Goal: Task Accomplishment & Management: Manage account settings

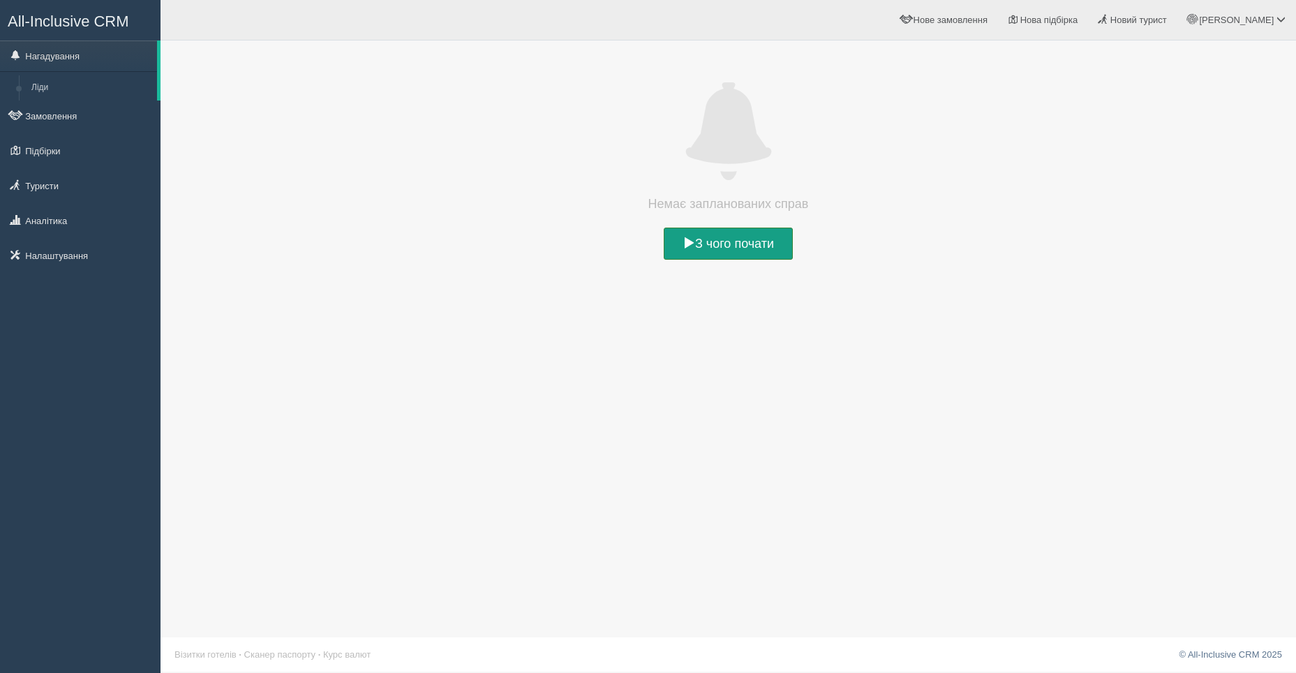
click at [734, 246] on link "З чого почати" at bounding box center [728, 244] width 129 height 32
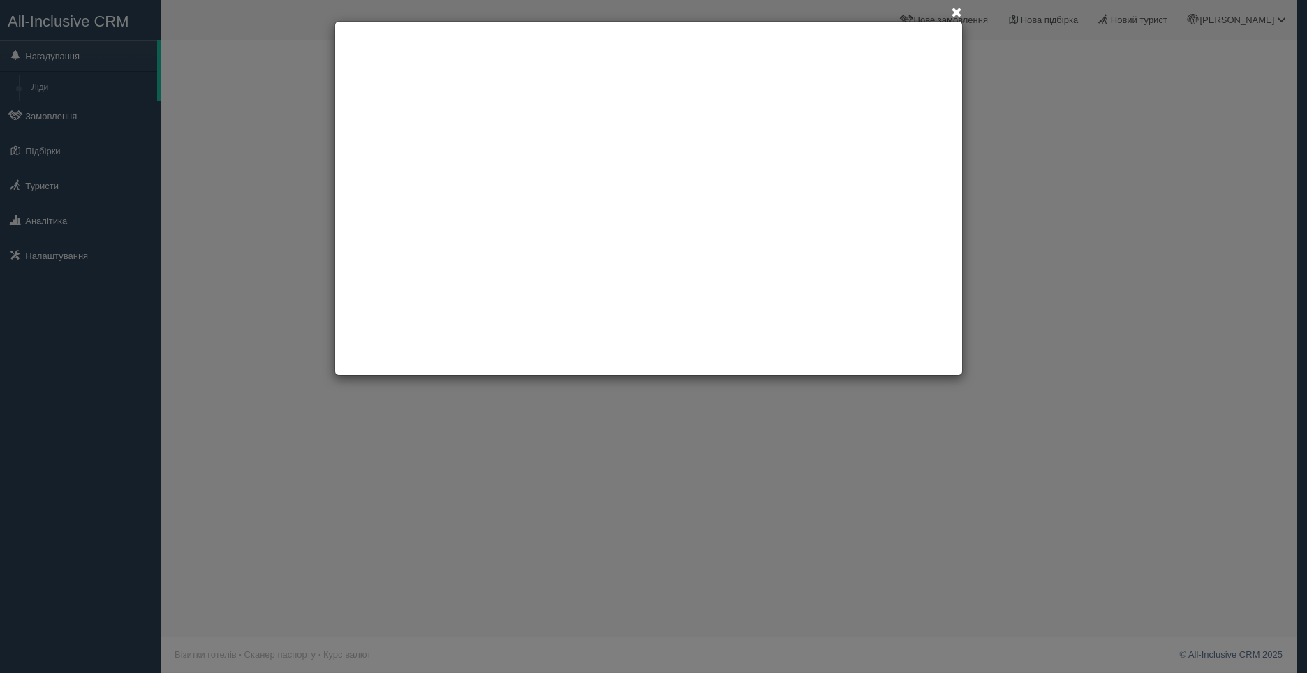
click at [955, 13] on span at bounding box center [956, 13] width 11 height 11
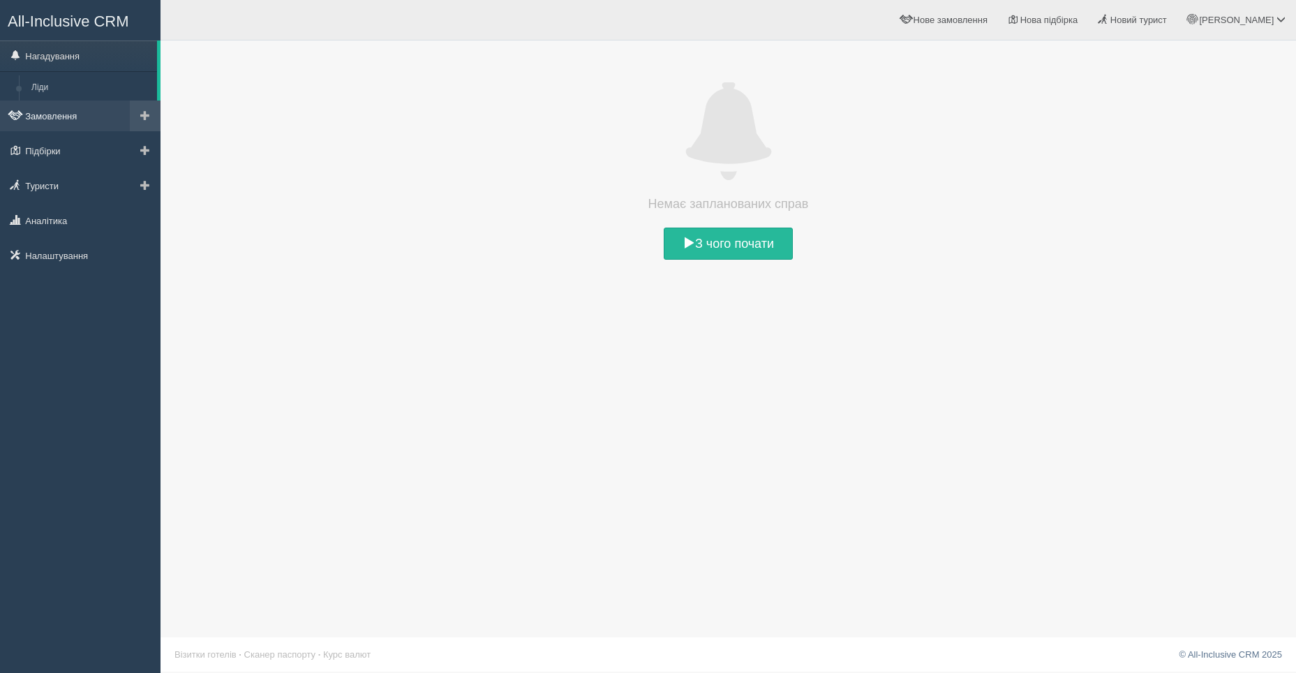
click at [53, 119] on link "Замовлення" at bounding box center [80, 116] width 161 height 31
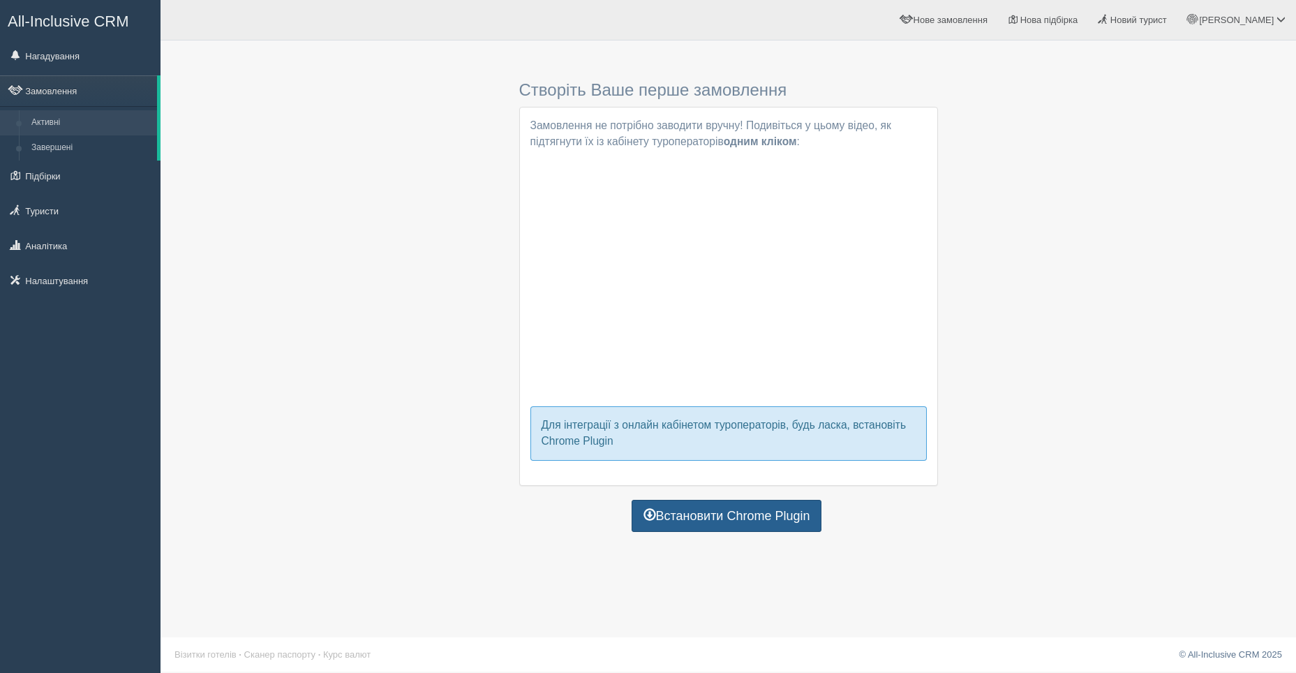
click at [697, 517] on link "Встановити Chrome Plugin" at bounding box center [727, 516] width 191 height 32
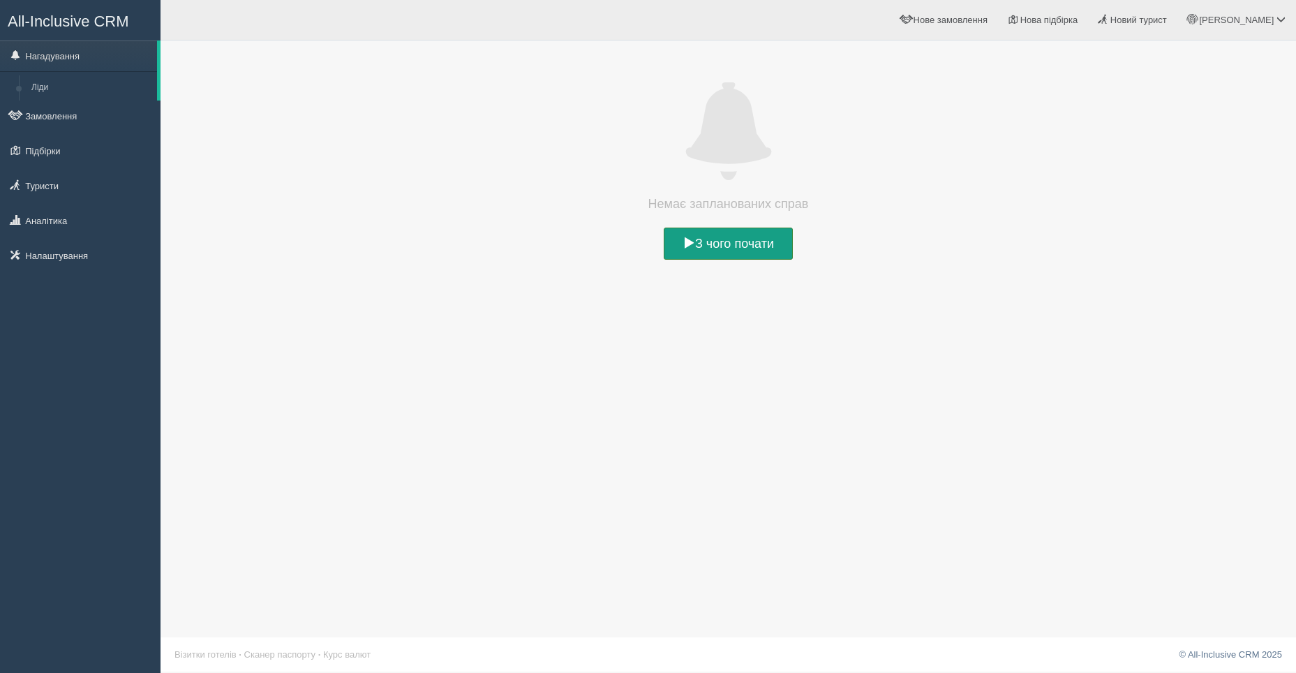
click at [710, 239] on link "З чого почати" at bounding box center [728, 244] width 129 height 32
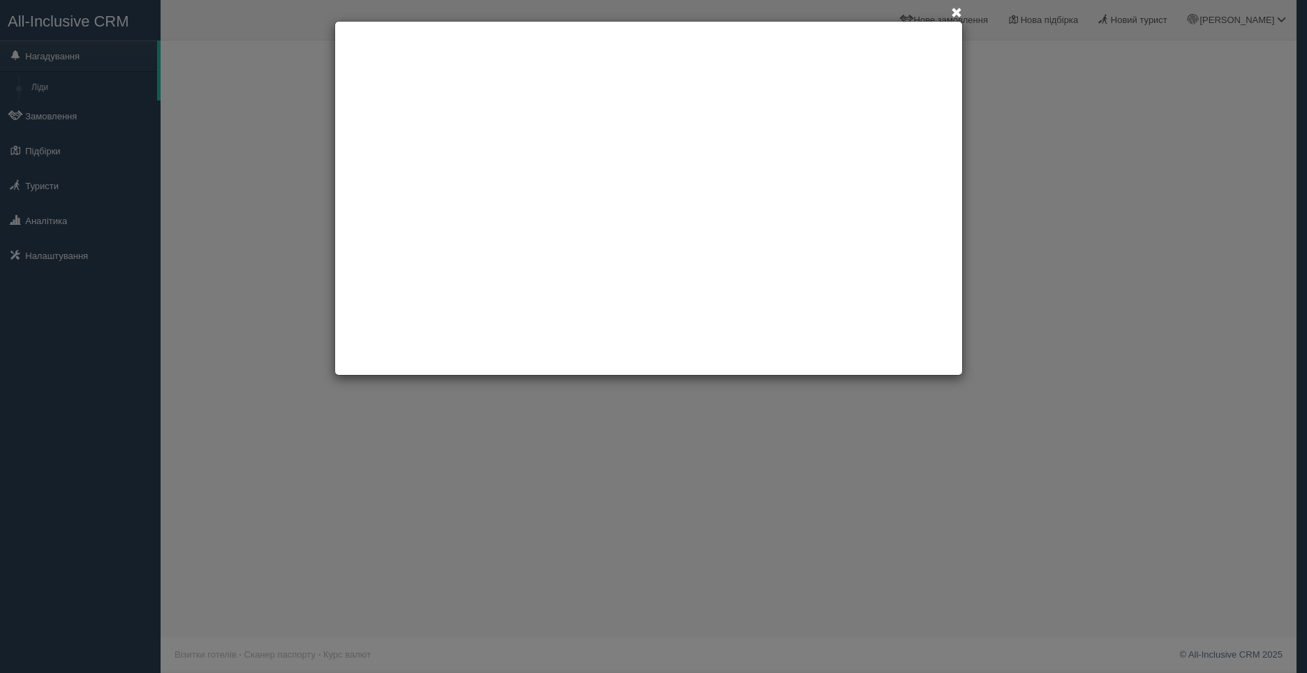
click at [952, 8] on span at bounding box center [956, 13] width 11 height 11
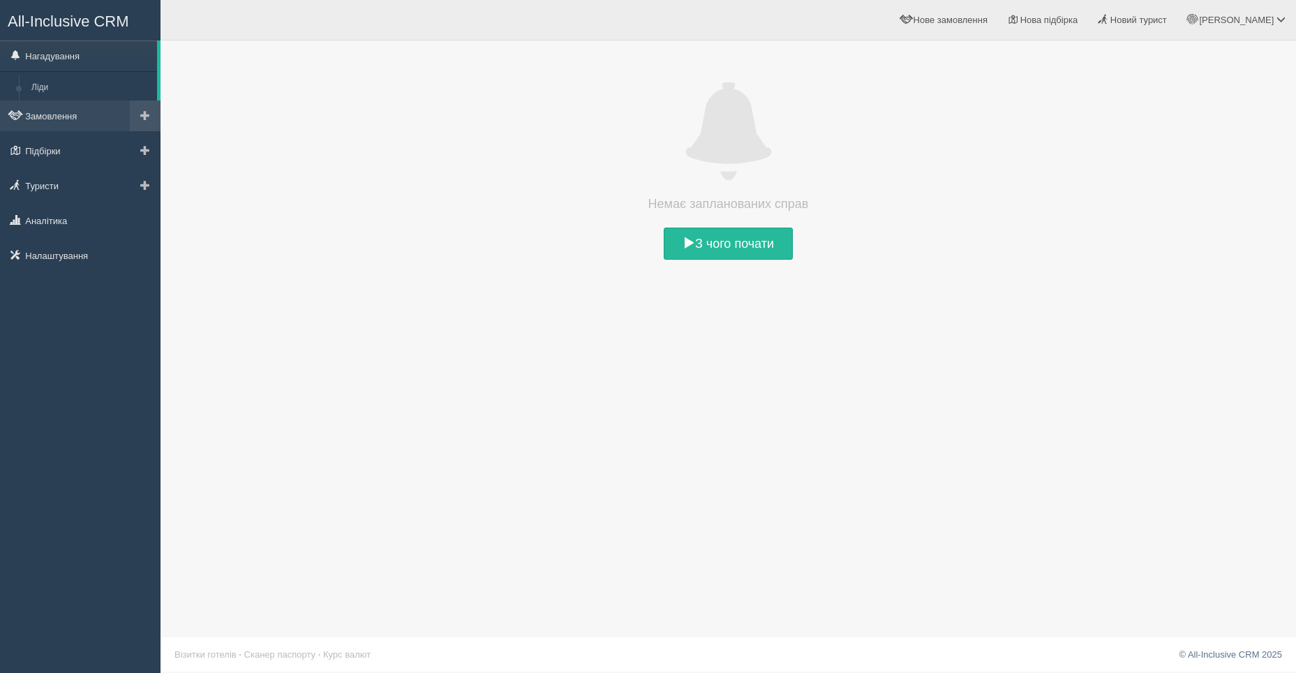
click at [142, 115] on span at bounding box center [145, 115] width 10 height 10
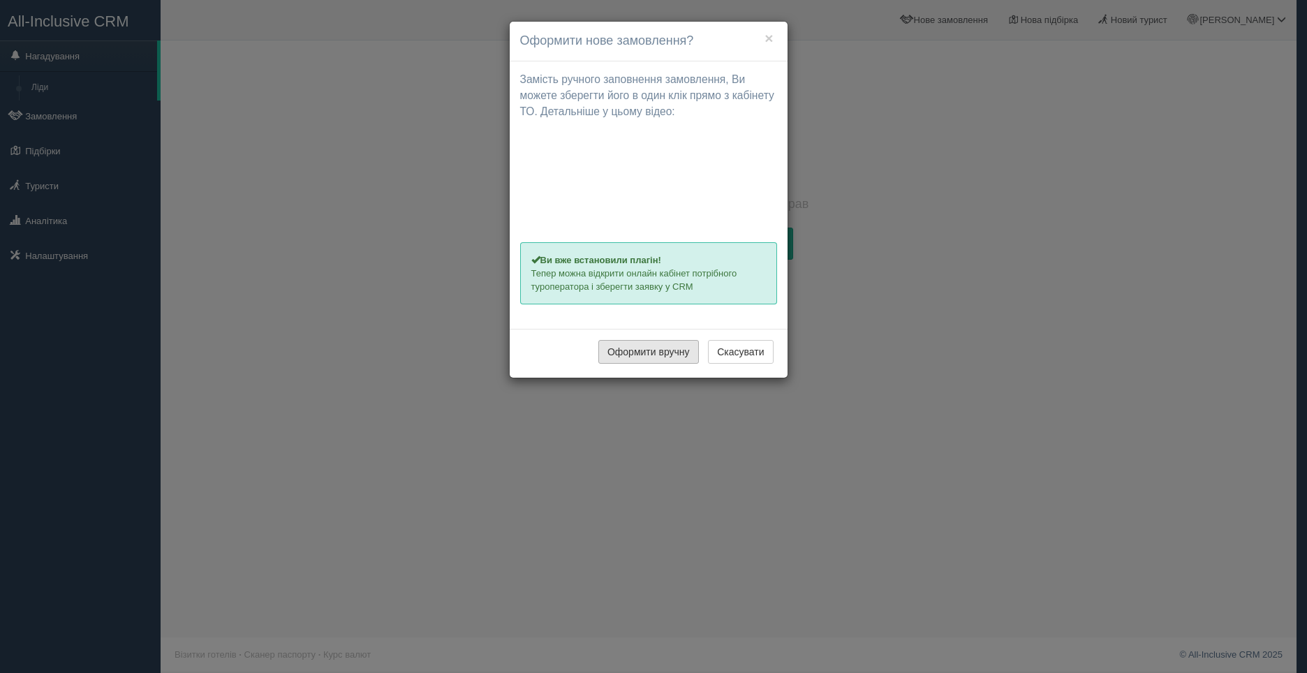
click at [658, 352] on button "Оформити вручну" at bounding box center [648, 352] width 101 height 24
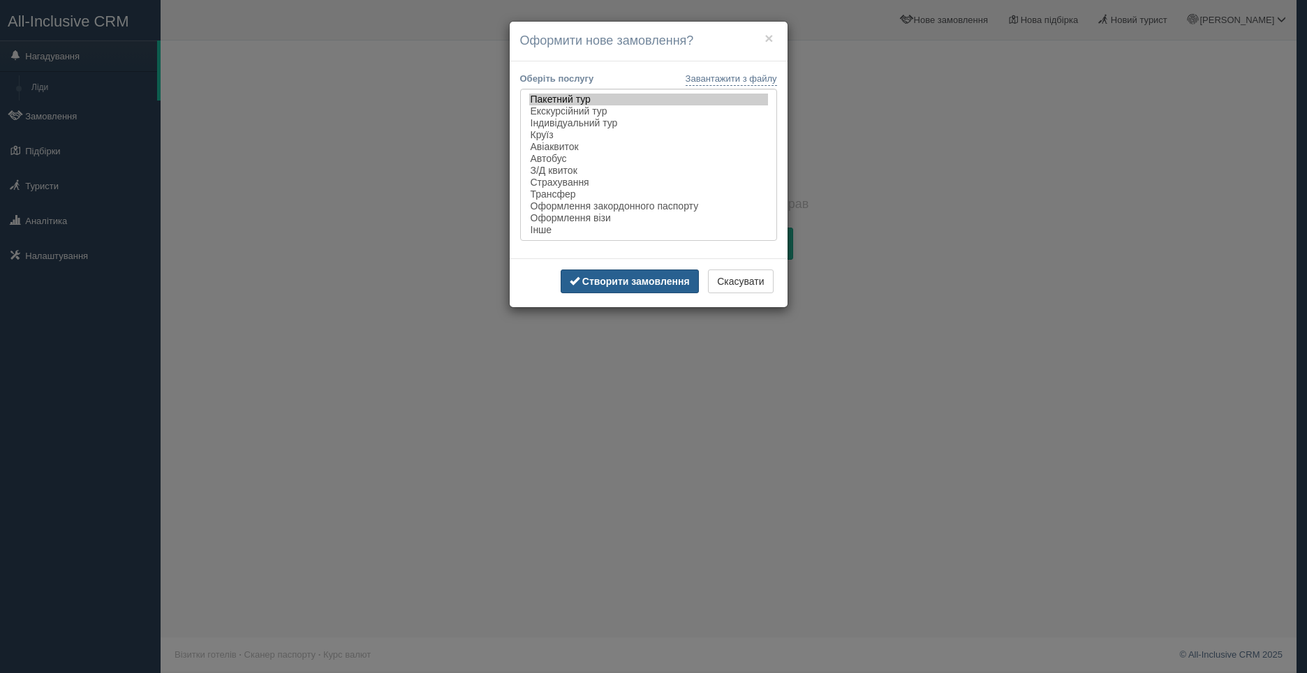
click at [618, 281] on b "Створити замовлення" at bounding box center [635, 281] width 107 height 11
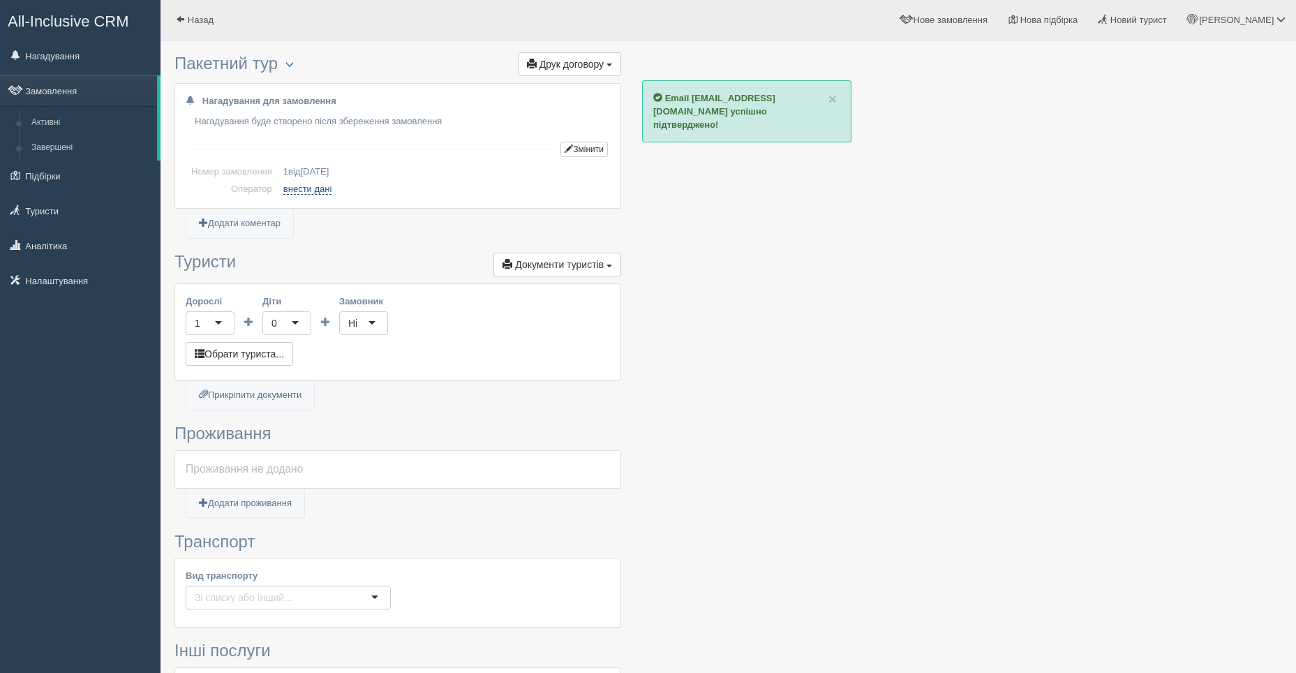
click at [304, 191] on link "внести дані" at bounding box center [307, 189] width 49 height 11
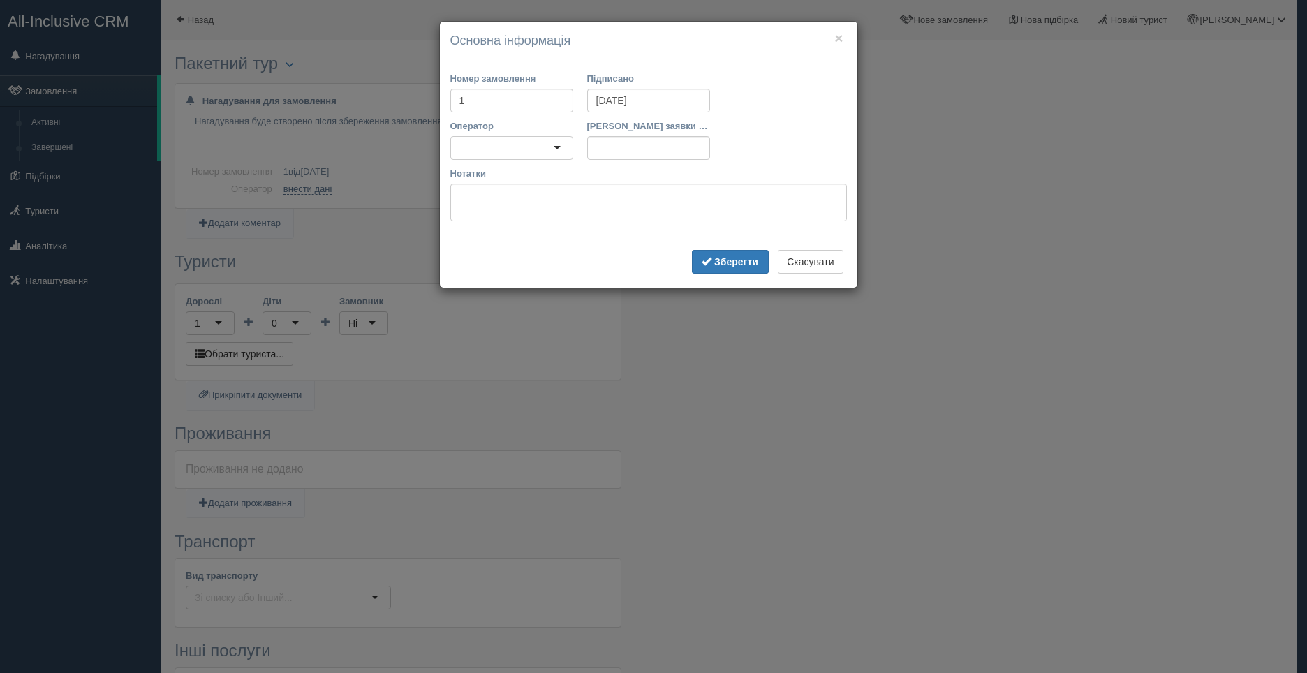
click at [560, 144] on div at bounding box center [511, 148] width 123 height 24
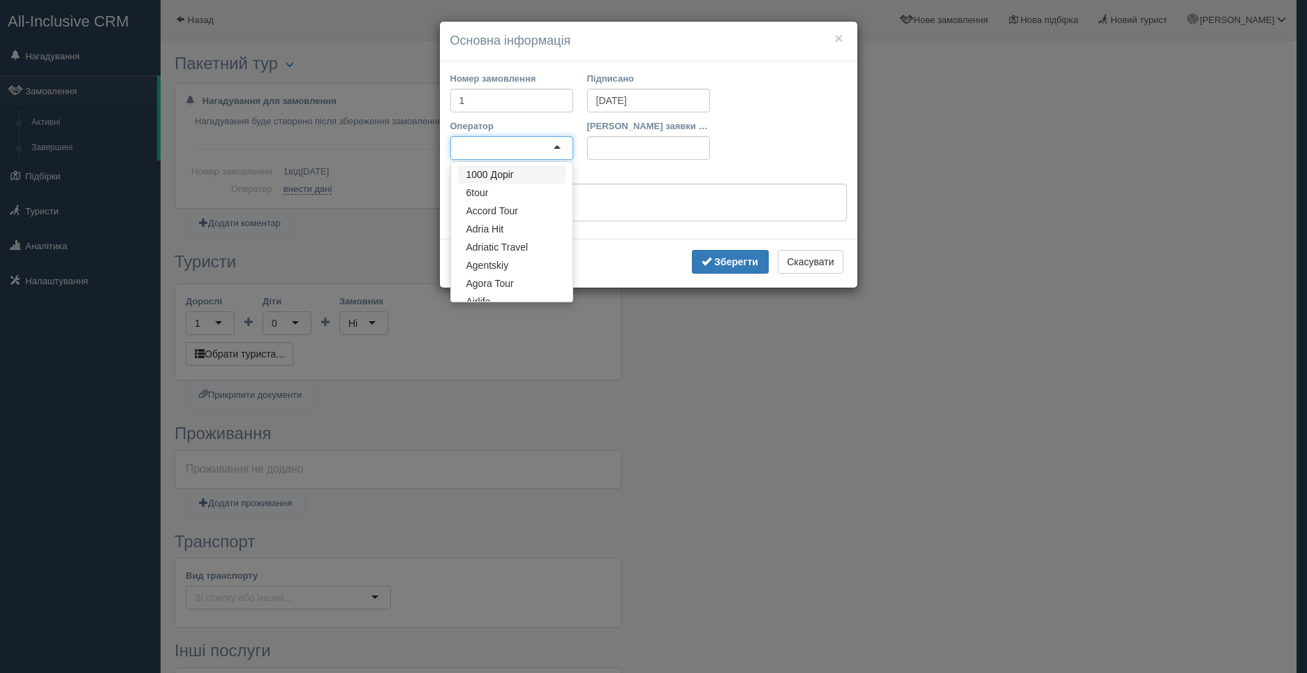
click at [463, 144] on div at bounding box center [511, 148] width 123 height 24
type input "т"
type input "п"
type input "н"
type input "тревел пойн"
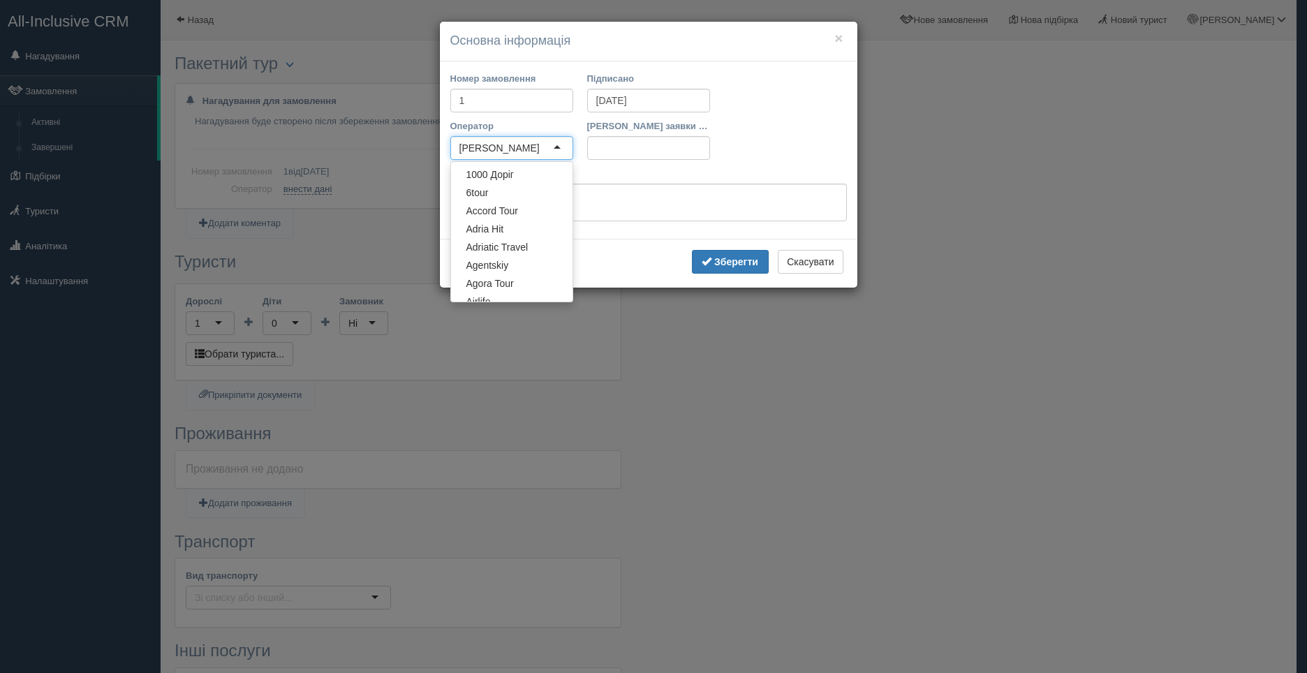
scroll to position [3521, 0]
click at [518, 150] on div "тревел пойн" at bounding box center [511, 148] width 123 height 24
click at [525, 147] on div "тревел пойн" at bounding box center [511, 148] width 123 height 24
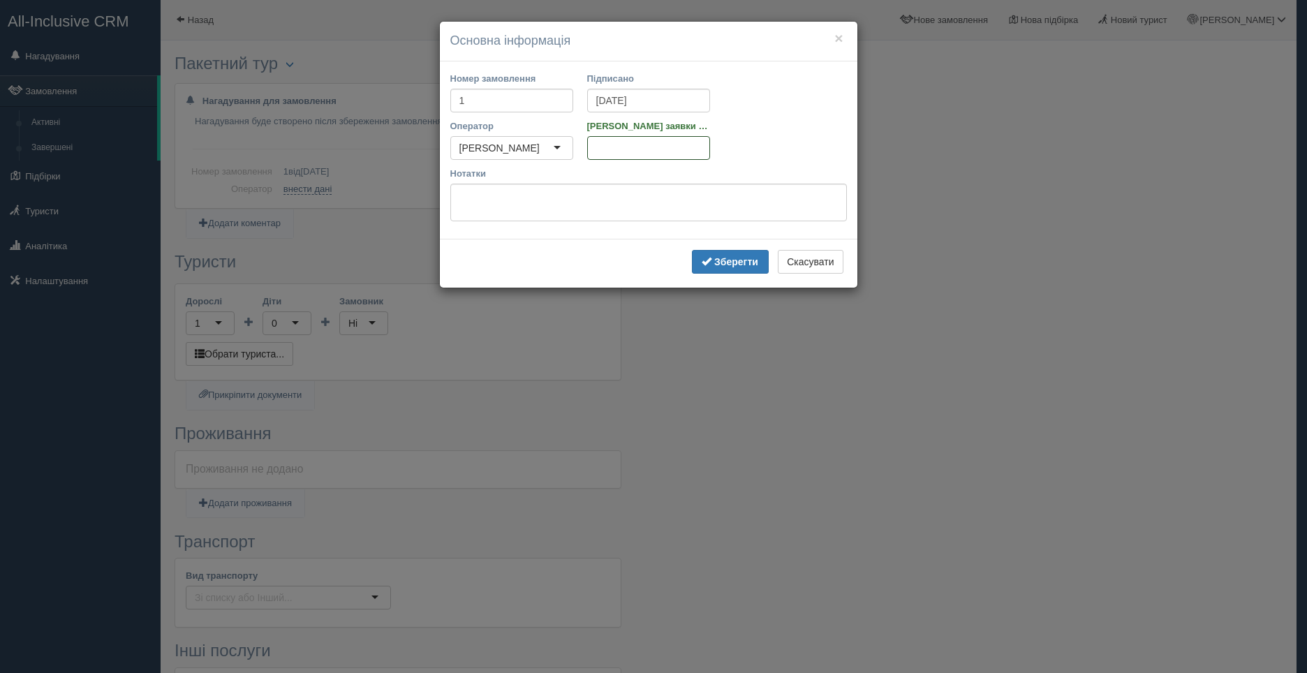
click at [620, 153] on input "Номер заявки ТО" at bounding box center [648, 148] width 123 height 24
type input "111"
click at [724, 255] on button "Зберегти" at bounding box center [730, 262] width 77 height 24
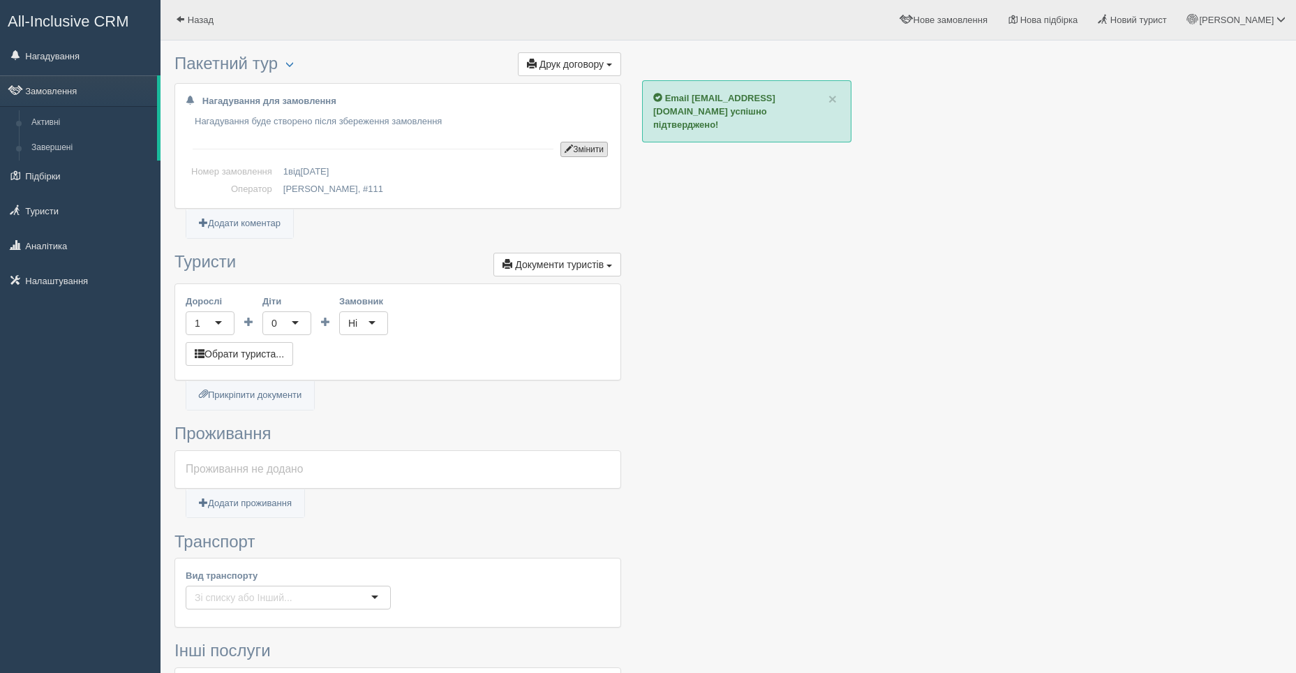
click at [581, 153] on button "Змінити" at bounding box center [583, 149] width 47 height 15
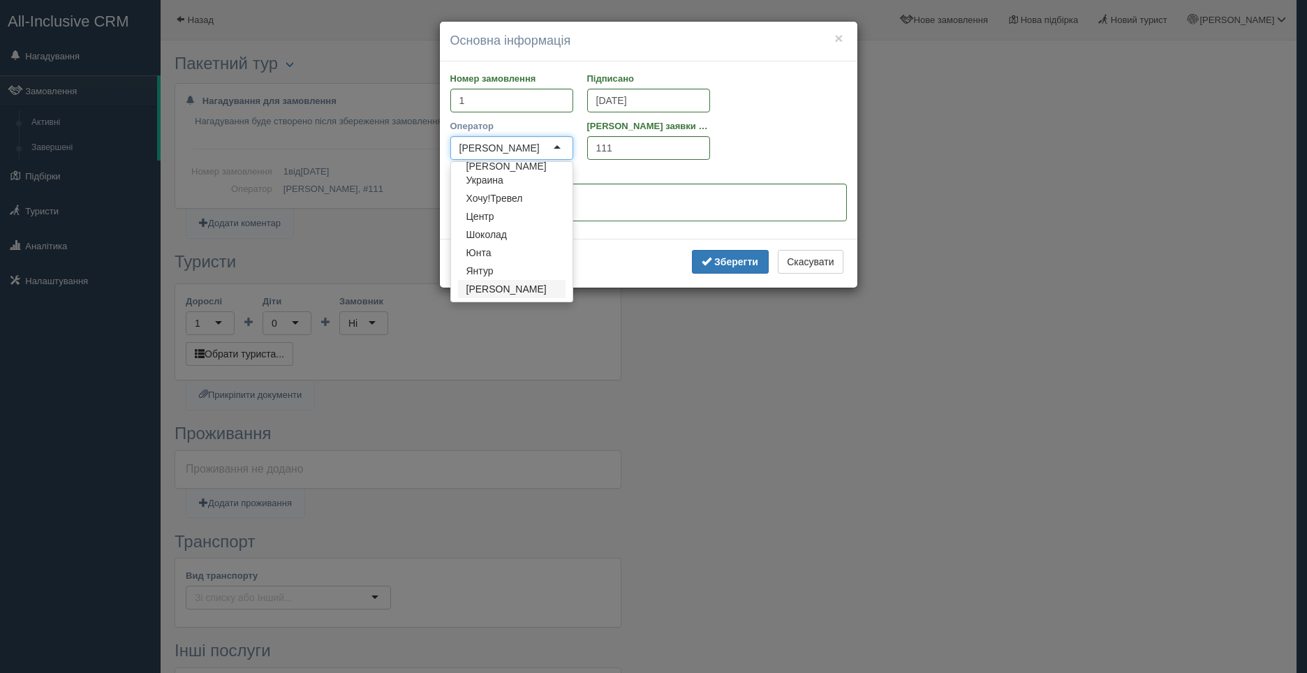
click at [563, 147] on div "тревел пойн" at bounding box center [511, 148] width 123 height 24
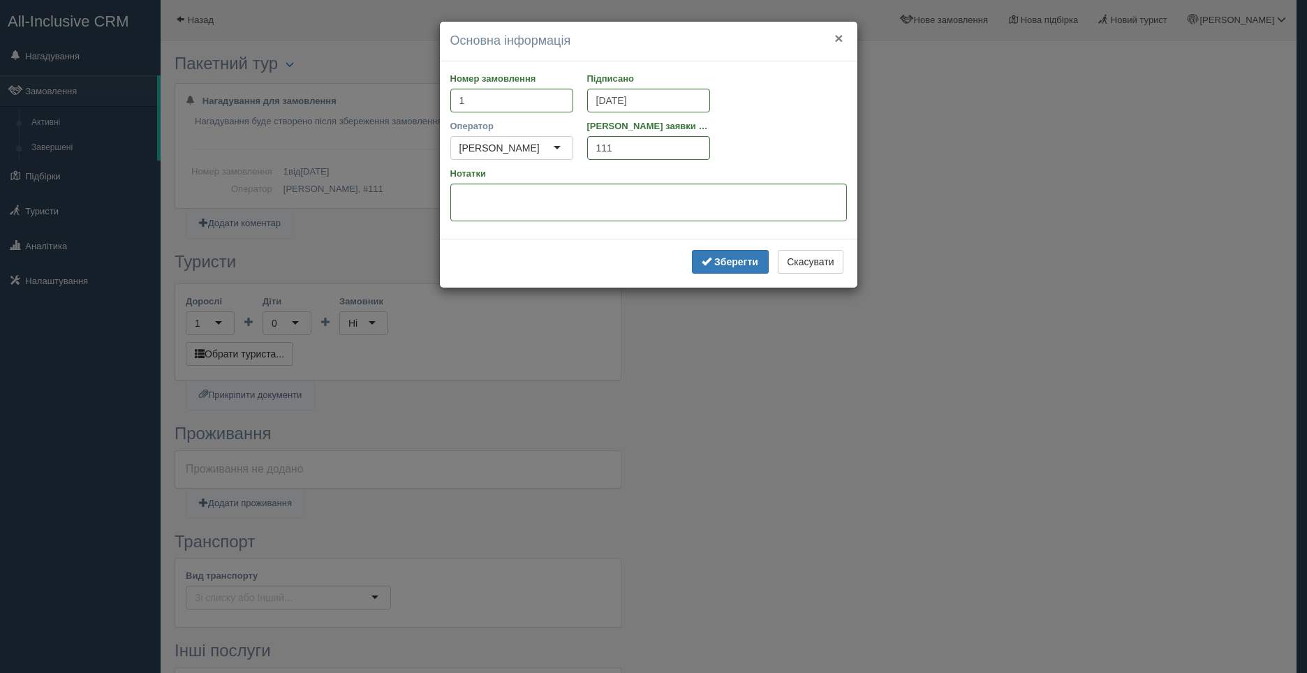
click at [837, 36] on button "×" at bounding box center [838, 38] width 8 height 15
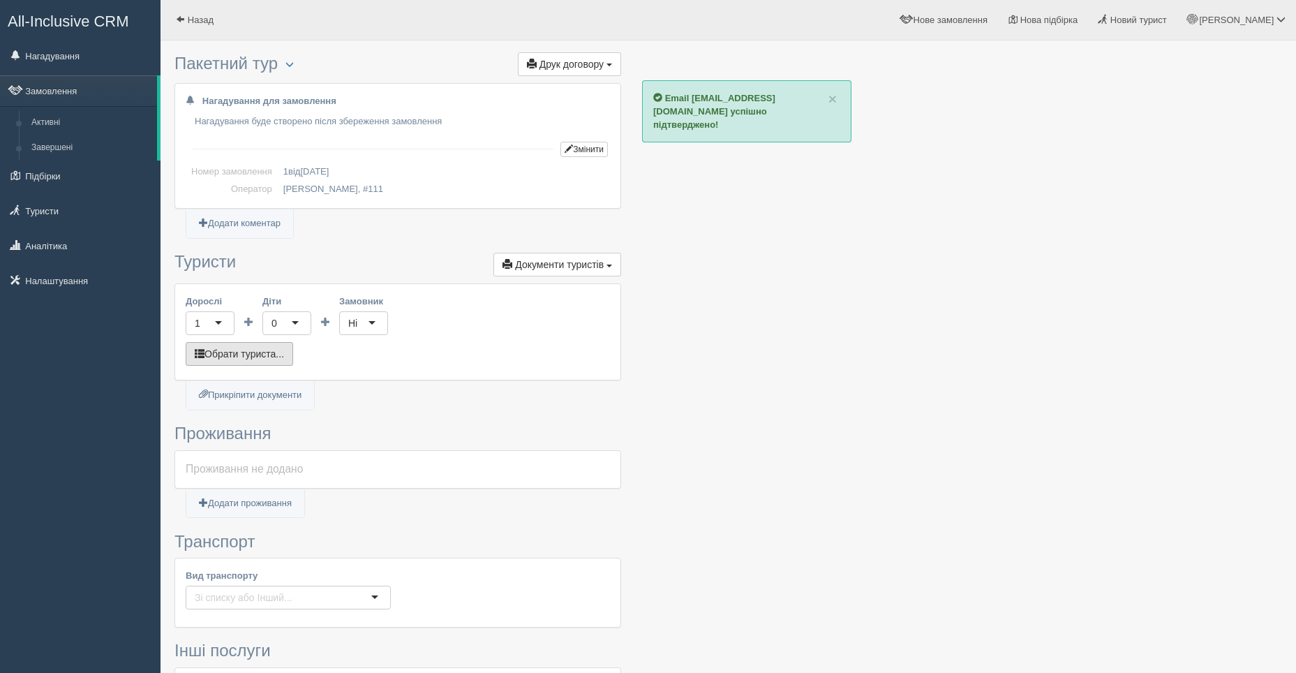
click at [225, 353] on button "Обрати туриста..." at bounding box center [239, 354] width 107 height 24
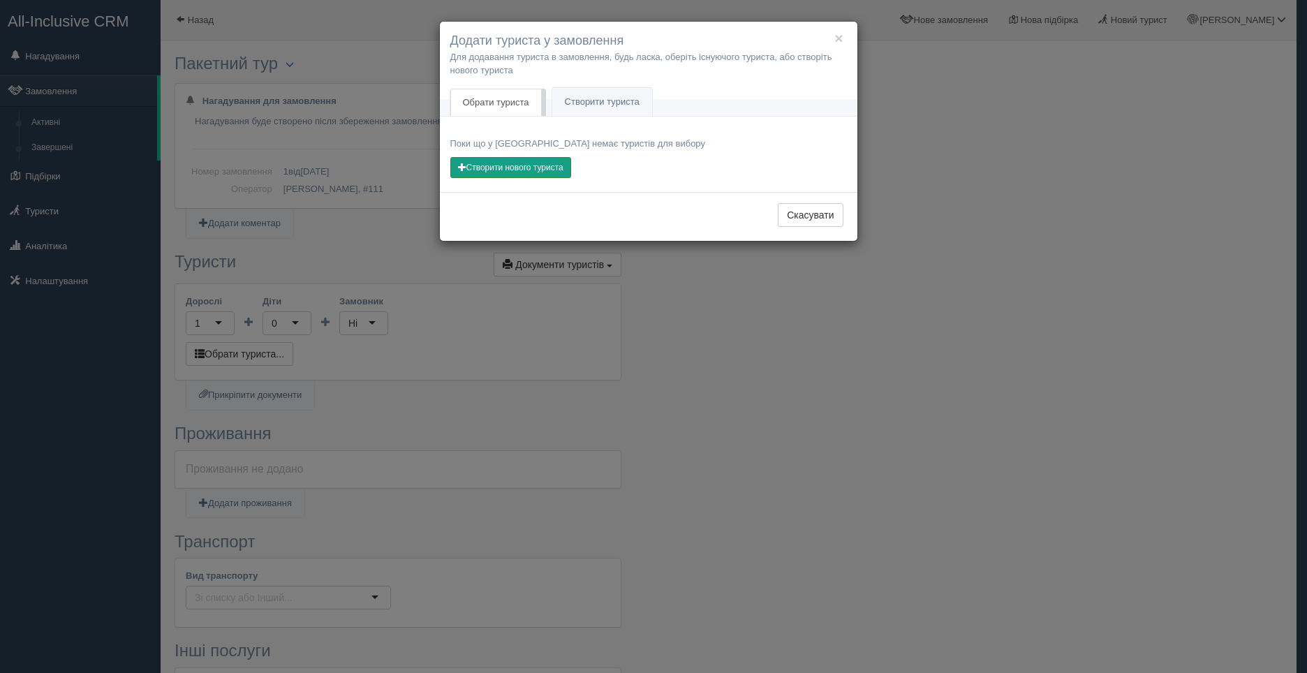
click at [489, 166] on button "Створити нового туриста" at bounding box center [510, 167] width 121 height 21
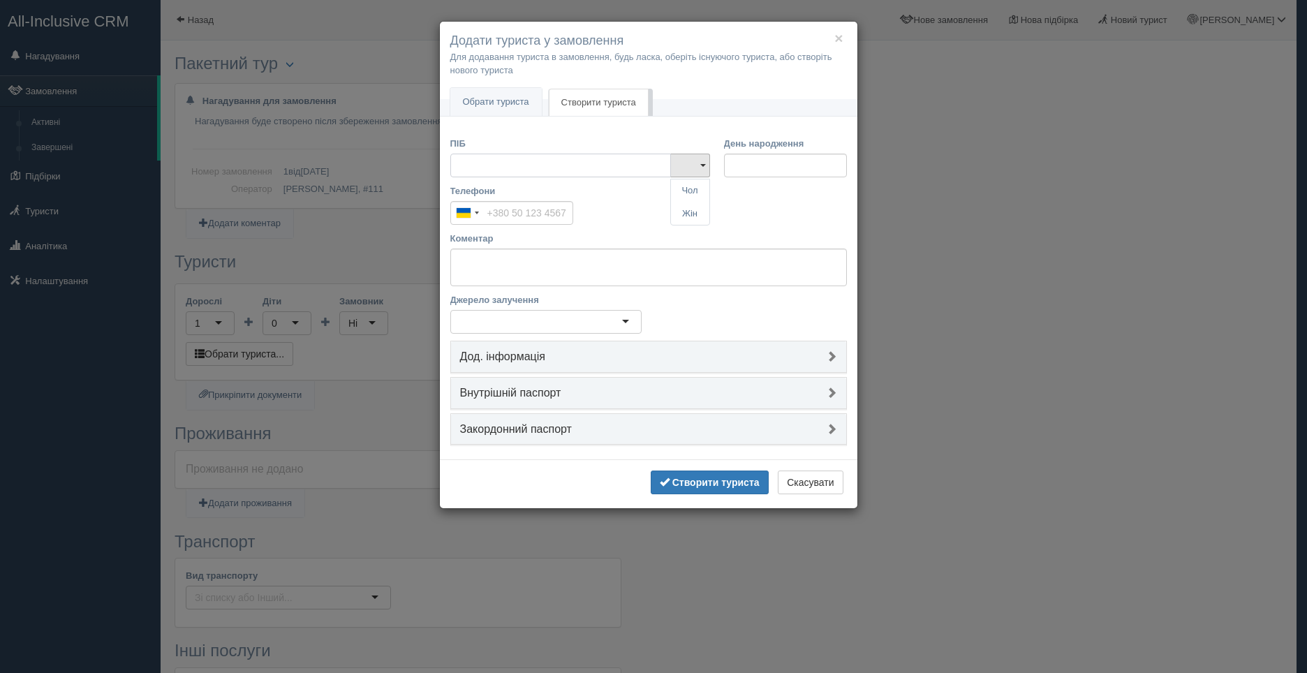
click at [477, 168] on input "ПІБ" at bounding box center [560, 166] width 221 height 24
type input "[PERSON_NAME]"
click at [687, 188] on link "Чол" at bounding box center [690, 190] width 38 height 23
drag, startPoint x: 731, startPoint y: 168, endPoint x: 805, endPoint y: 165, distance: 74.1
click at [804, 165] on input "День народження" at bounding box center [785, 166] width 123 height 24
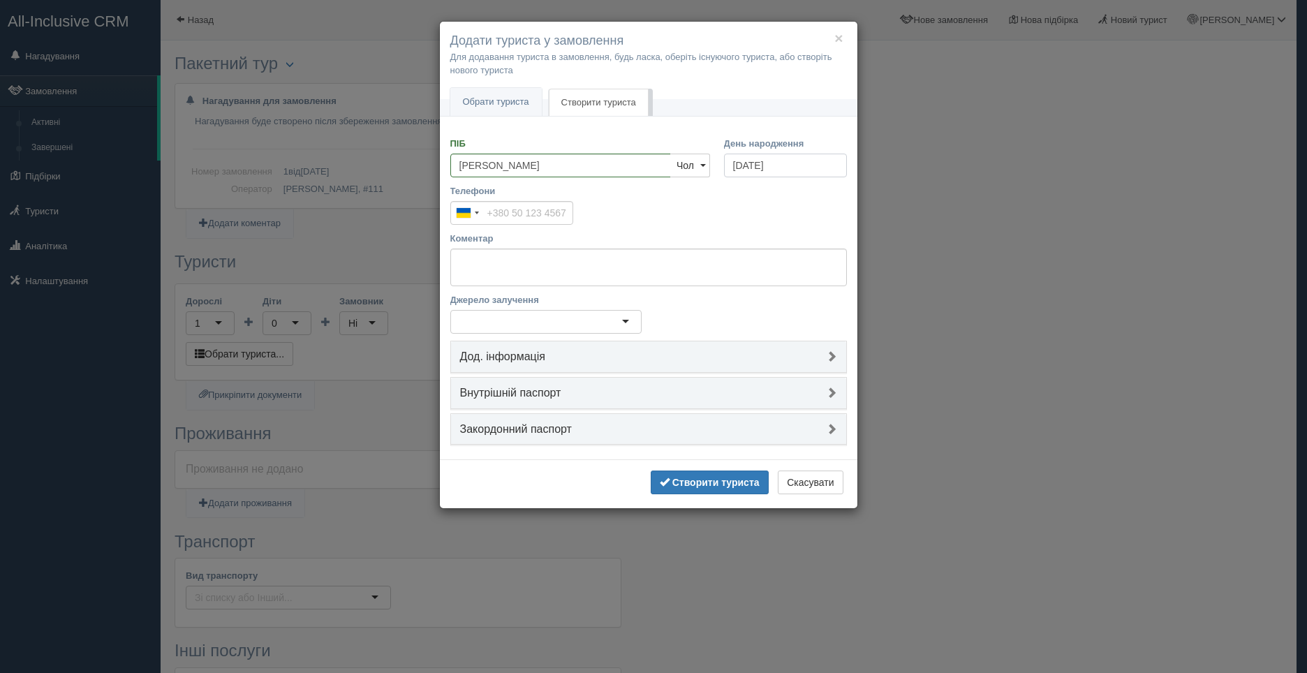
drag, startPoint x: 791, startPoint y: 170, endPoint x: 762, endPoint y: 169, distance: 28.7
click at [762, 169] on input "01.10.2018" at bounding box center [785, 166] width 123 height 24
type input "01.10.2000"
click at [756, 222] on div "Телефони Ukraine +380 244 results found Afghanistan +93 Albania +355 Algeria +2…" at bounding box center [648, 207] width 410 height 47
click at [511, 211] on input "Телефони" at bounding box center [511, 213] width 123 height 24
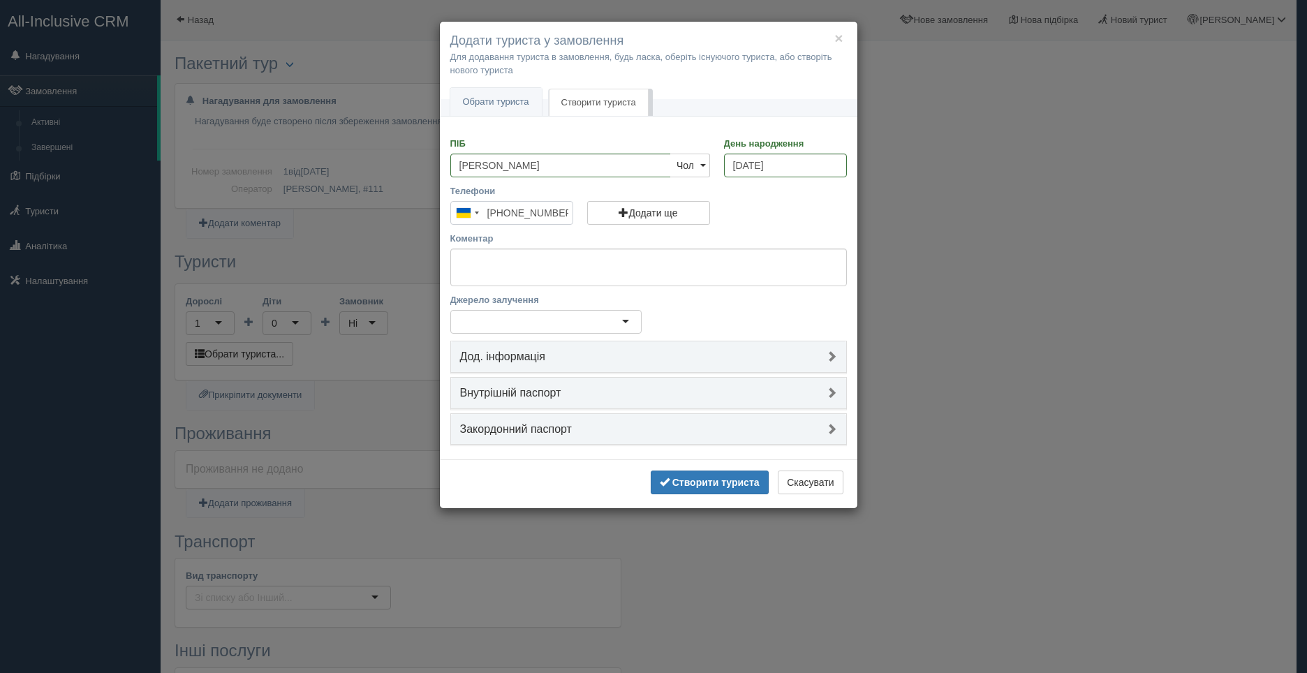
type input "[PHONE_NUMBER]"
click at [618, 250] on textarea "Коментар" at bounding box center [648, 267] width 396 height 38
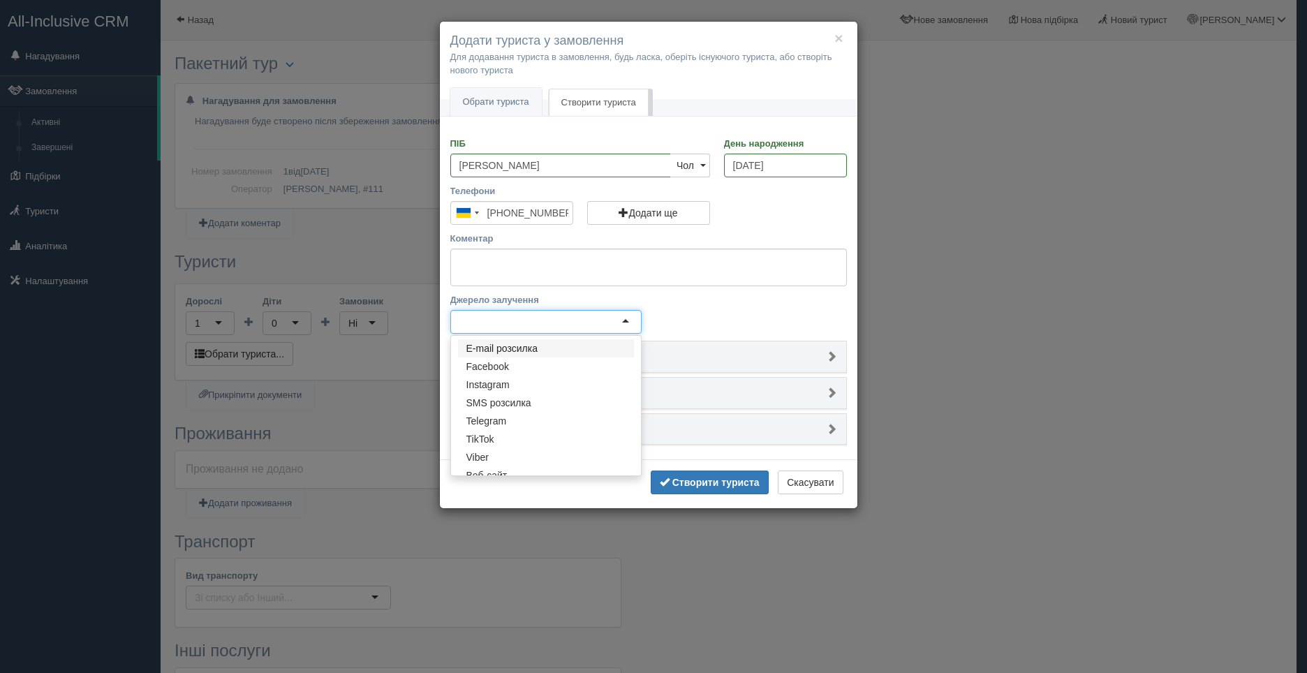
click at [627, 315] on div at bounding box center [545, 322] width 191 height 24
click at [678, 295] on div "Джерело залучення E-mail розсилка Facebook Instagram SMS розсилка Telegram TikT…" at bounding box center [648, 316] width 410 height 47
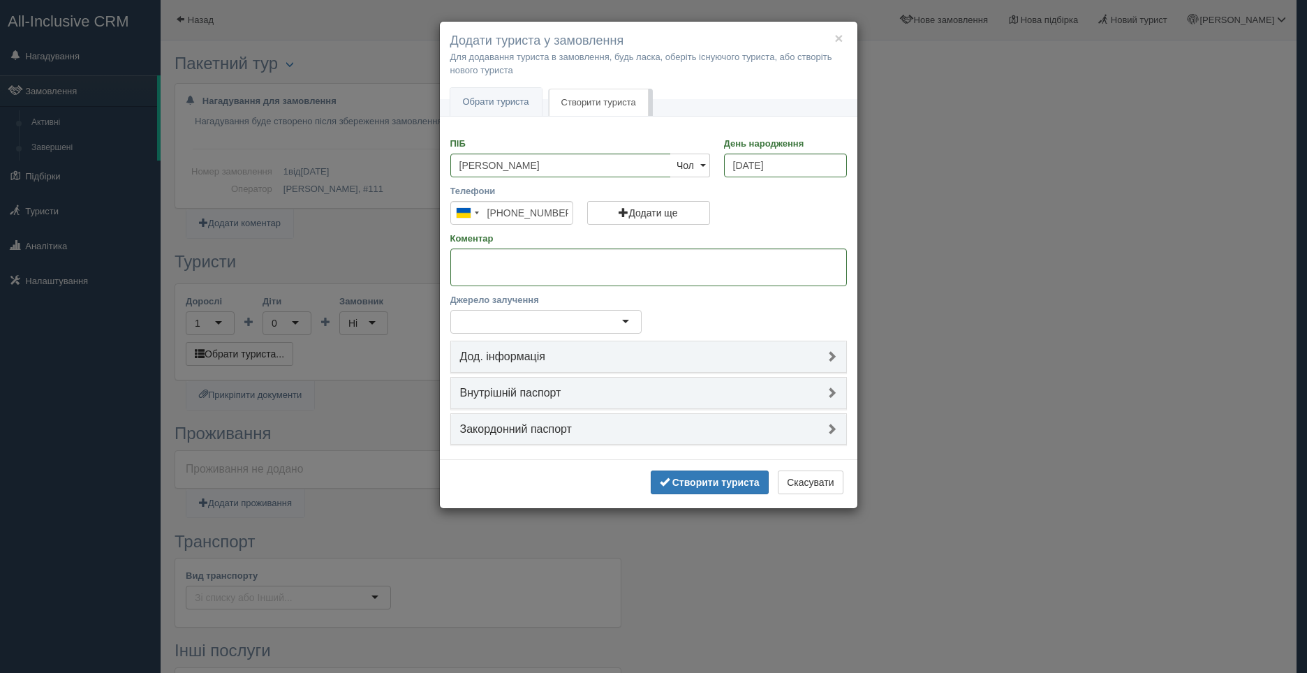
click at [657, 352] on h4 "Дод. інформація" at bounding box center [648, 356] width 377 height 13
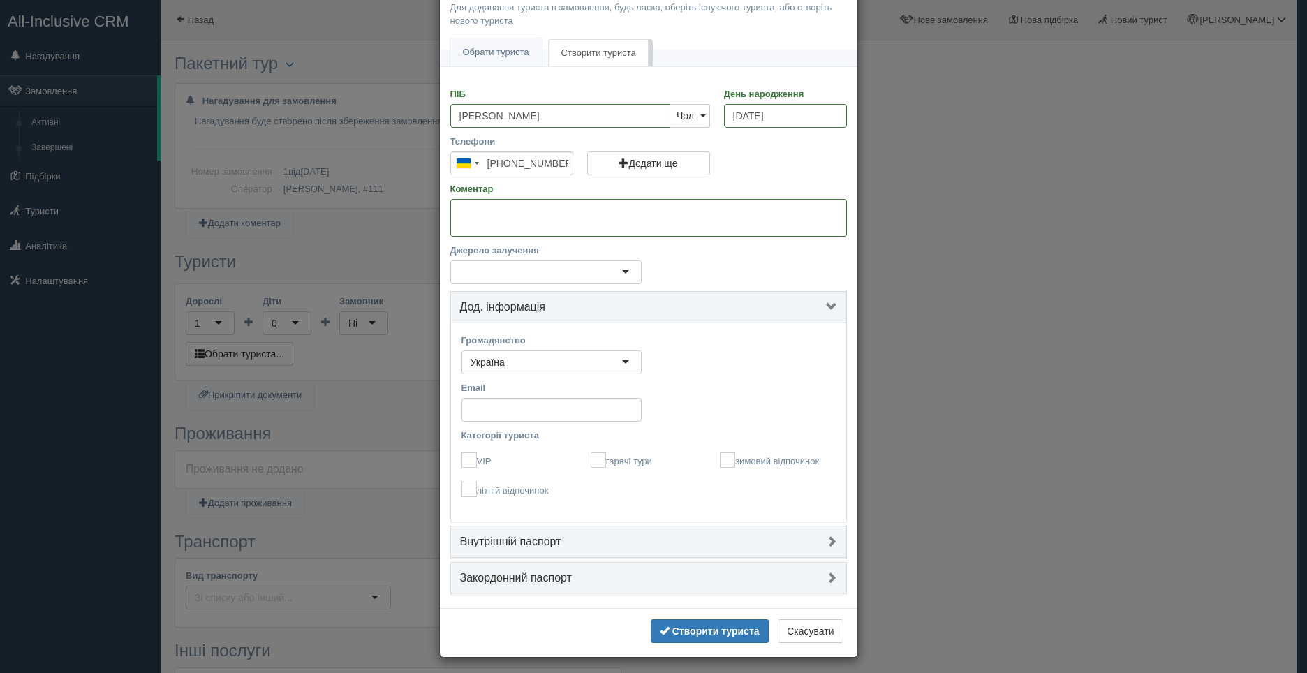
scroll to position [55, 0]
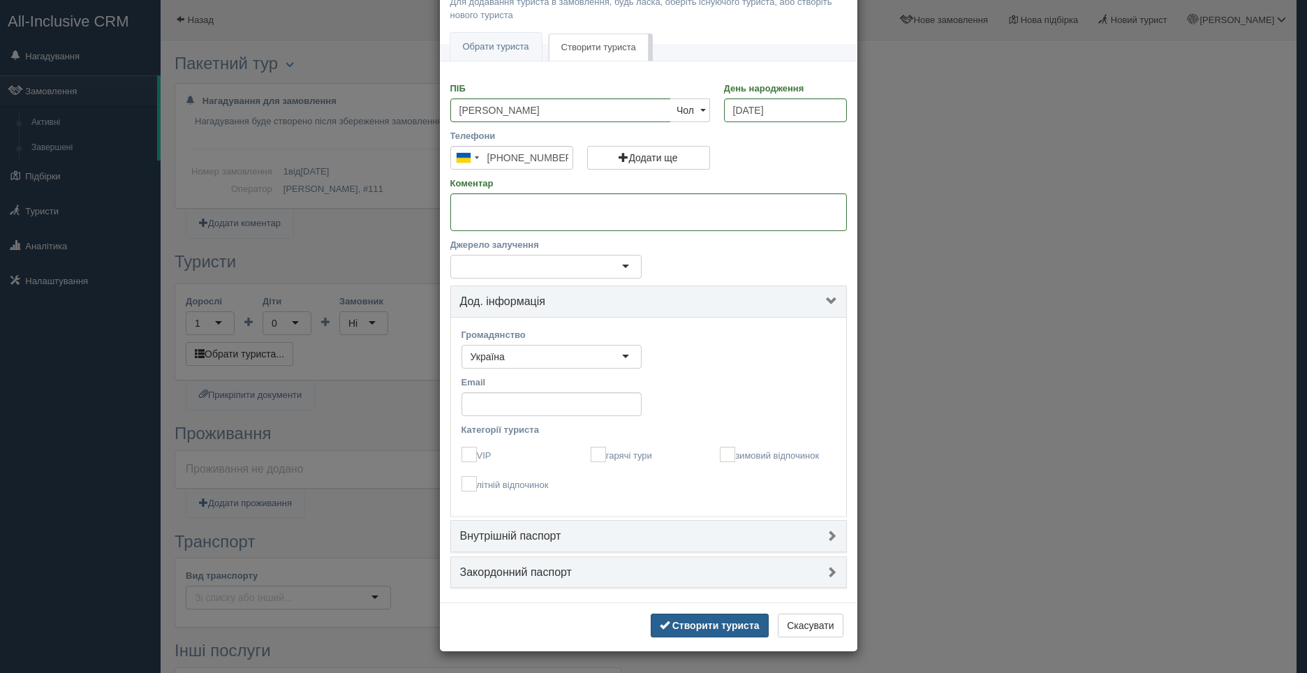
click at [706, 630] on b "Створити туриста" at bounding box center [715, 625] width 87 height 11
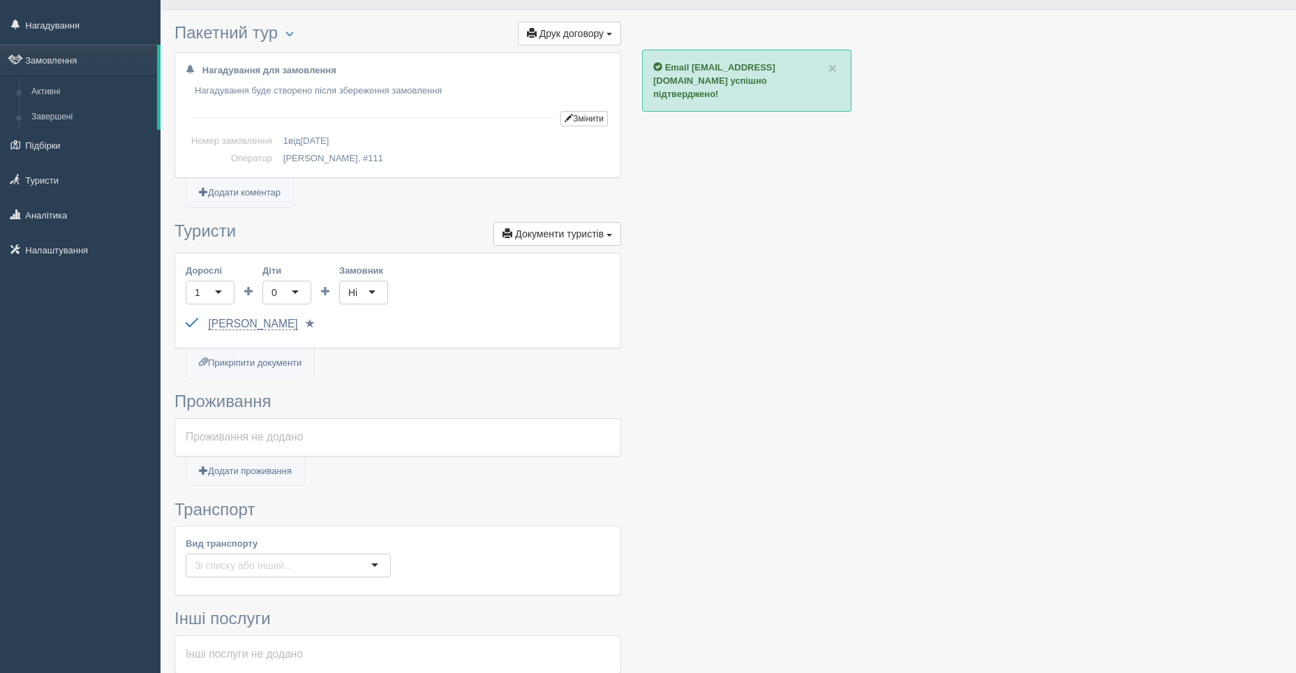
scroll to position [47, 0]
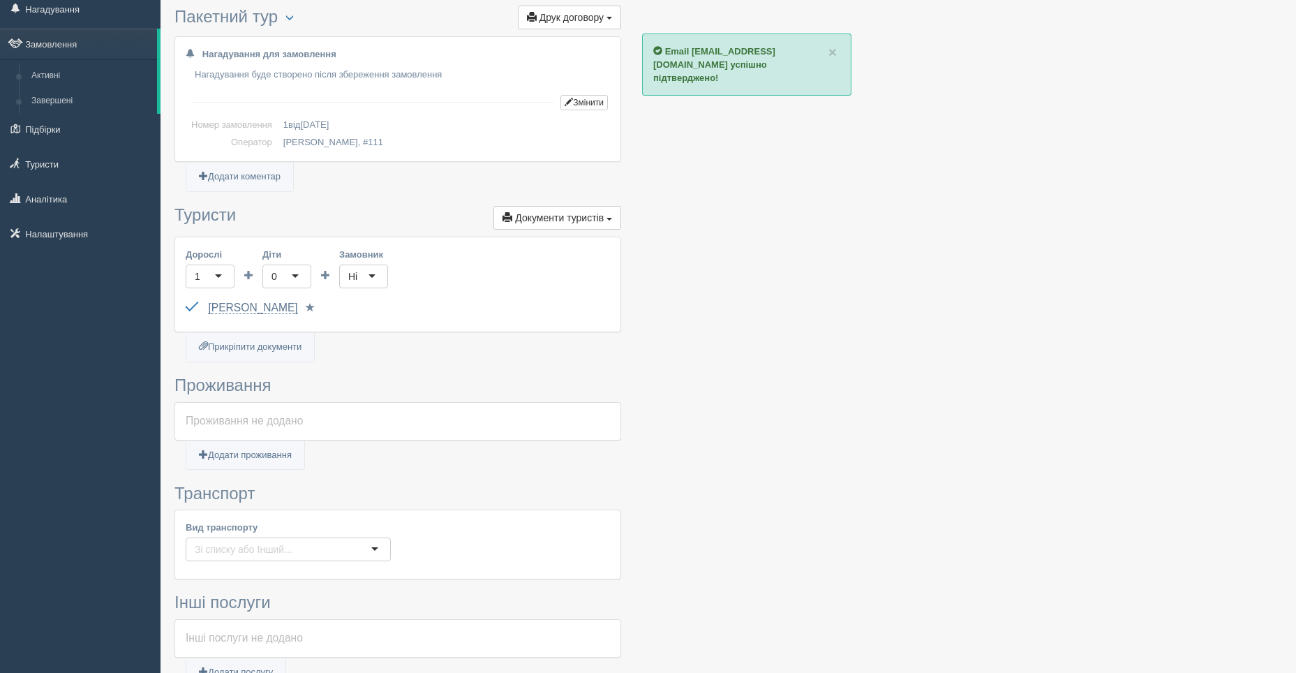
click at [377, 547] on div at bounding box center [288, 549] width 205 height 24
click at [232, 451] on link "Додати проживання" at bounding box center [245, 455] width 118 height 29
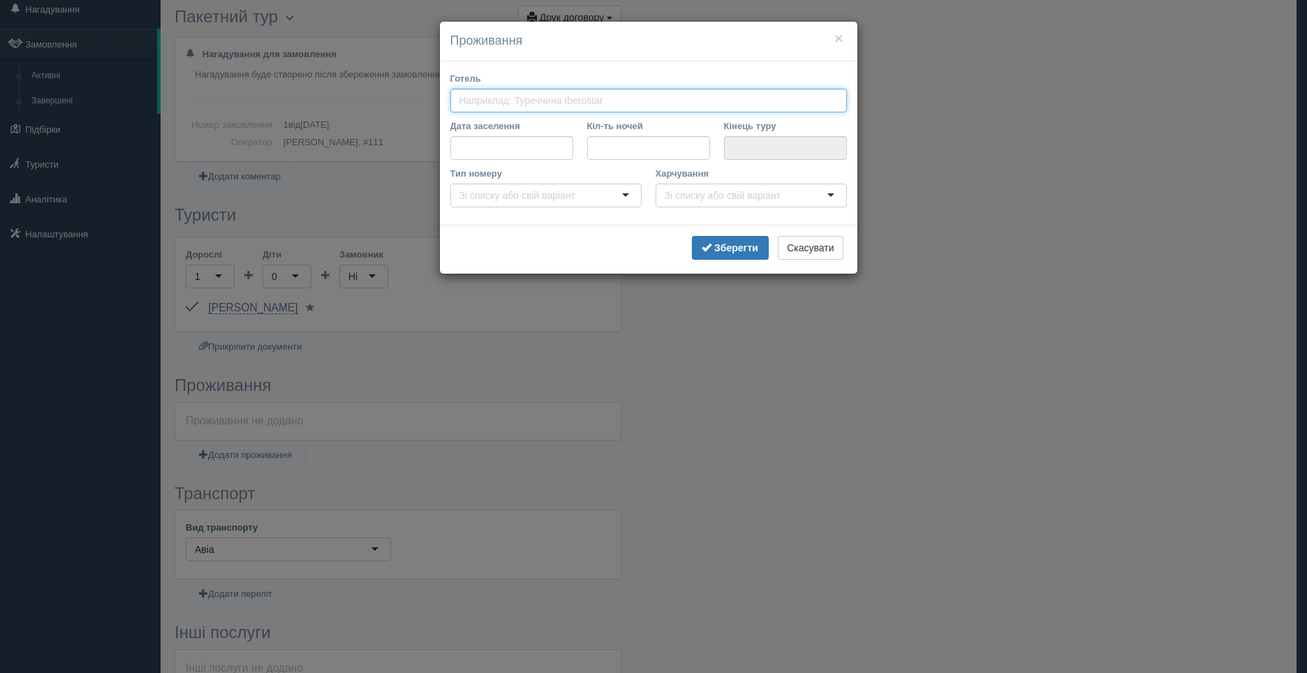
click at [468, 103] on input "Готель" at bounding box center [533, 101] width 149 height 14
click at [501, 152] on div "Готель 1234 Дата заселення Кіл-ть ночей Кінець туру Тип номеру Харчування Вказа…" at bounding box center [648, 142] width 417 height 163
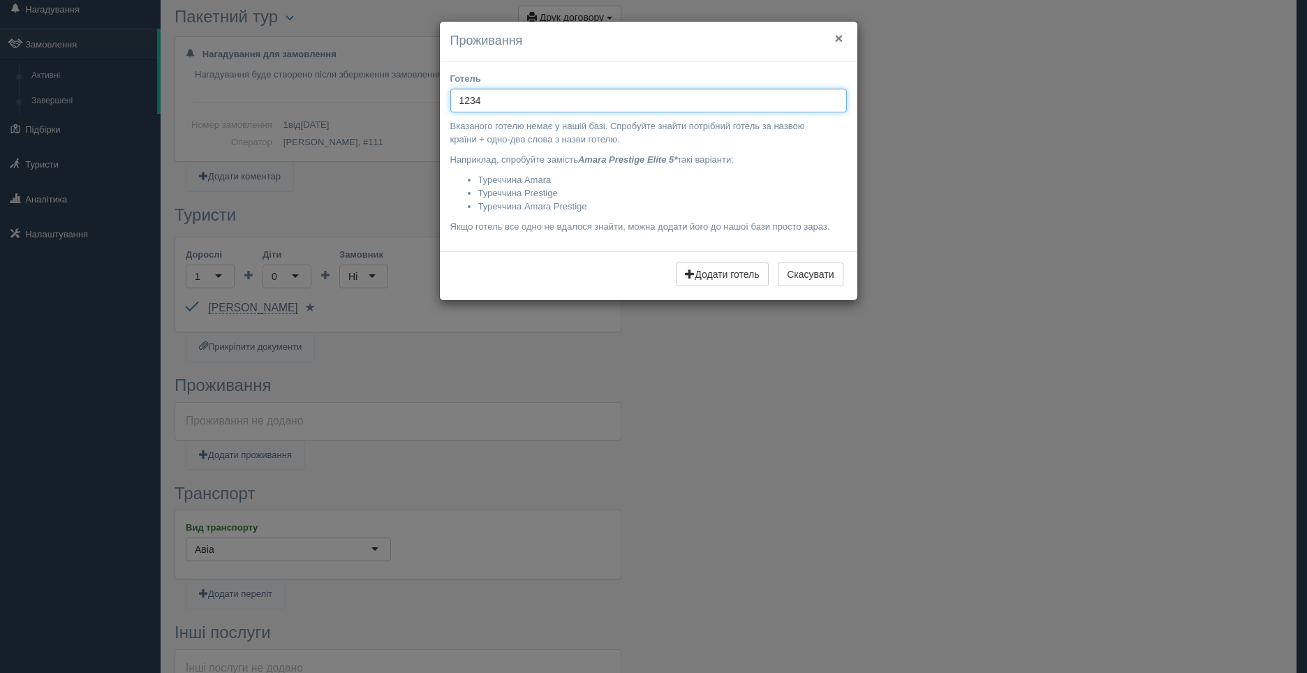
type input "1234"
click at [836, 42] on button "×" at bounding box center [838, 38] width 8 height 15
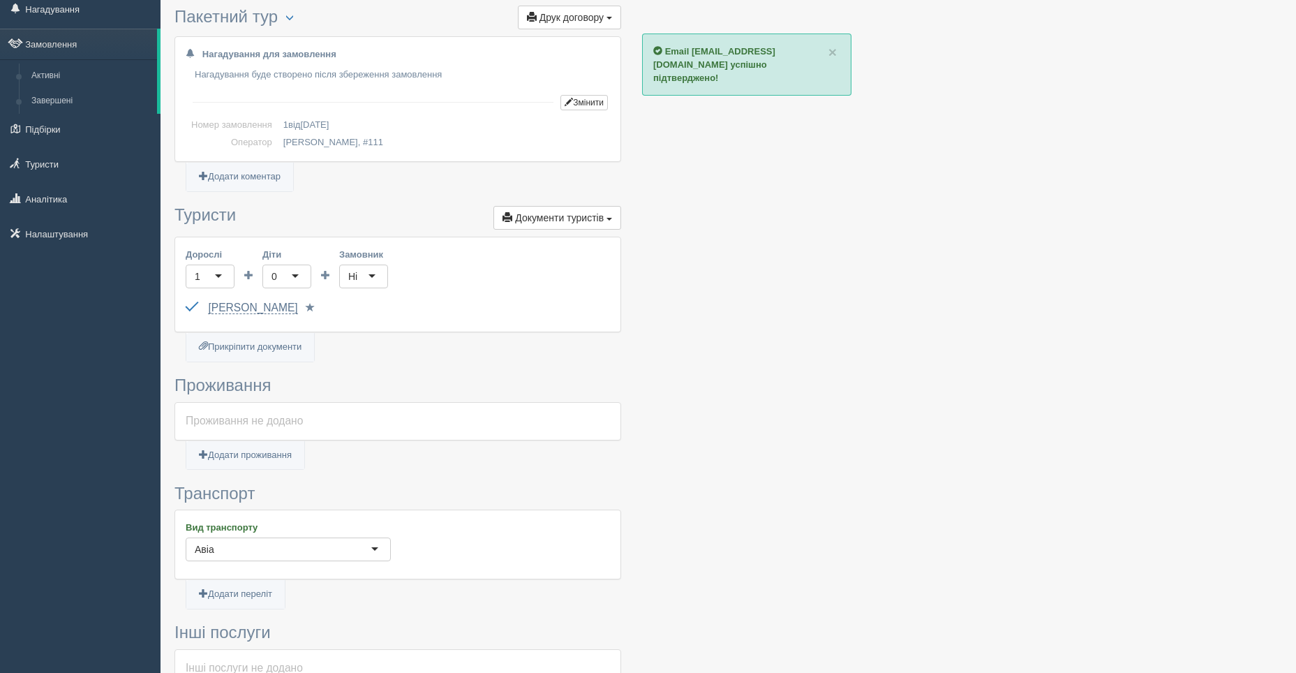
click at [690, 412] on div at bounding box center [728, 450] width 1108 height 898
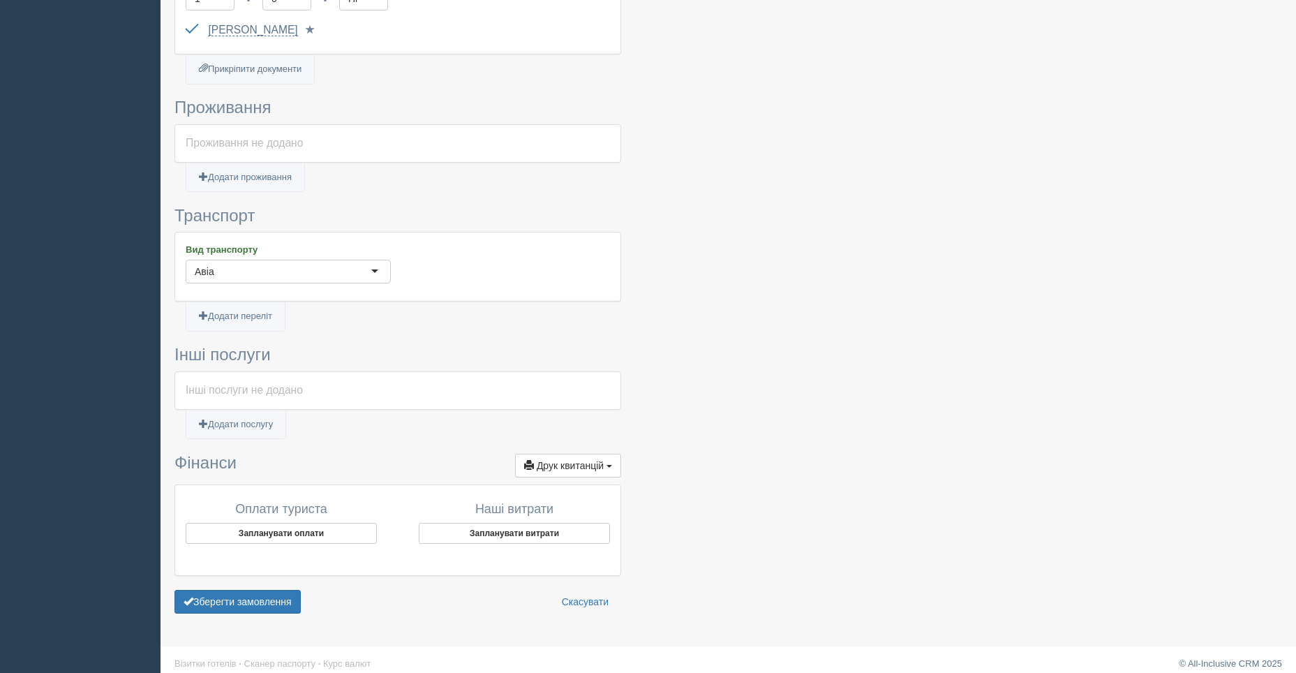
scroll to position [326, 0]
click at [272, 529] on button "Запланувати оплати" at bounding box center [281, 531] width 191 height 21
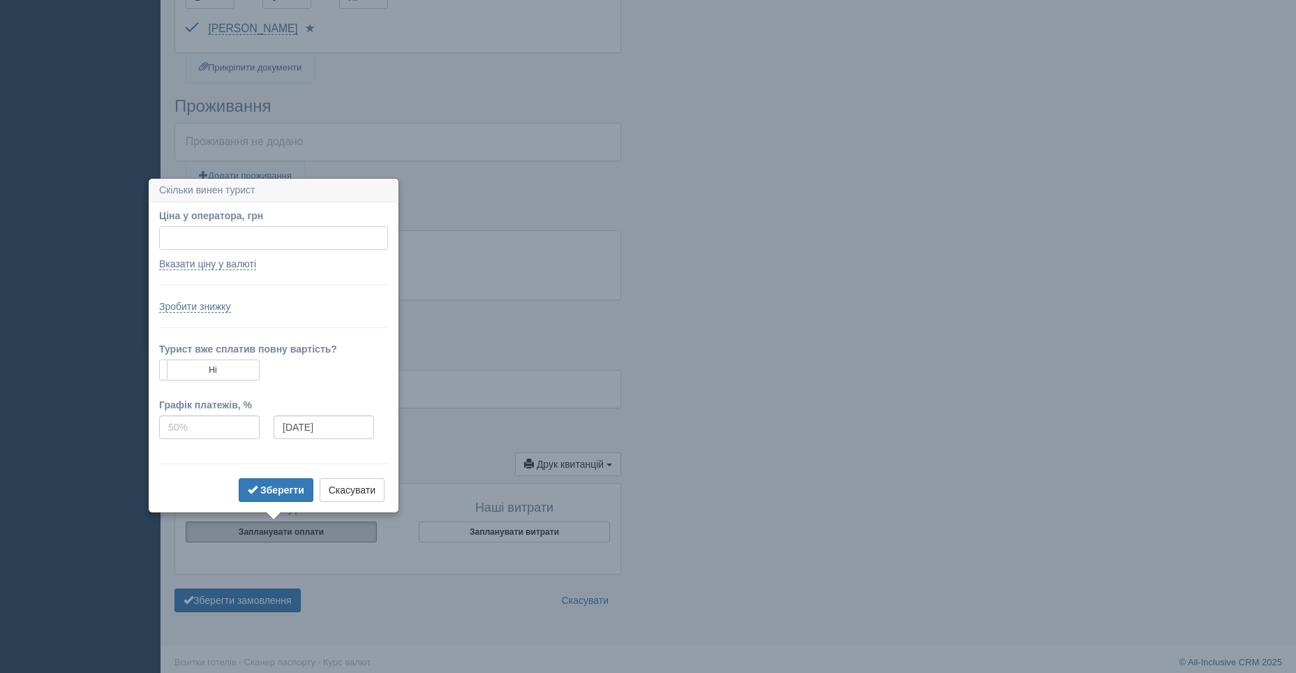
scroll to position [335, 0]
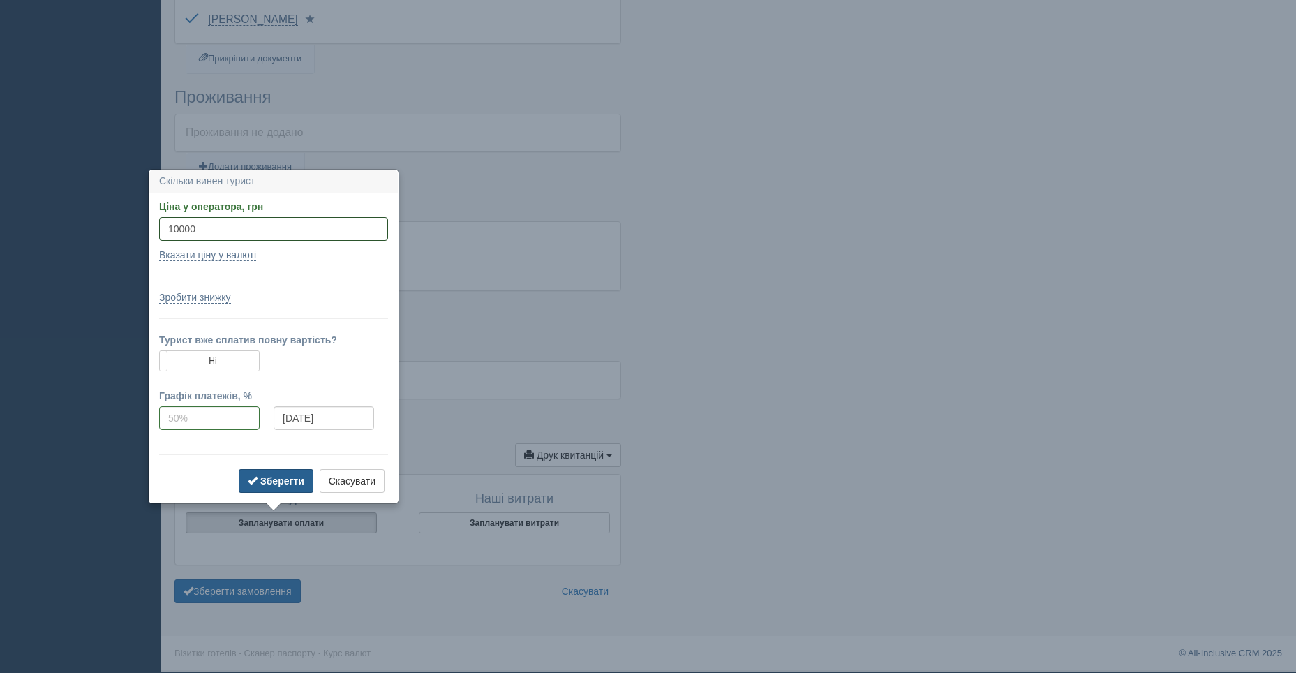
type input "10000"
click at [269, 482] on b "Зберегти" at bounding box center [282, 480] width 44 height 11
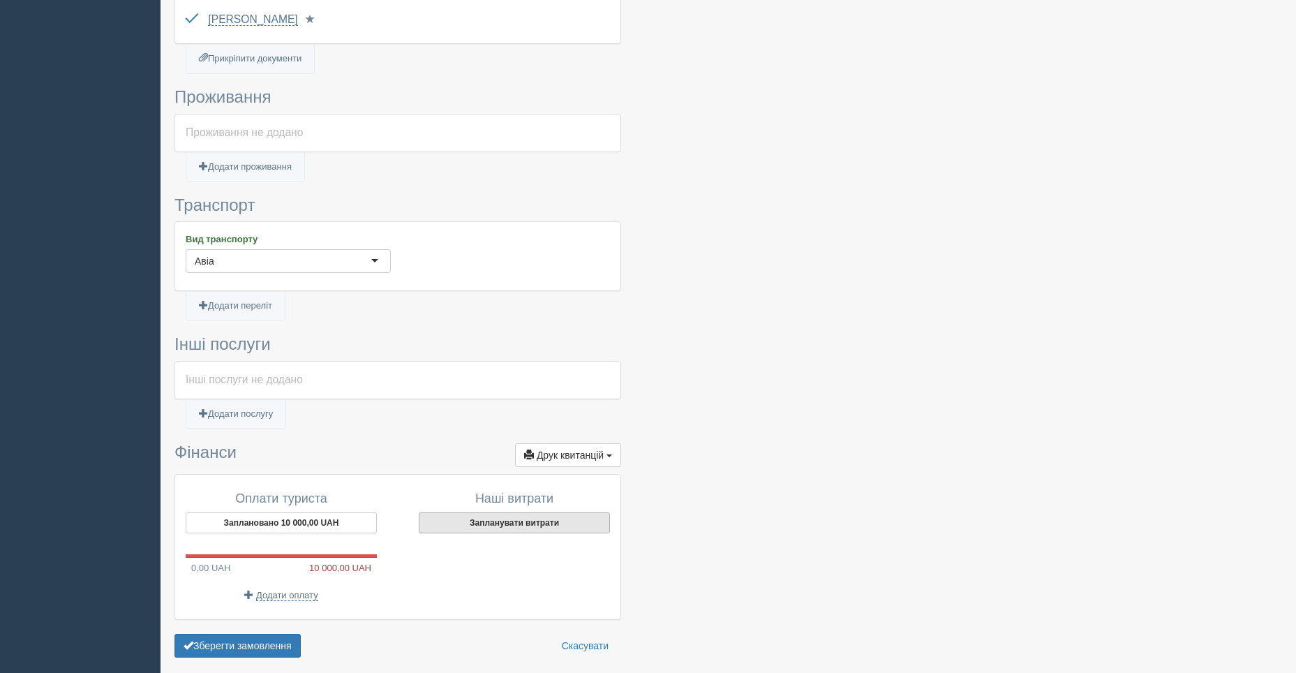
click at [480, 525] on button "Запланувати витрати" at bounding box center [514, 522] width 191 height 21
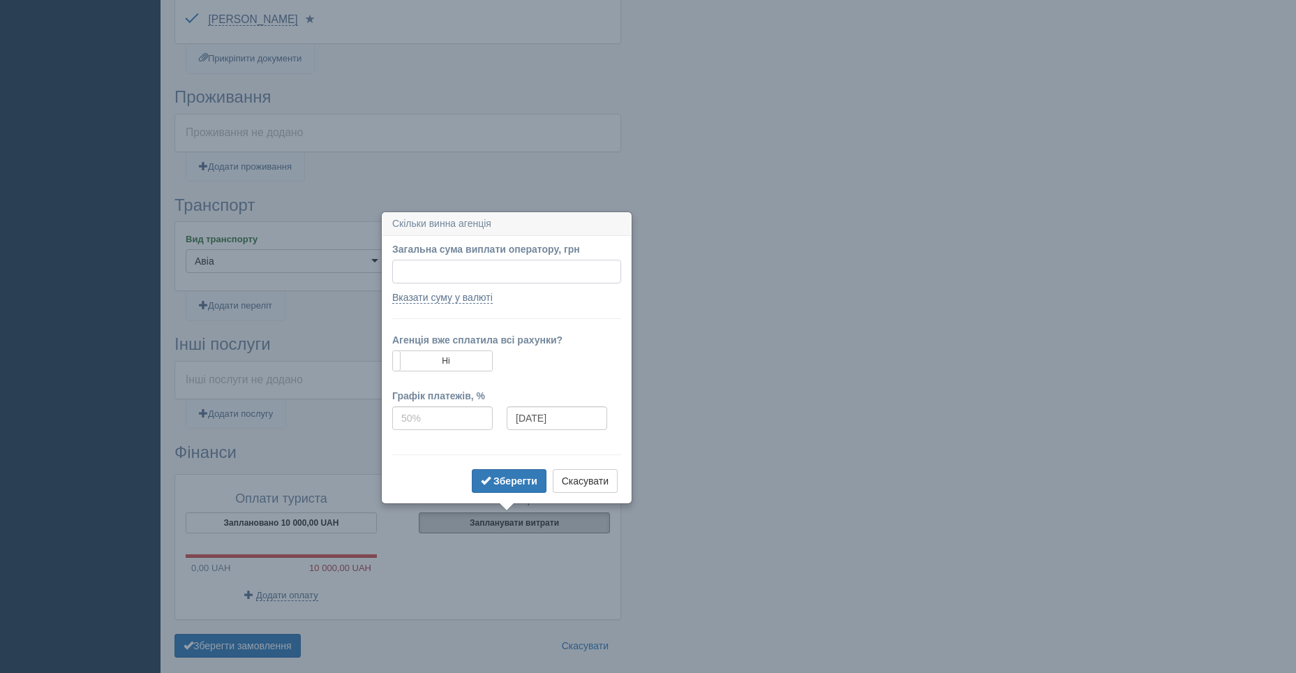
scroll to position [389, 0]
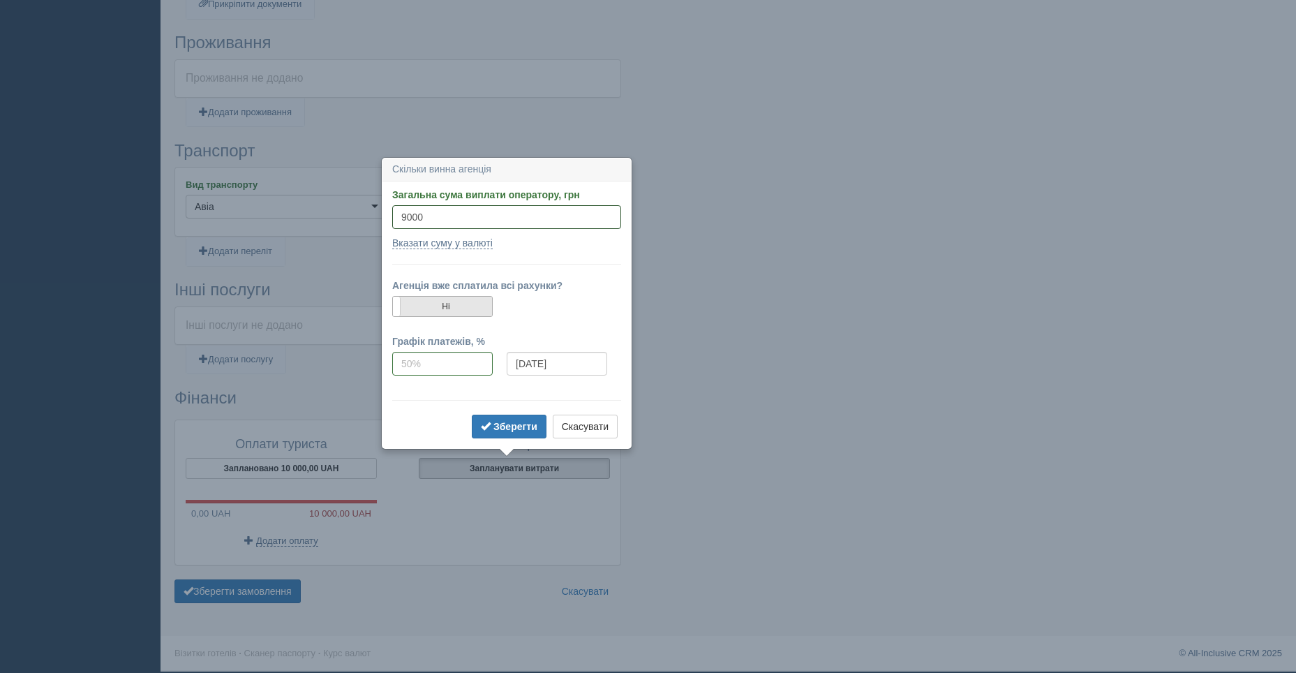
type input "9000"
click at [470, 313] on label "Ні" at bounding box center [442, 307] width 99 height 20
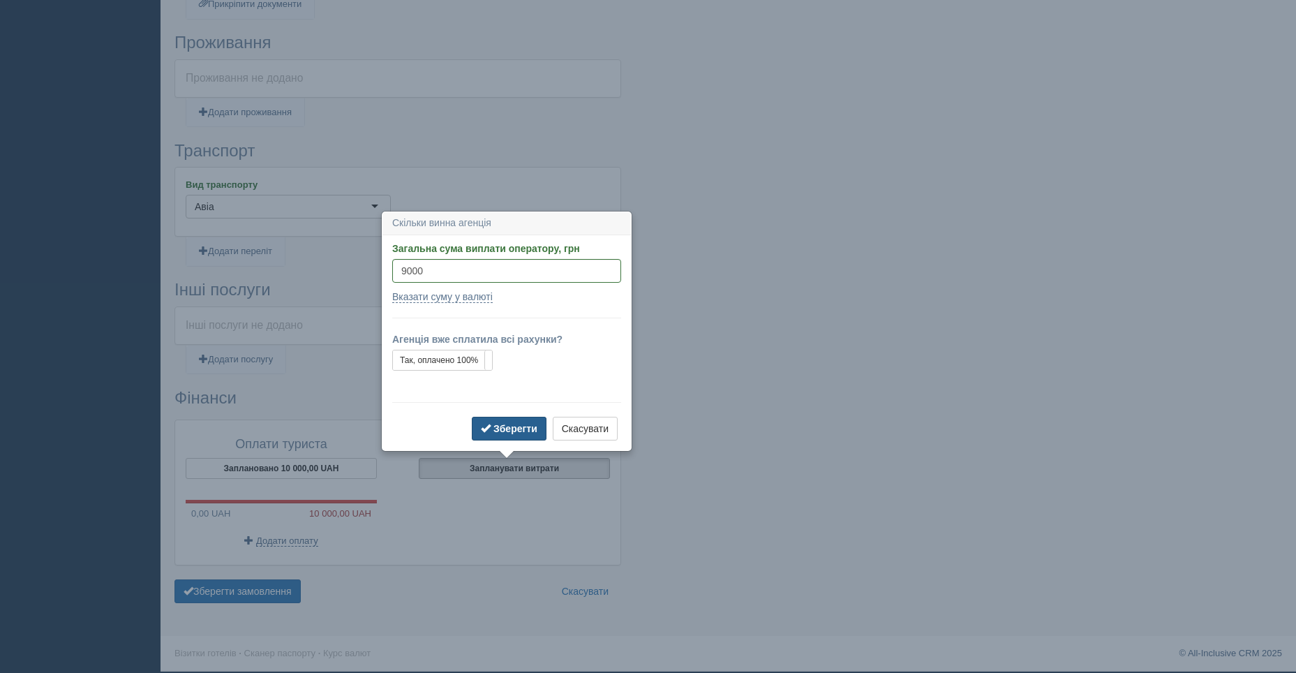
click at [495, 428] on b "Зберегти" at bounding box center [515, 428] width 44 height 11
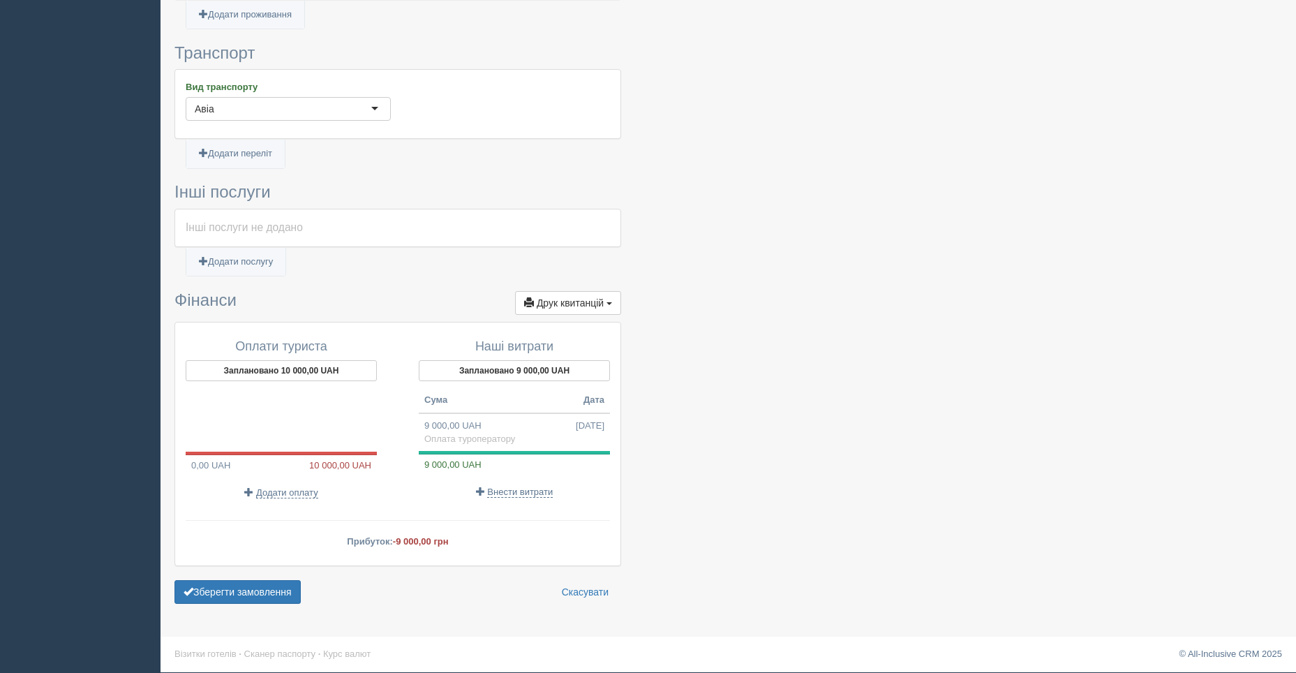
scroll to position [488, 0]
click at [269, 489] on span "Додати оплату" at bounding box center [287, 491] width 62 height 11
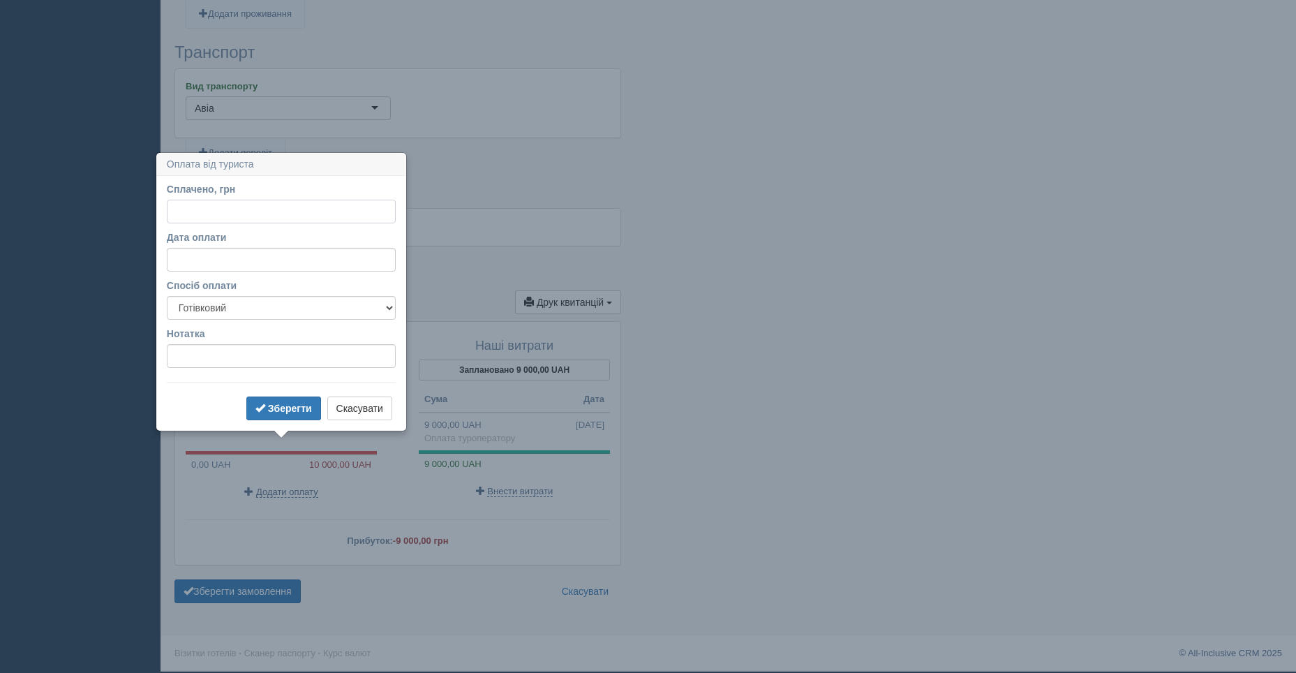
type input "1"
type input "5000"
click at [271, 413] on b "Зберегти" at bounding box center [290, 408] width 44 height 11
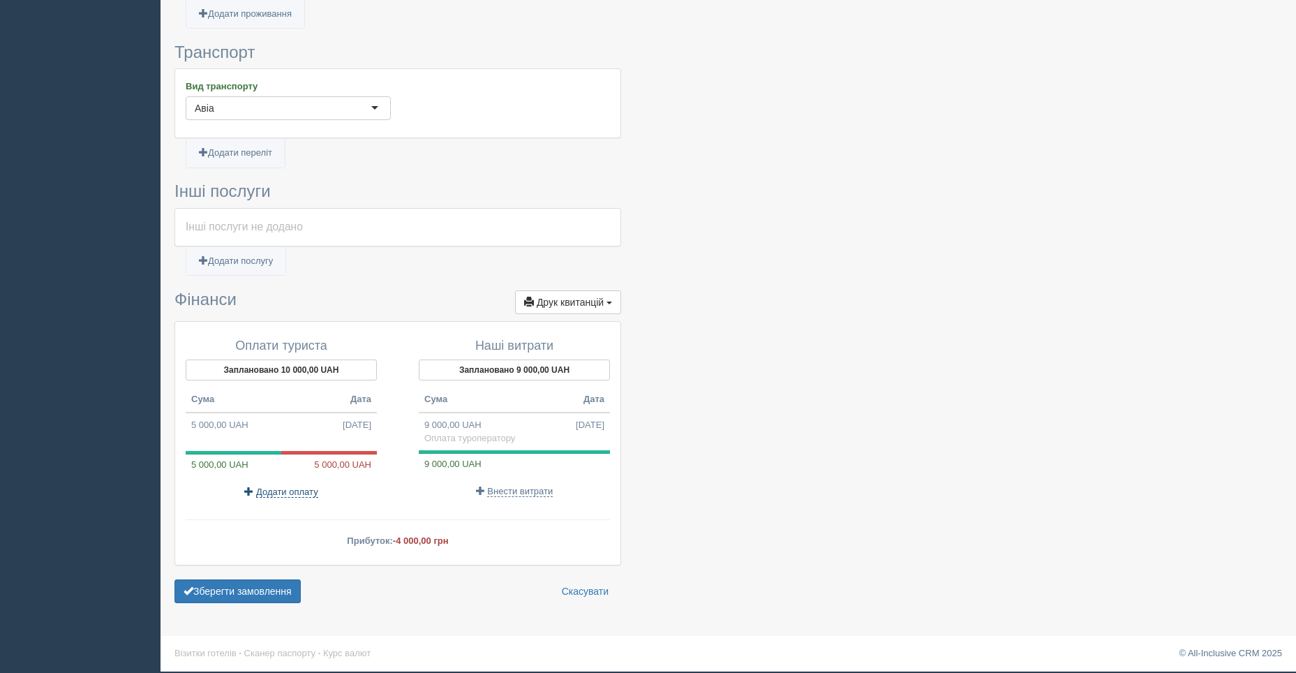
click at [277, 490] on span "Додати оплату" at bounding box center [287, 491] width 62 height 11
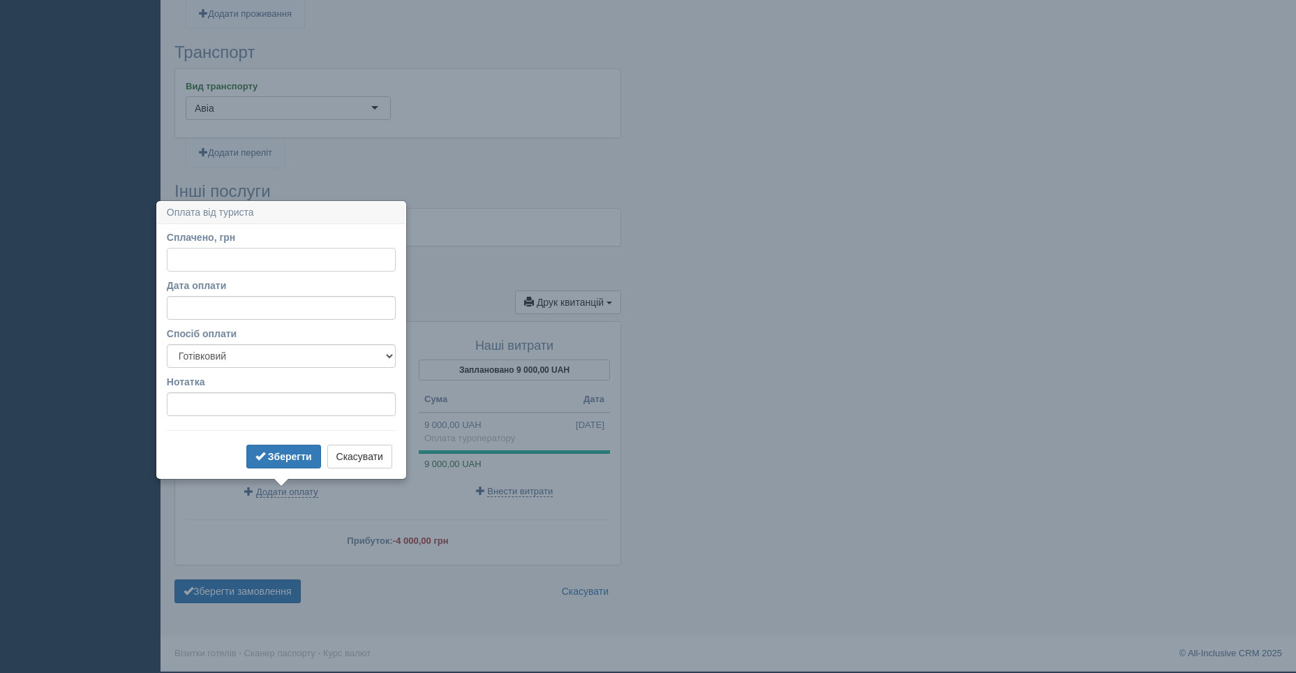
click at [173, 261] on input "Сплачено, грн" at bounding box center [281, 260] width 229 height 24
type input "5000"
click at [277, 453] on b "Зберегти" at bounding box center [290, 456] width 44 height 11
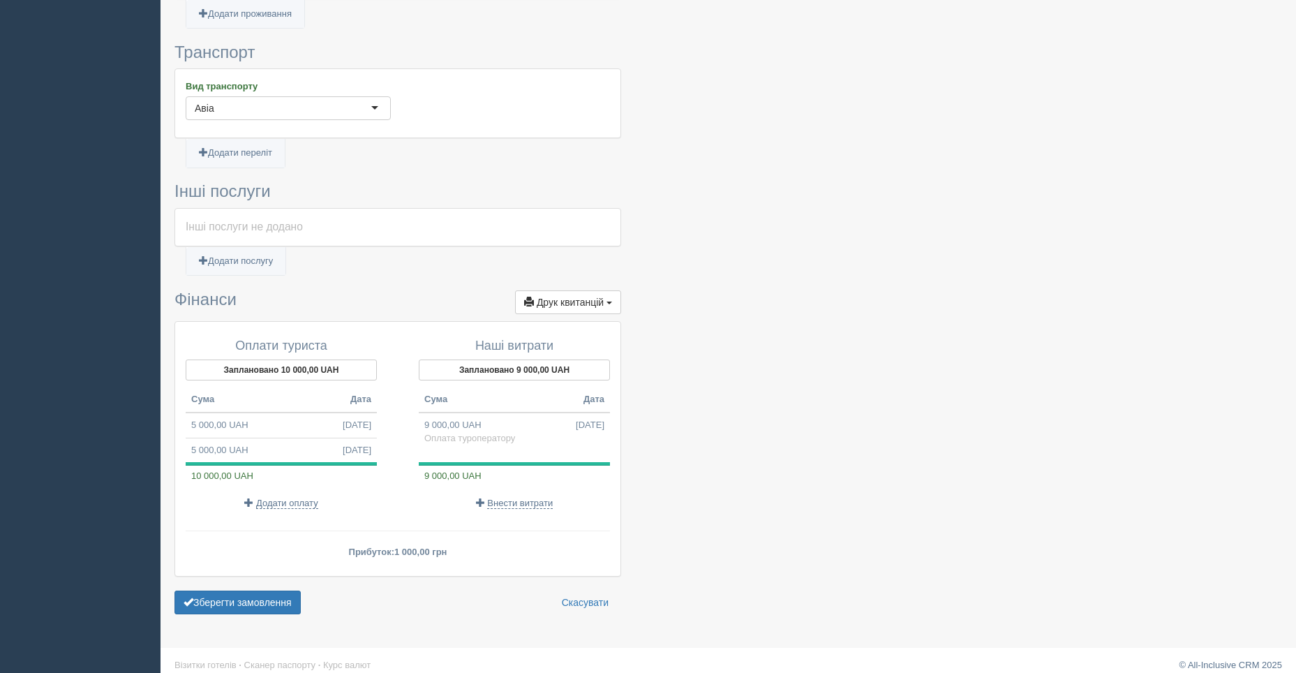
scroll to position [500, 0]
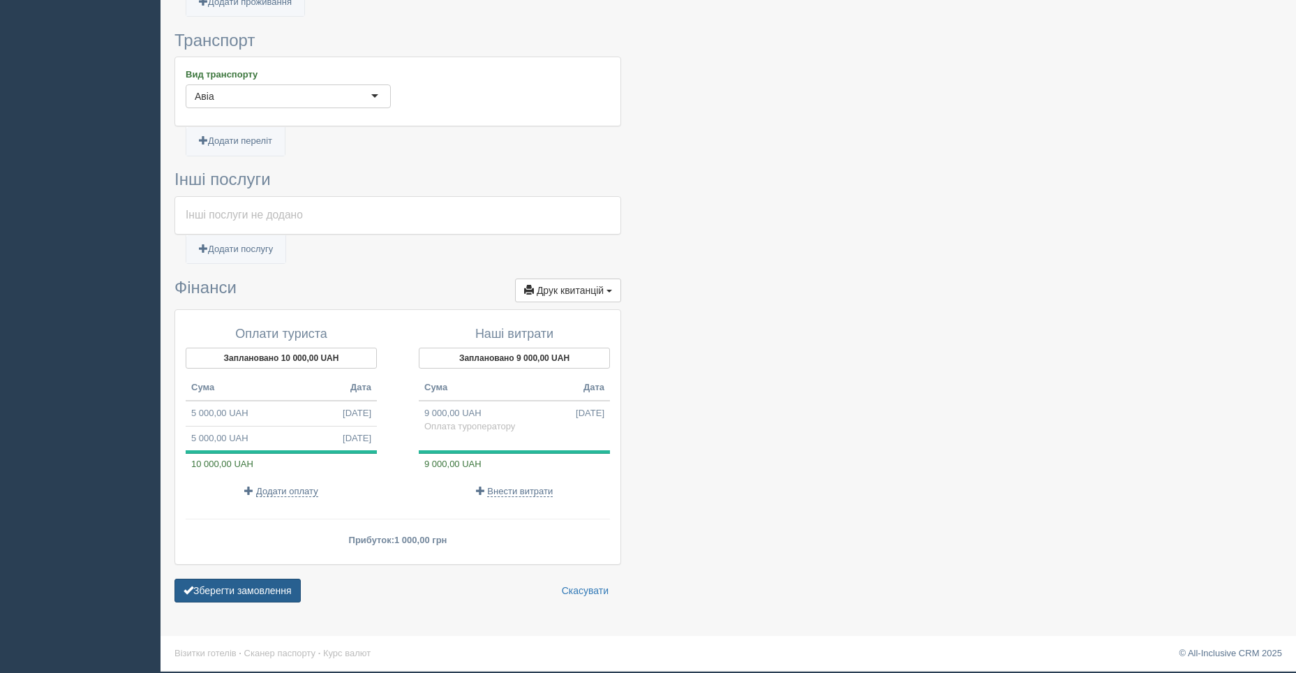
click at [225, 592] on button "Зберегти замовлення" at bounding box center [237, 591] width 126 height 24
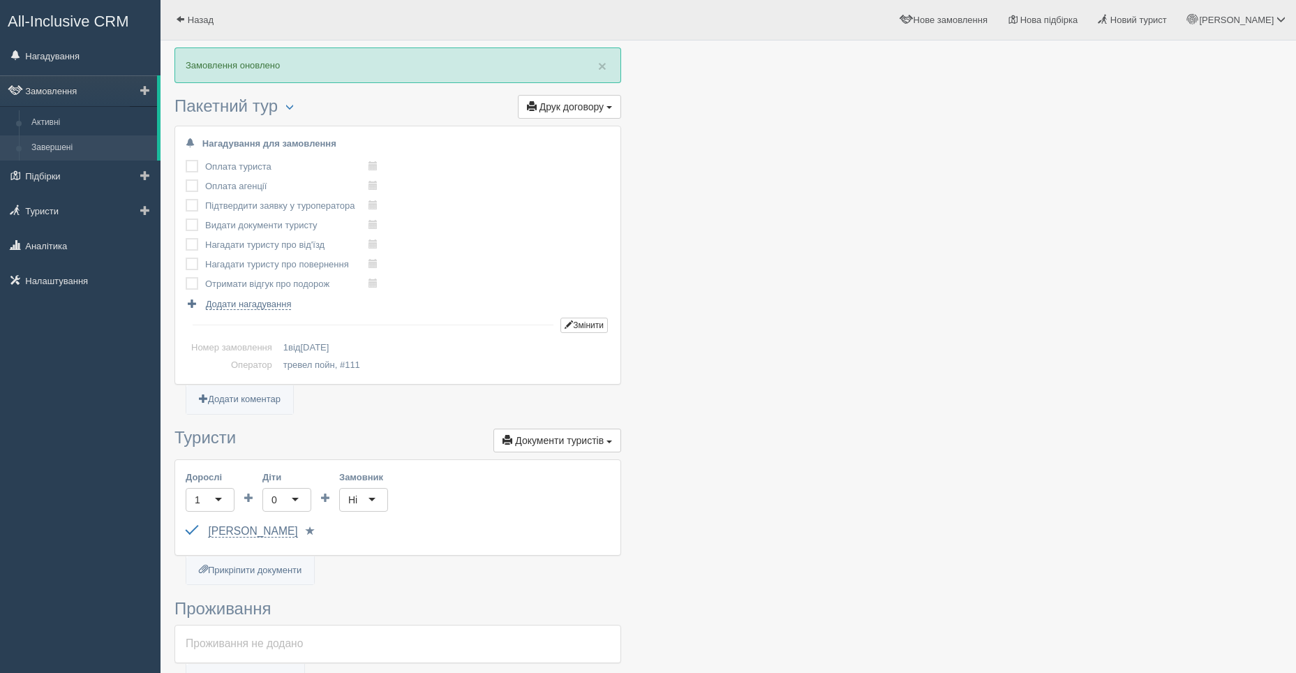
click at [52, 148] on link "Завершені" at bounding box center [91, 147] width 132 height 25
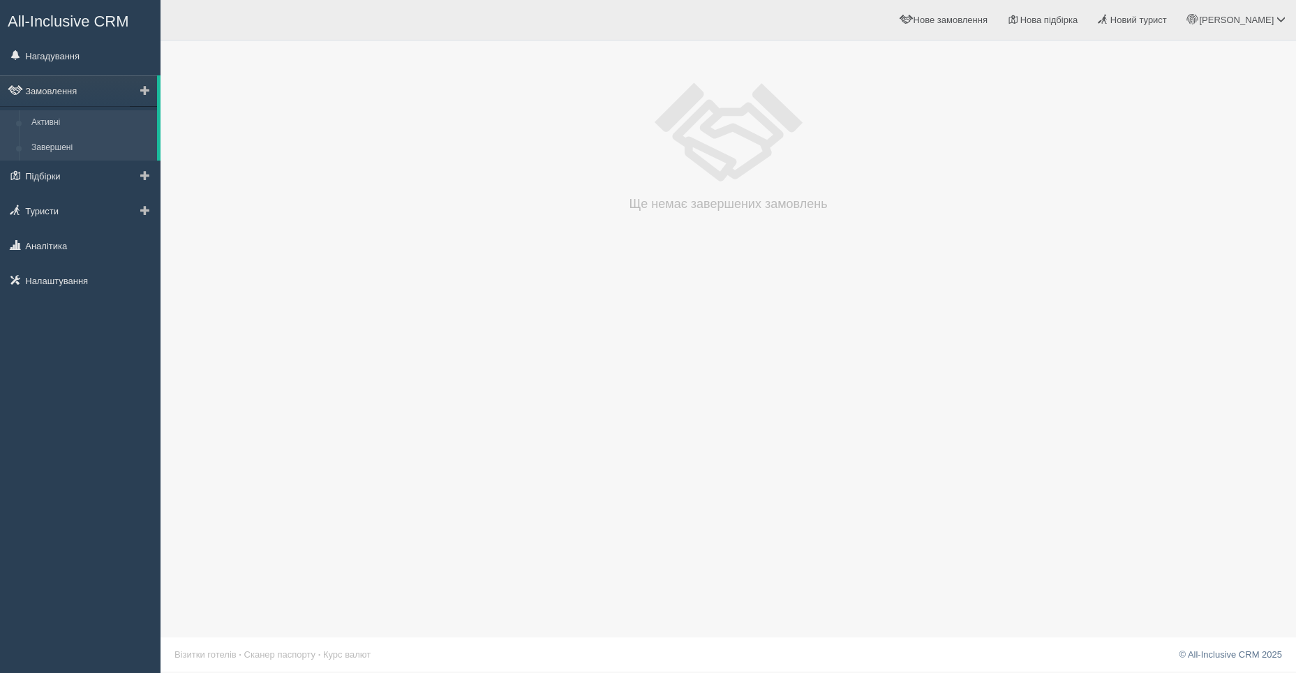
click at [48, 120] on link "Активні" at bounding box center [91, 122] width 132 height 25
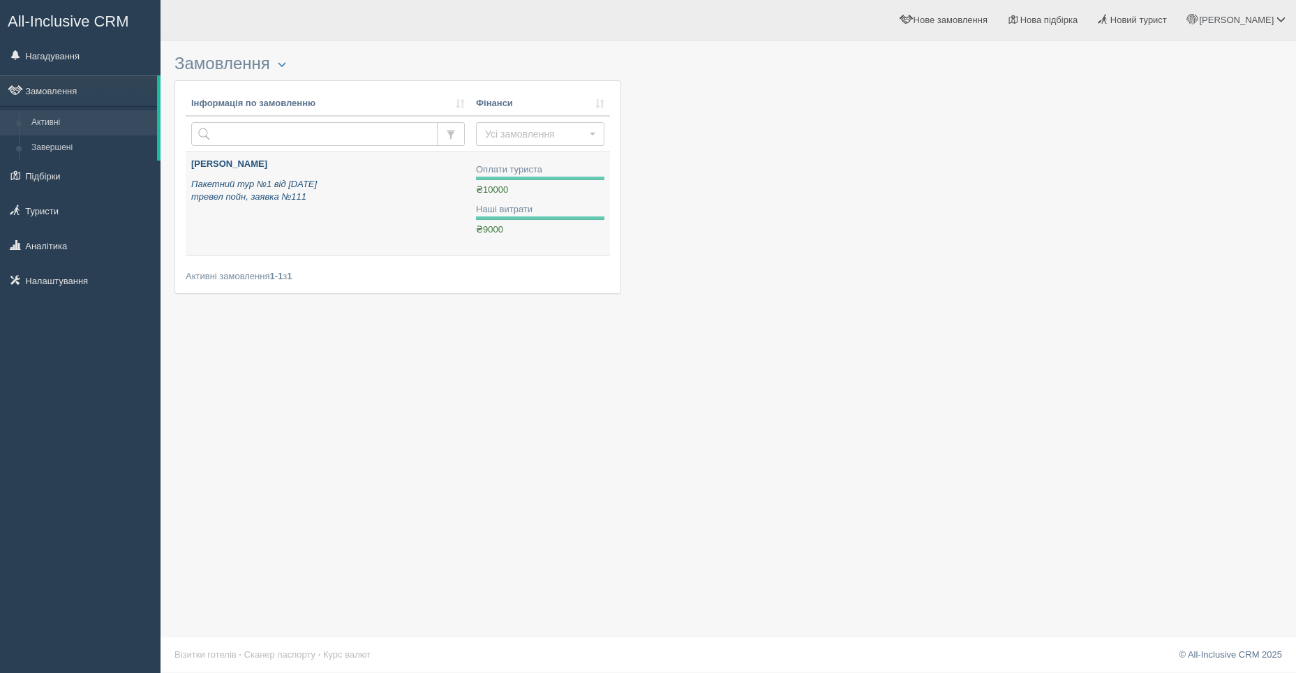
click at [332, 232] on link "Иванов Пакетний тур №1 від 06.10.2025 тревел пойн, заявка №111" at bounding box center [328, 203] width 285 height 103
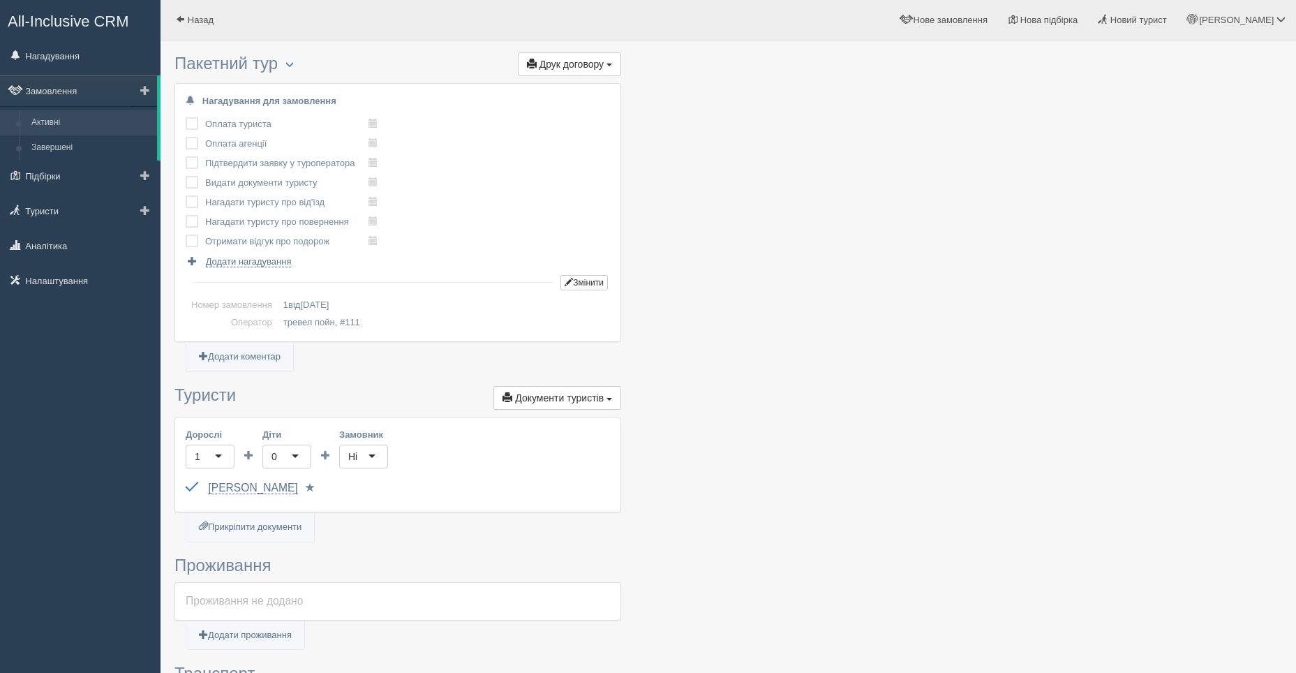
click at [54, 124] on link "Активні" at bounding box center [91, 122] width 132 height 25
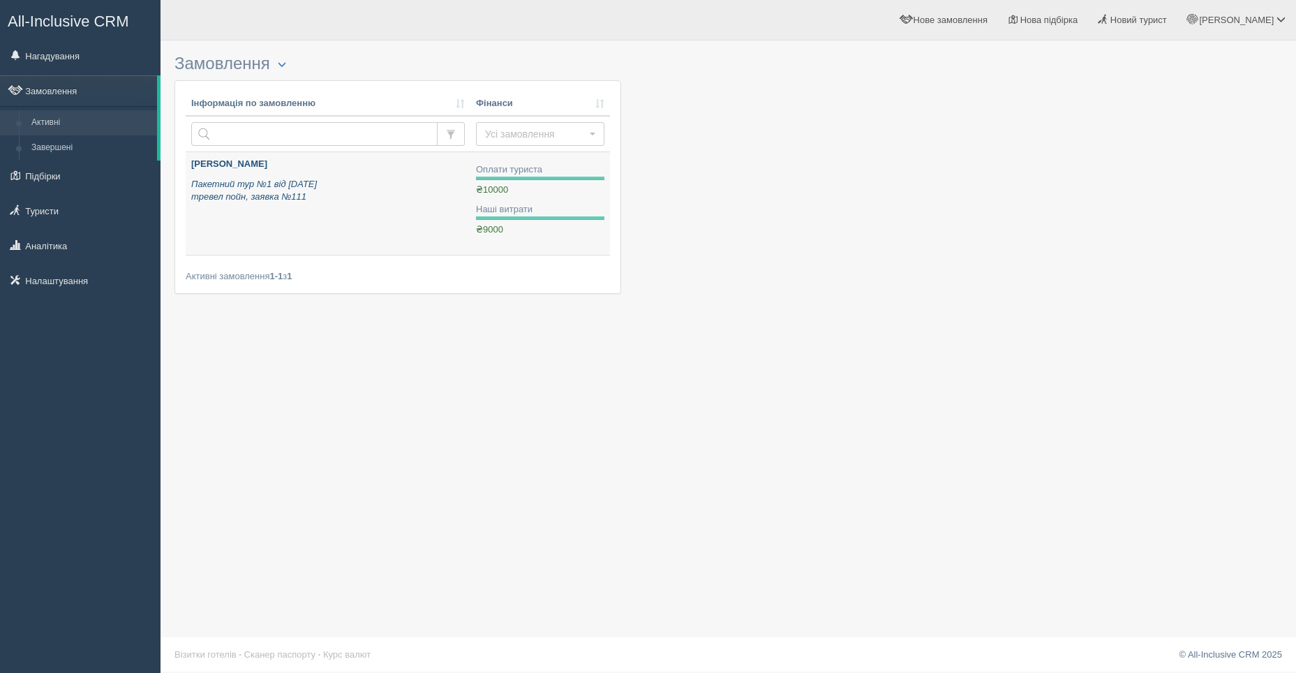
click at [205, 163] on b "[PERSON_NAME]" at bounding box center [229, 163] width 76 height 10
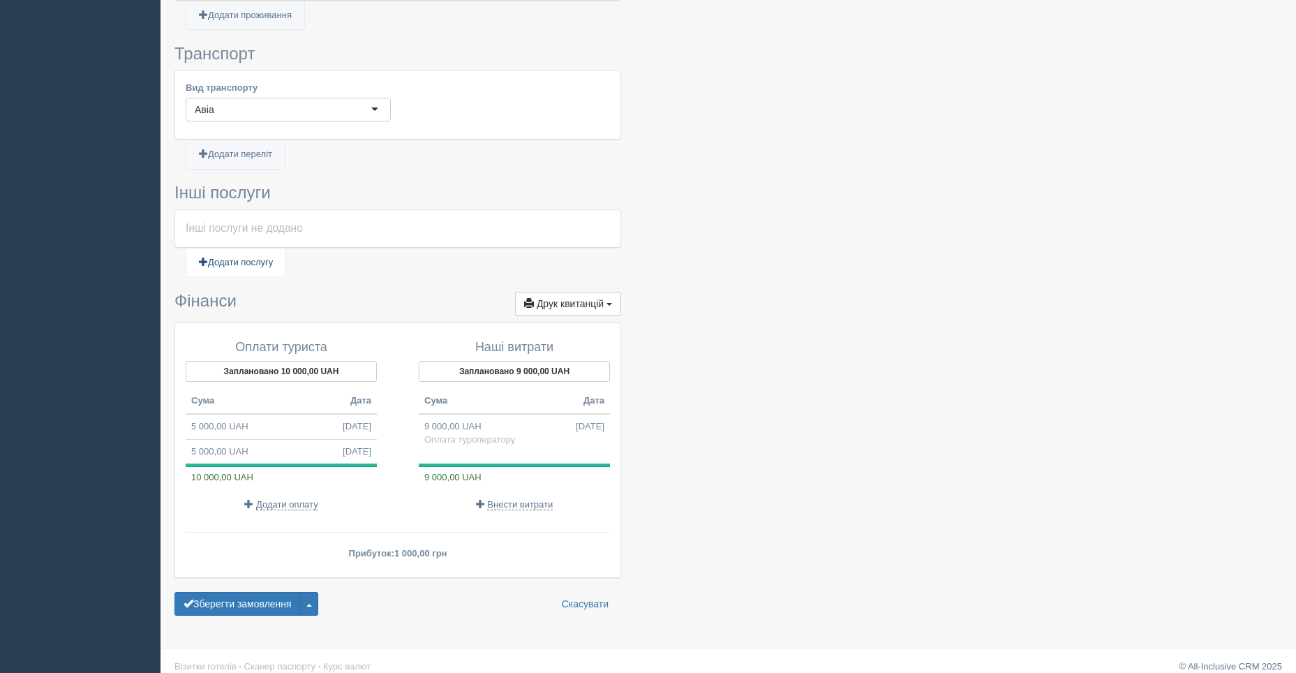
scroll to position [633, 0]
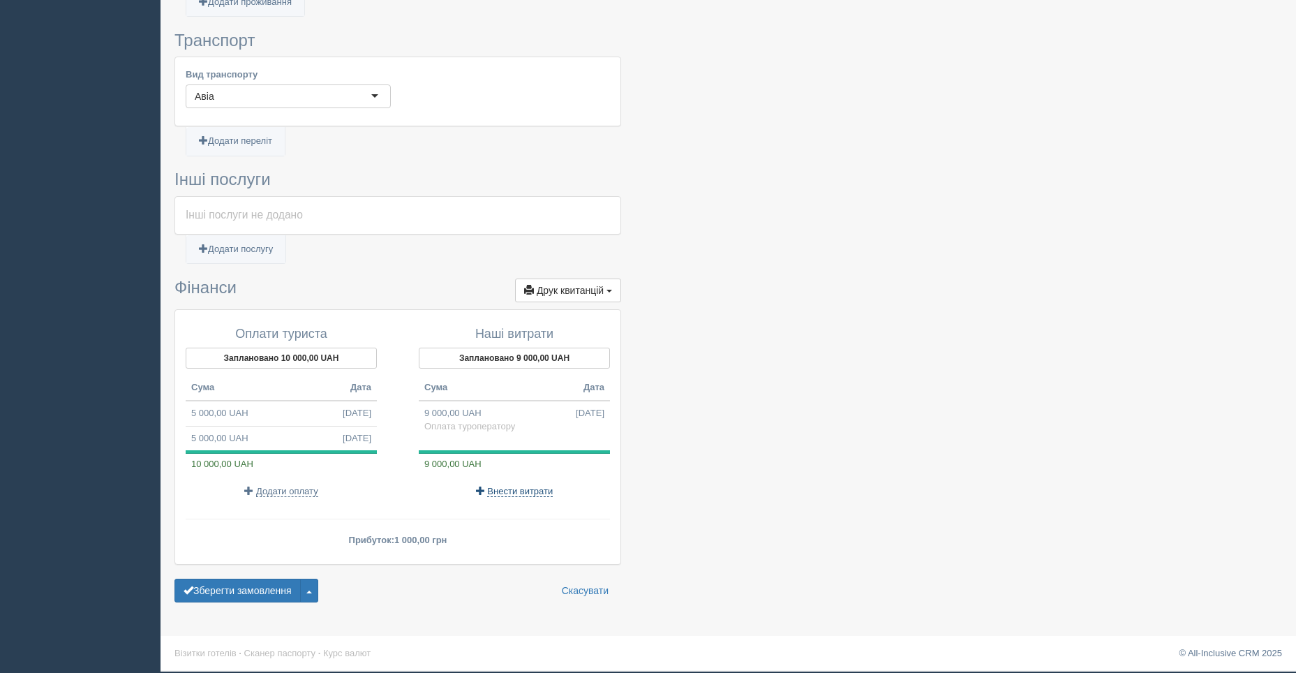
click at [509, 492] on span "Внести витрати" at bounding box center [520, 491] width 66 height 11
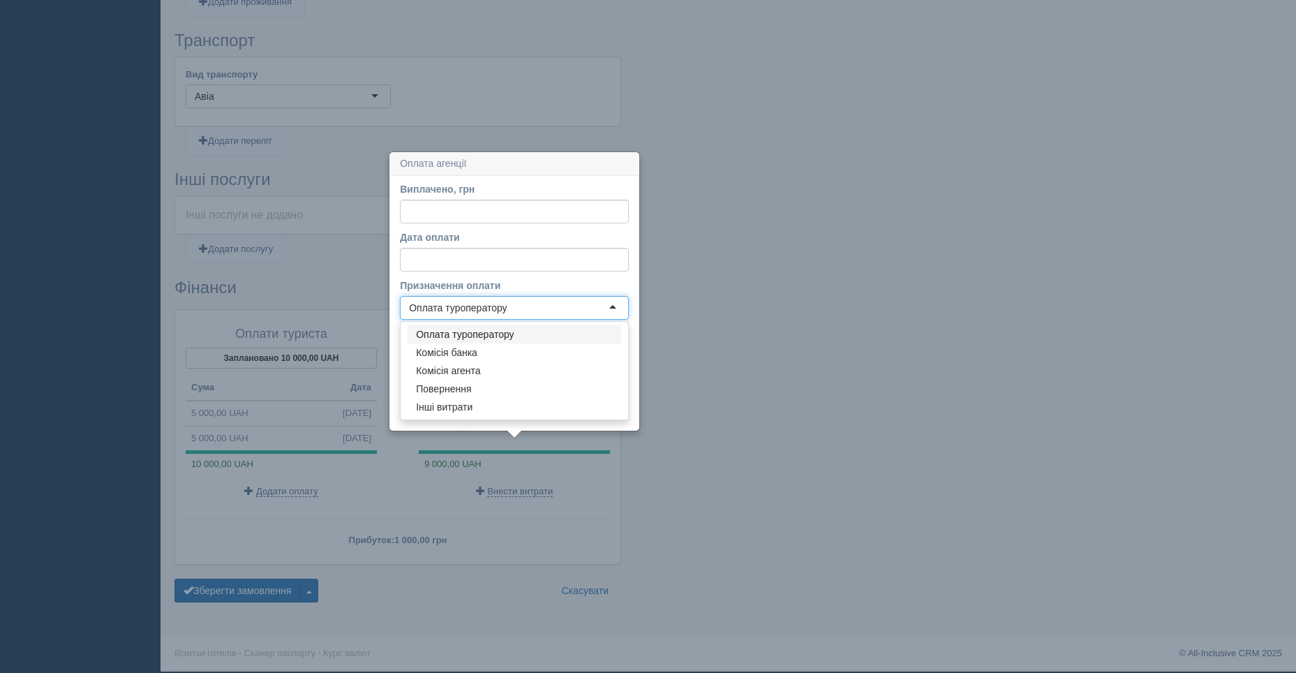
click at [613, 306] on div "Оплата туроператору" at bounding box center [514, 308] width 229 height 24
click at [617, 307] on div "Оплата туроператору" at bounding box center [514, 308] width 229 height 24
click at [438, 200] on input "Виплачено, грн" at bounding box center [514, 212] width 229 height 24
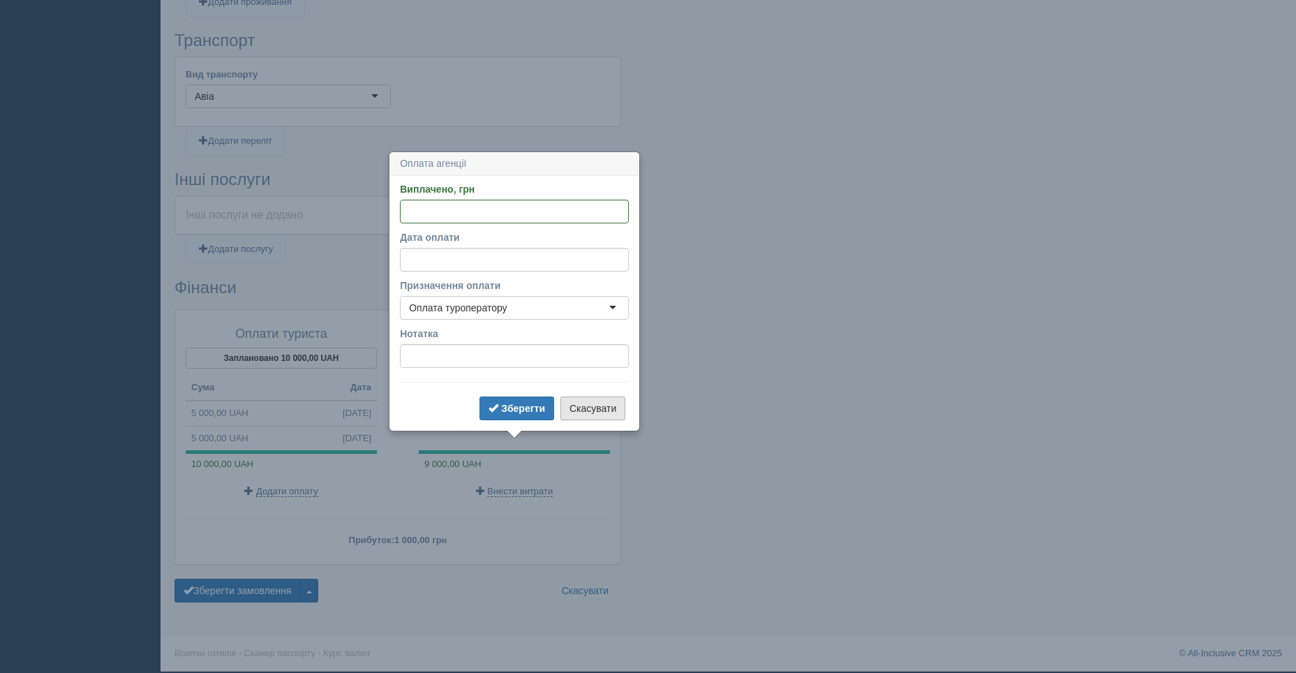
click at [585, 410] on button "Скасувати" at bounding box center [592, 408] width 65 height 24
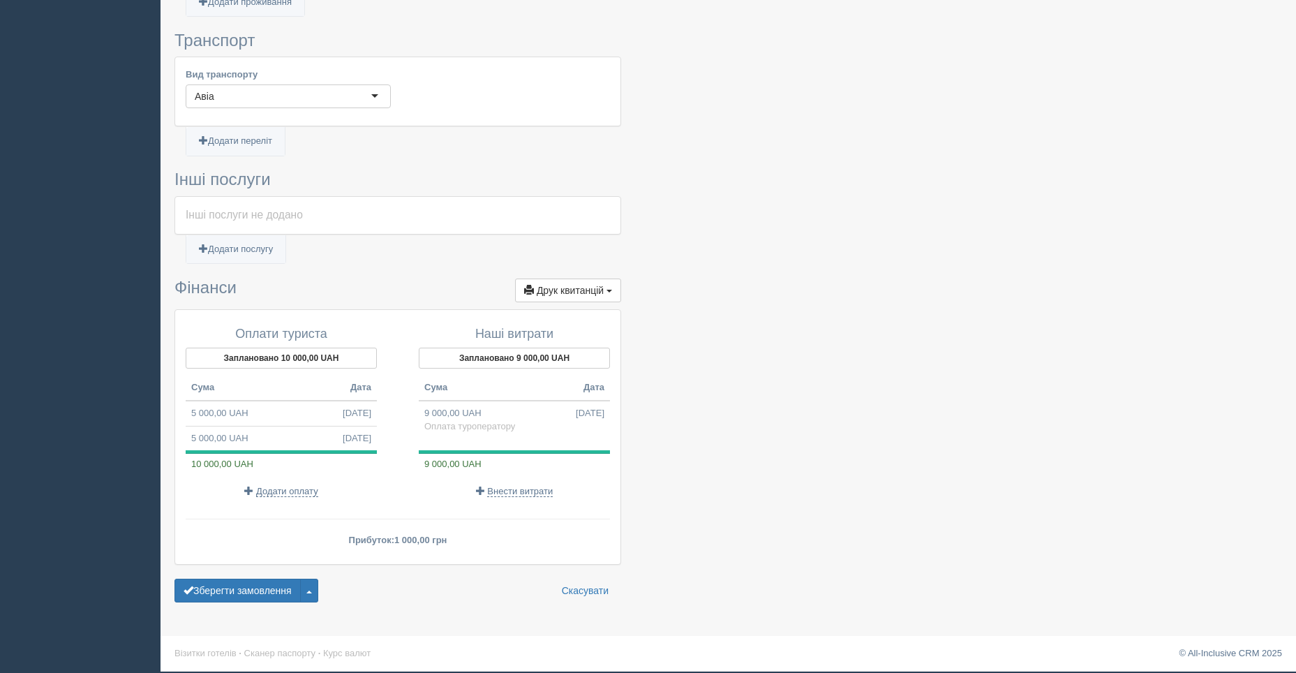
click at [697, 429] on div at bounding box center [728, 11] width 1108 height 1195
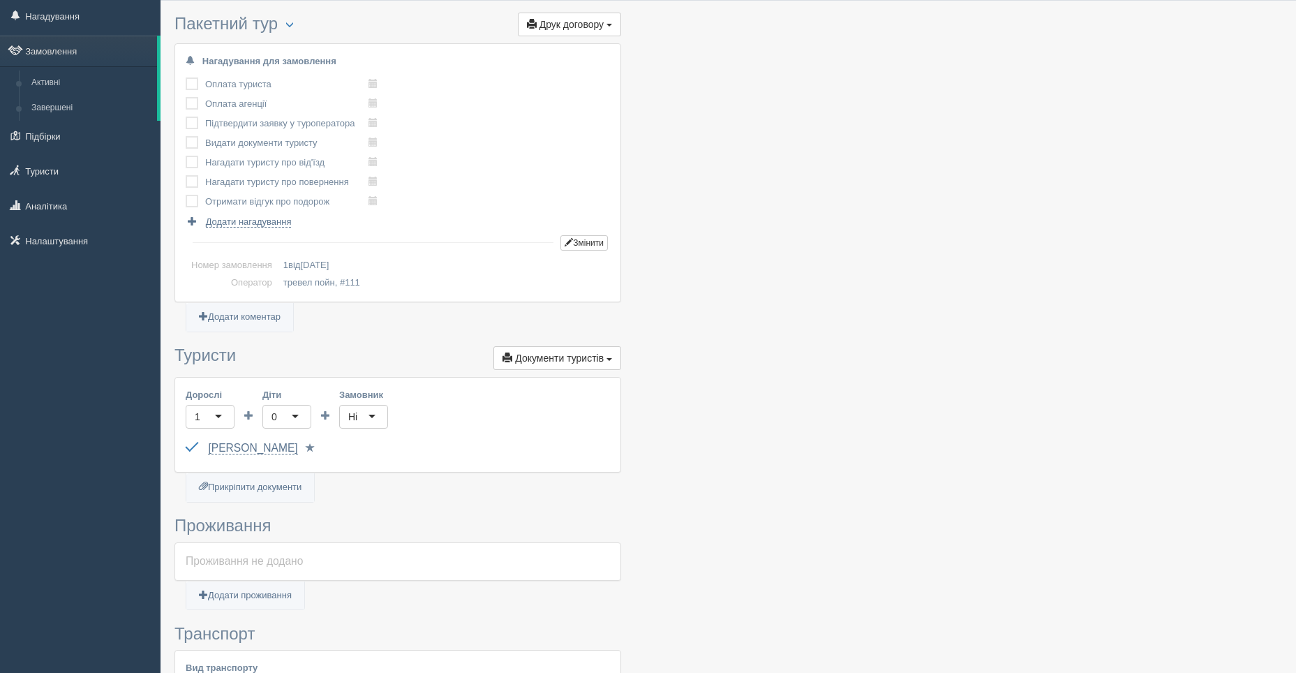
scroll to position [28, 0]
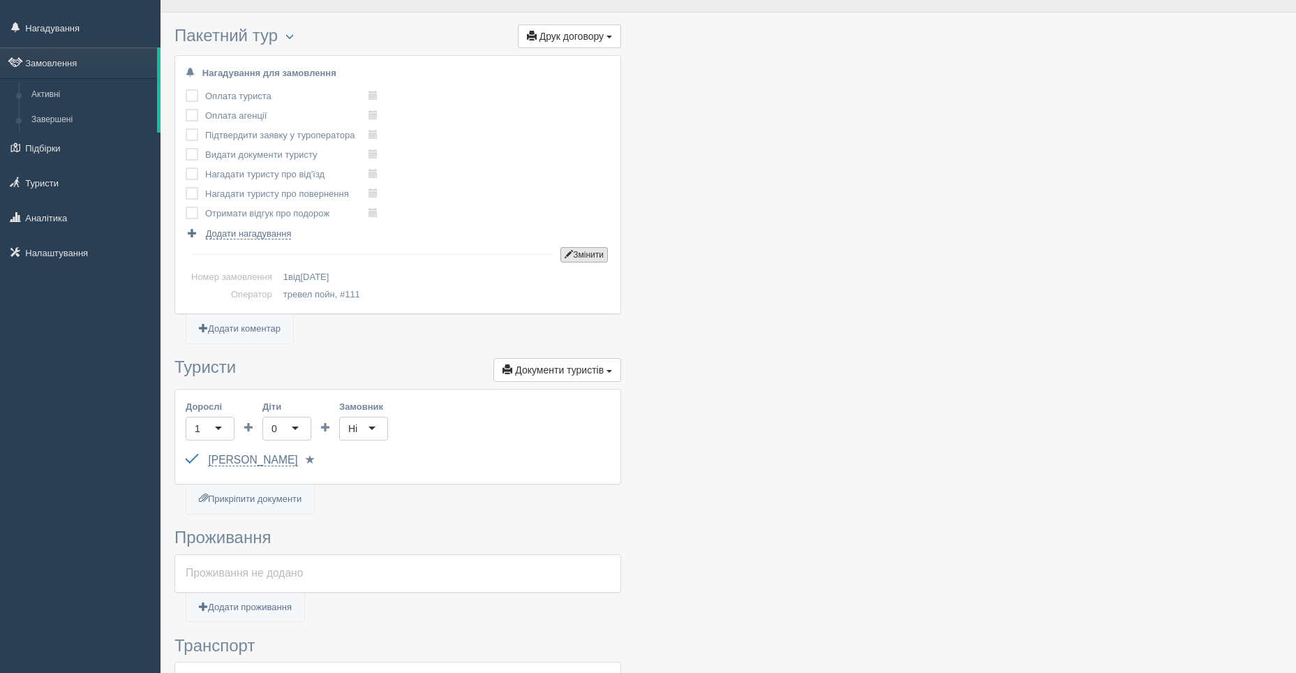
click at [586, 253] on button "Змінити" at bounding box center [583, 254] width 47 height 15
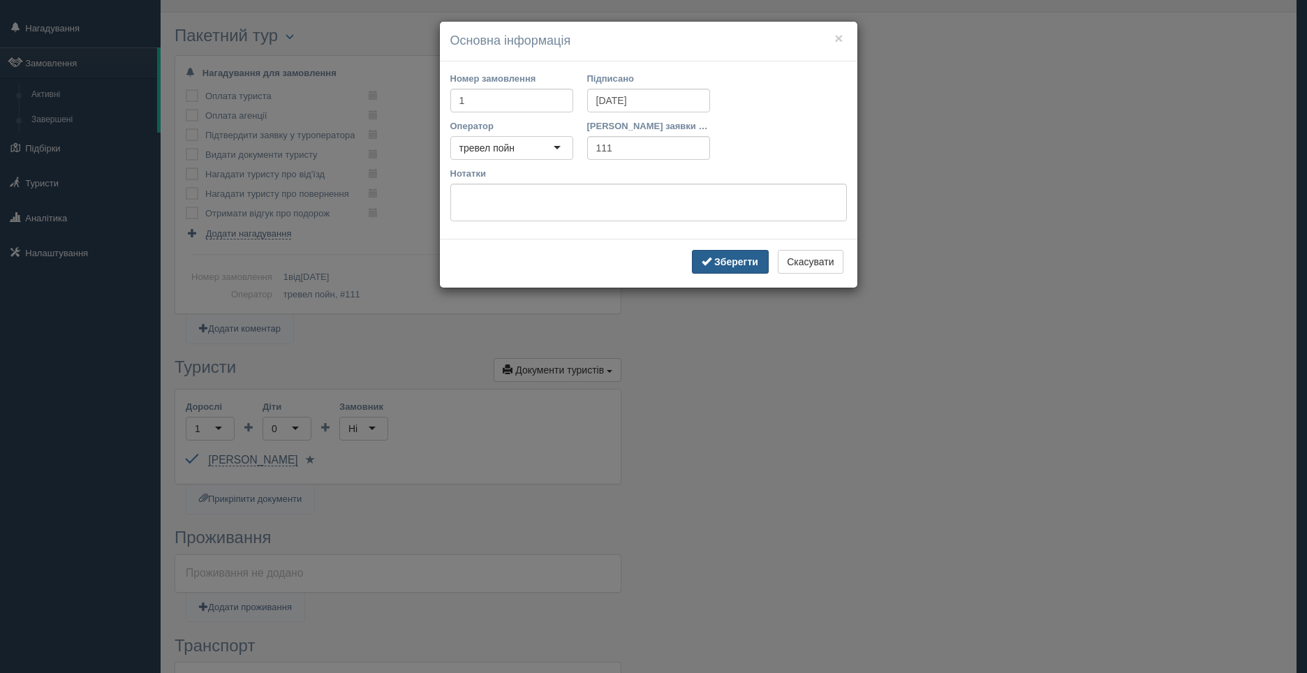
click at [733, 262] on b "Зберегти" at bounding box center [736, 261] width 44 height 11
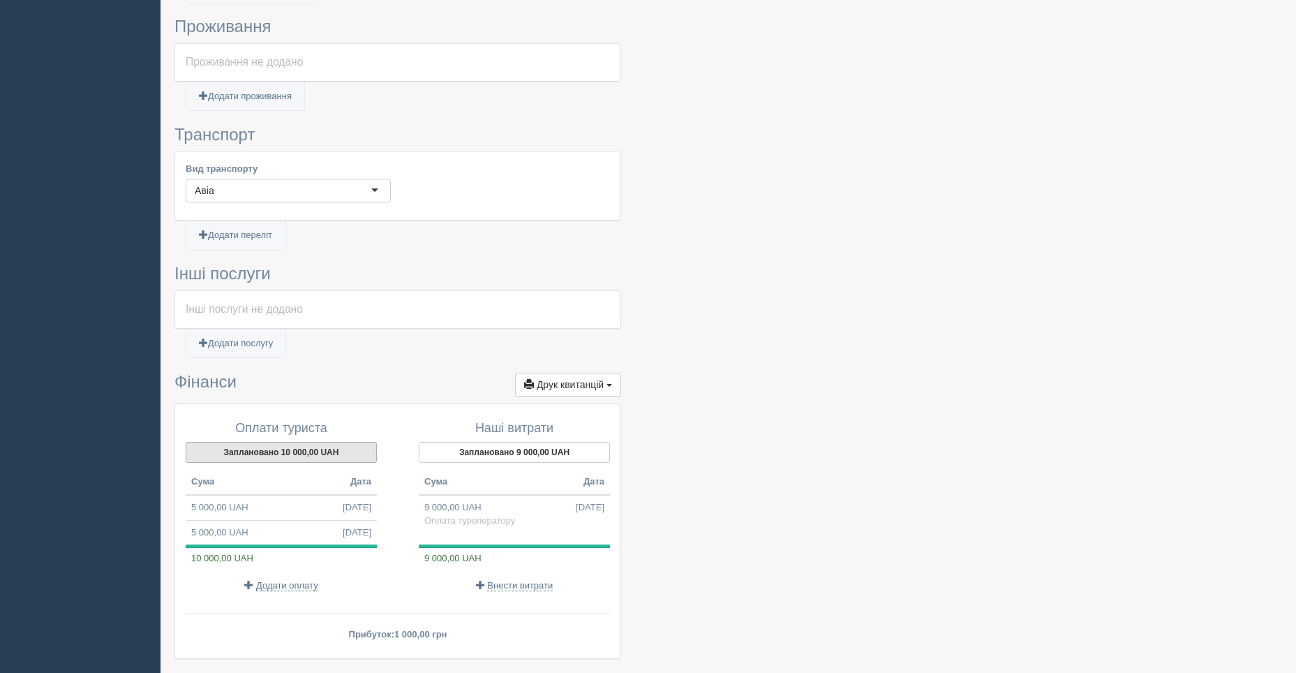
scroll to position [540, 0]
click at [584, 380] on span "Друк квитанцій" at bounding box center [570, 383] width 67 height 11
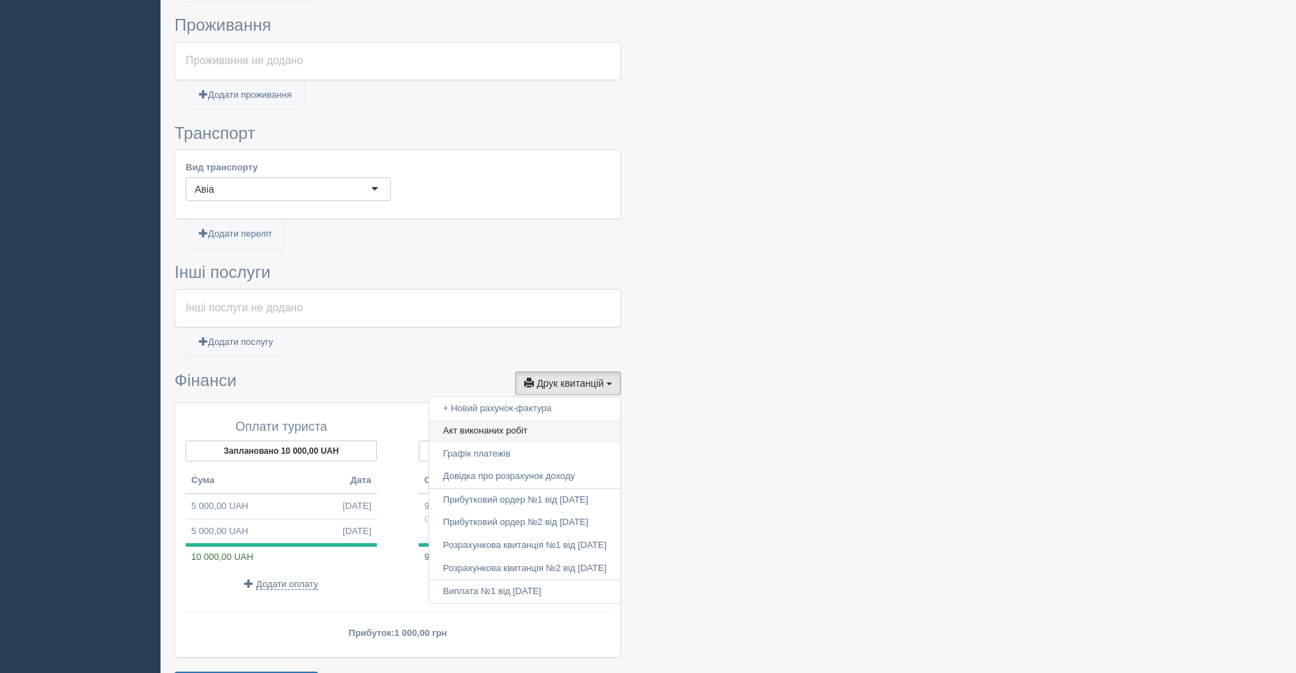
click at [501, 429] on link "Акт виконаних робіт" at bounding box center [524, 430] width 191 height 23
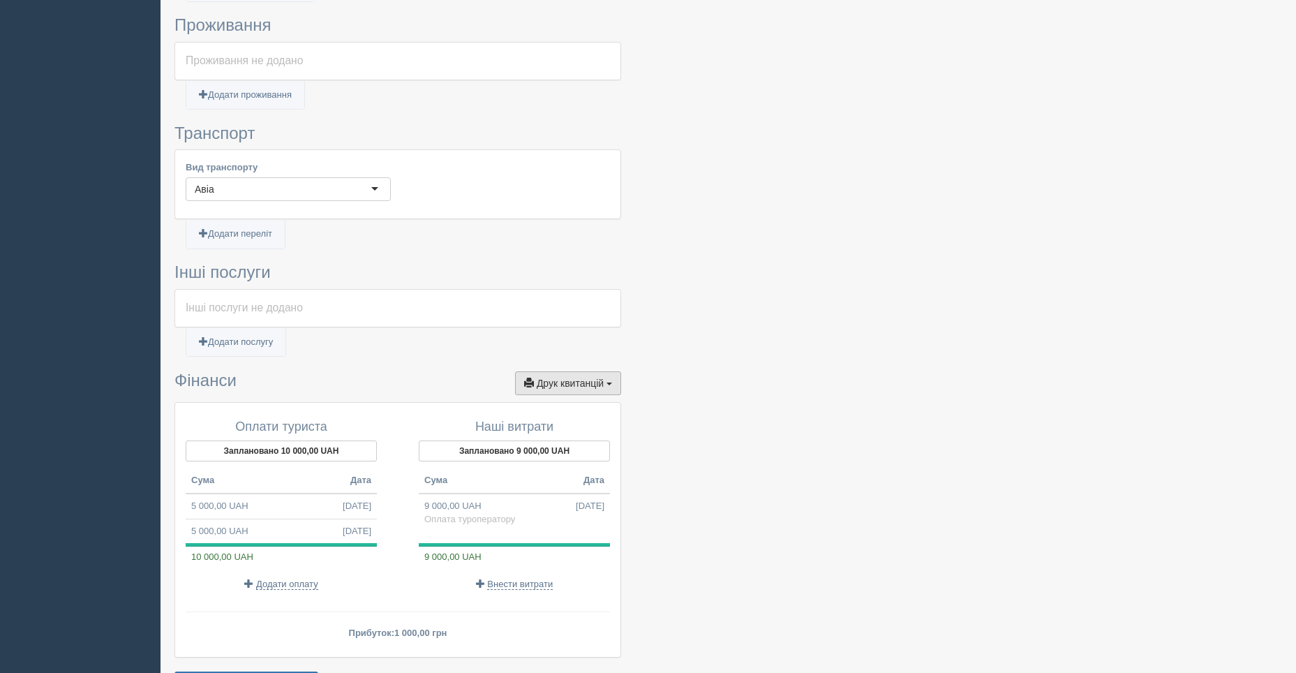
click at [560, 388] on span "Друк квитанцій" at bounding box center [570, 383] width 67 height 11
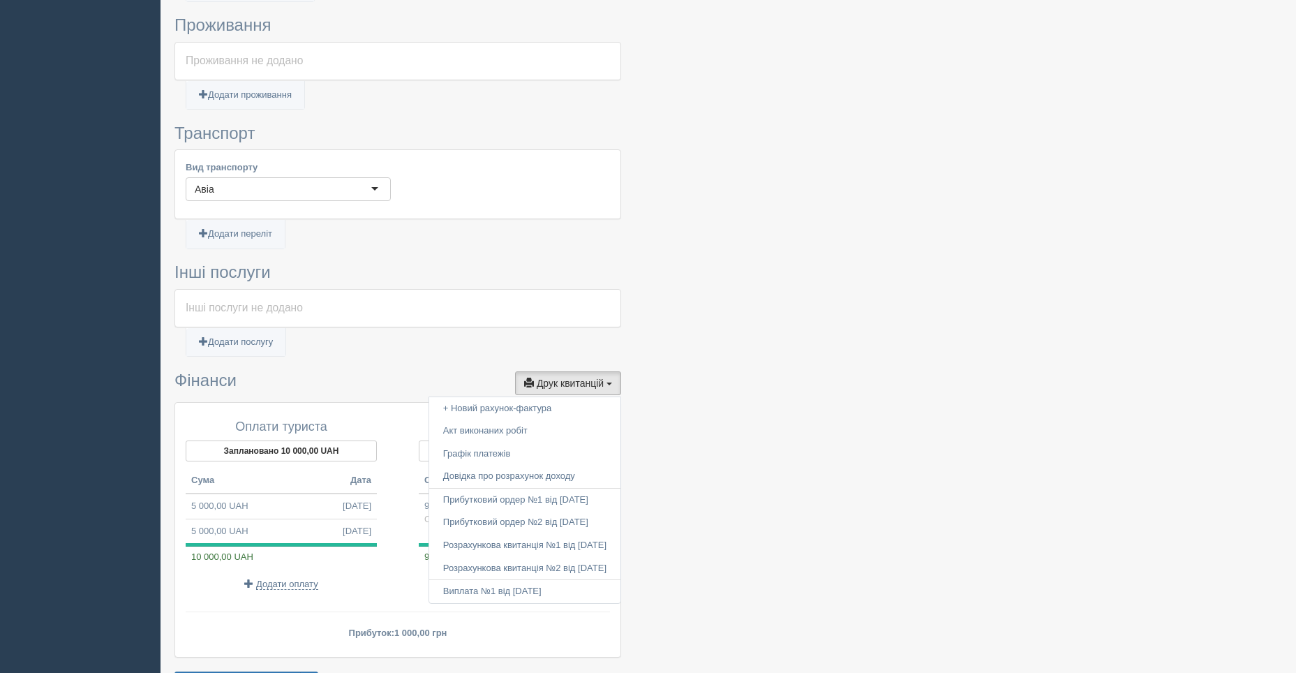
click at [758, 496] on div at bounding box center [728, 104] width 1108 height 1195
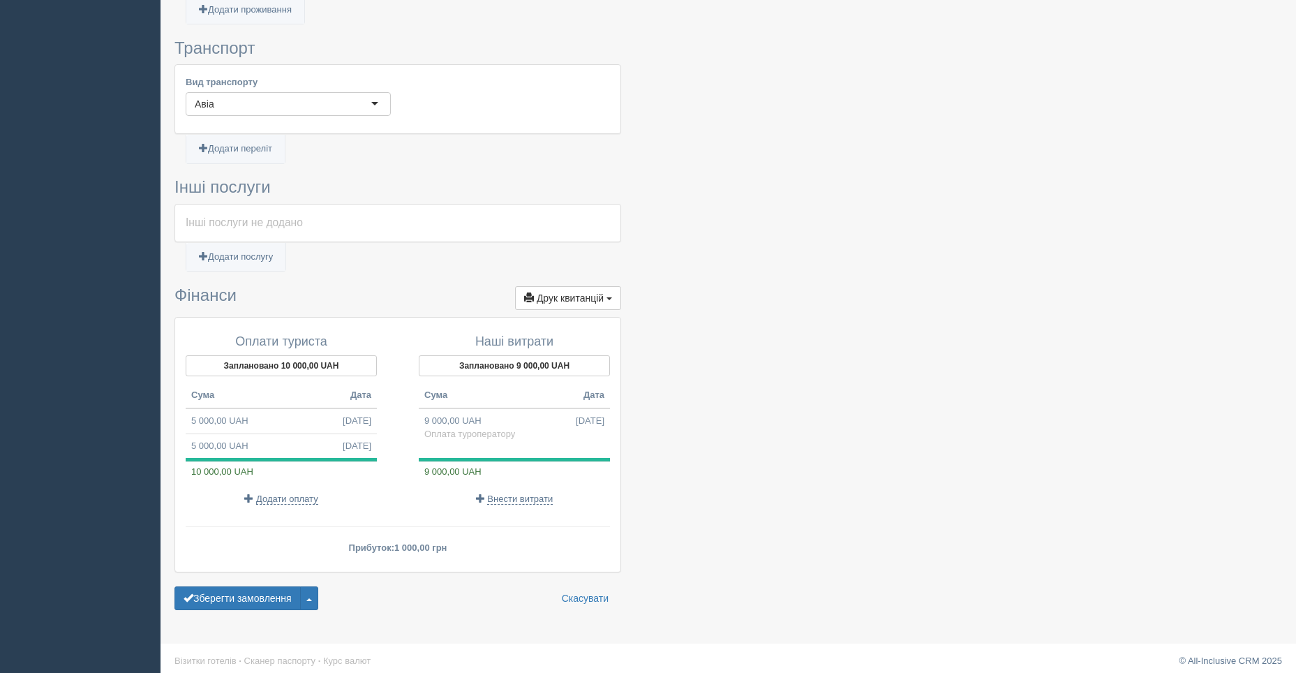
scroll to position [633, 0]
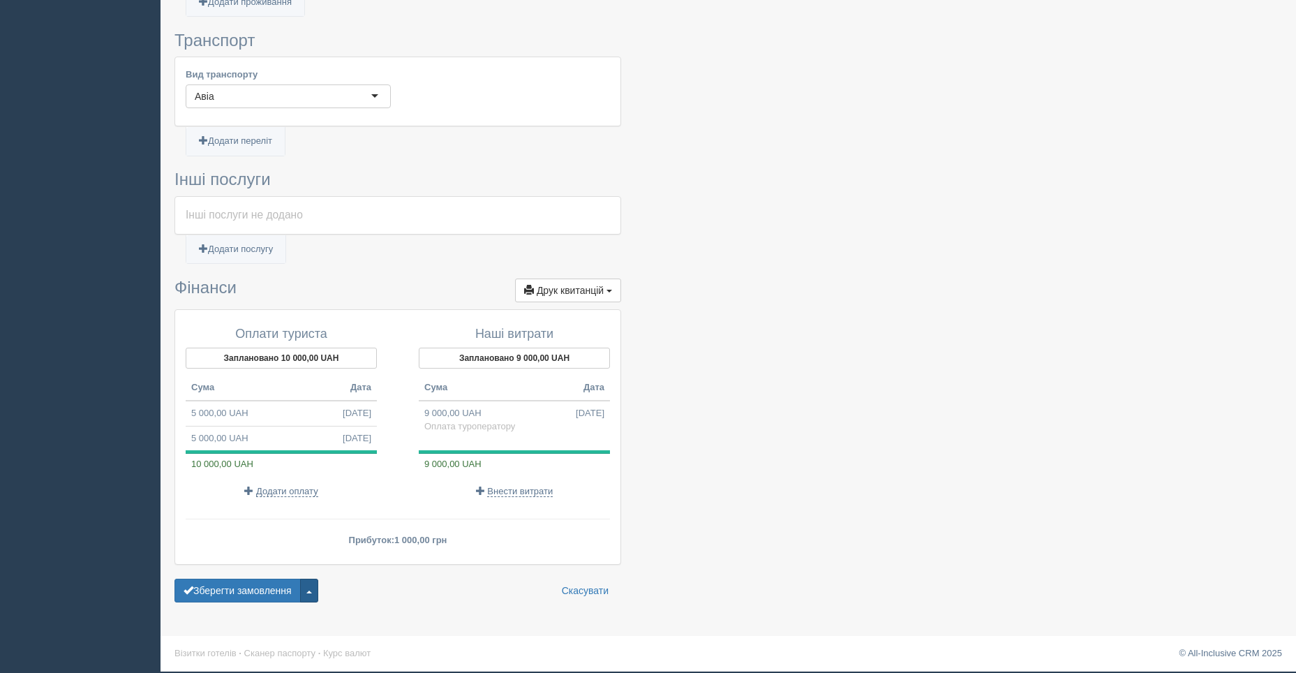
click at [310, 590] on span "button" at bounding box center [309, 591] width 6 height 3
click at [415, 623] on div "Пакетний тур Менеджер: Елизавета Змінити тип Створити копію Об'єднати договори …" at bounding box center [729, 19] width 1136 height 1304
click at [278, 491] on span "Додати оплату" at bounding box center [287, 491] width 62 height 11
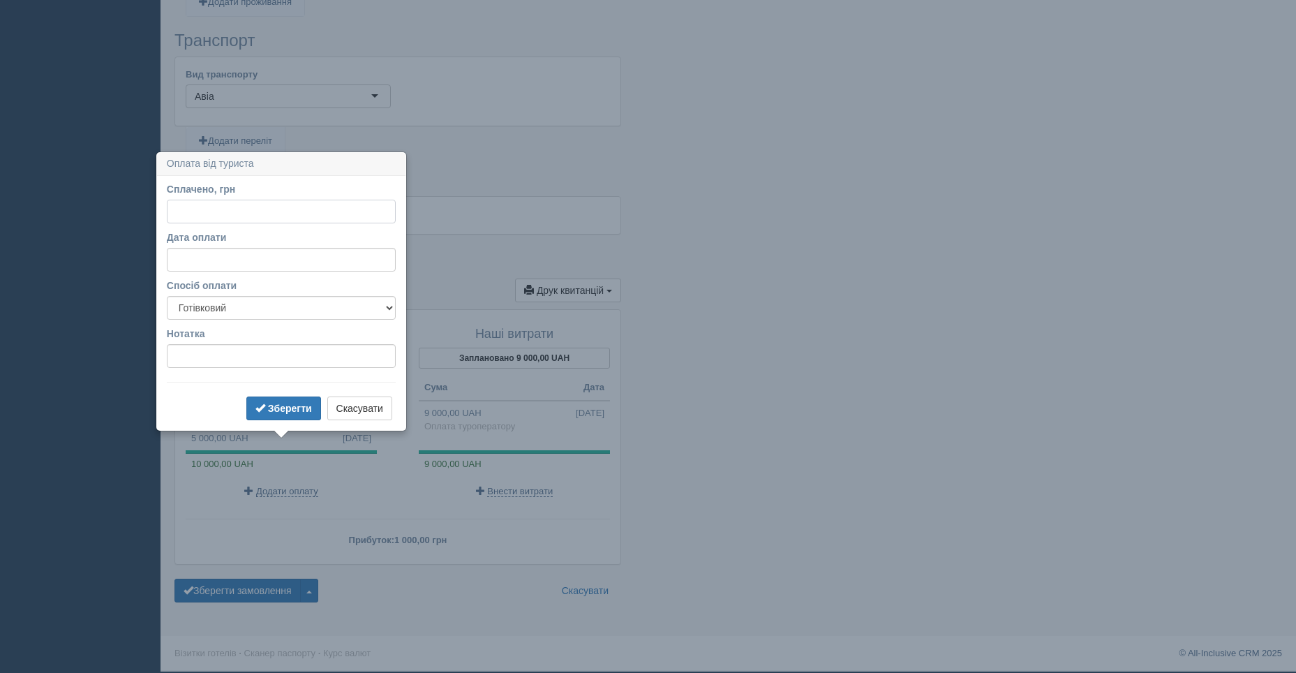
click at [232, 216] on input "Сплачено, грн" at bounding box center [281, 212] width 229 height 24
type input "10000"
click at [233, 262] on input "Дата оплати" at bounding box center [281, 260] width 229 height 24
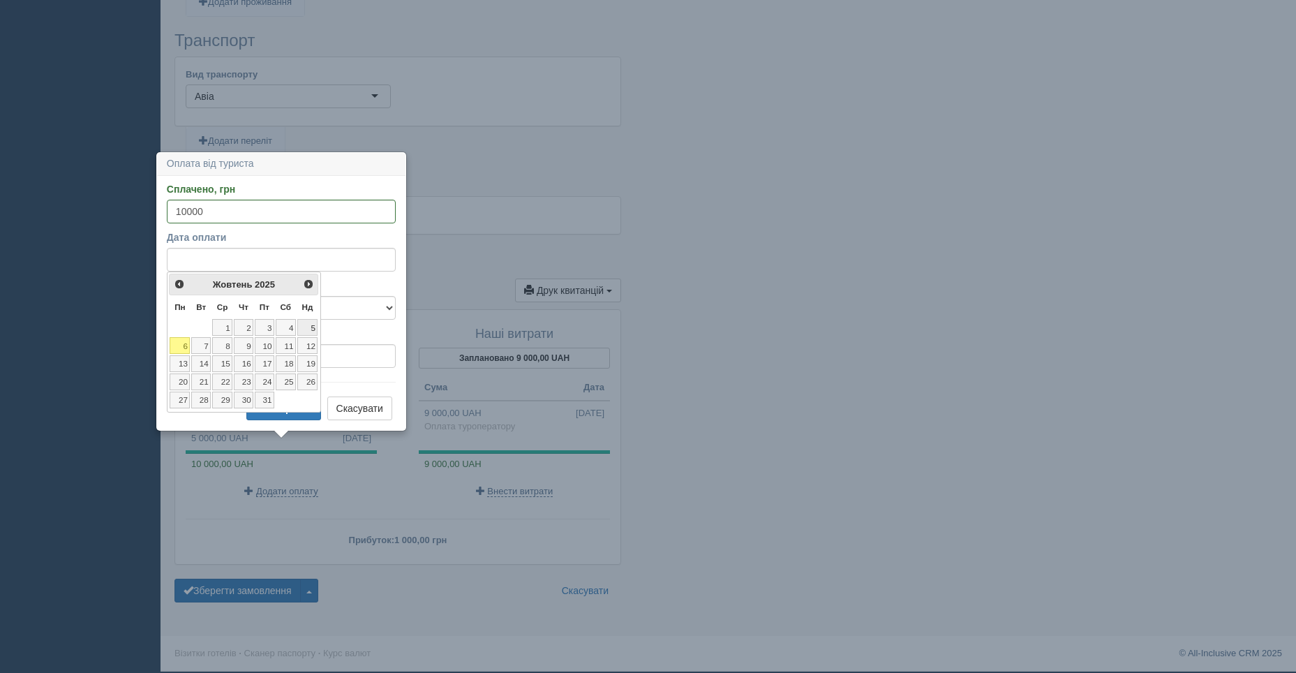
click at [306, 330] on link "5" at bounding box center [307, 327] width 21 height 17
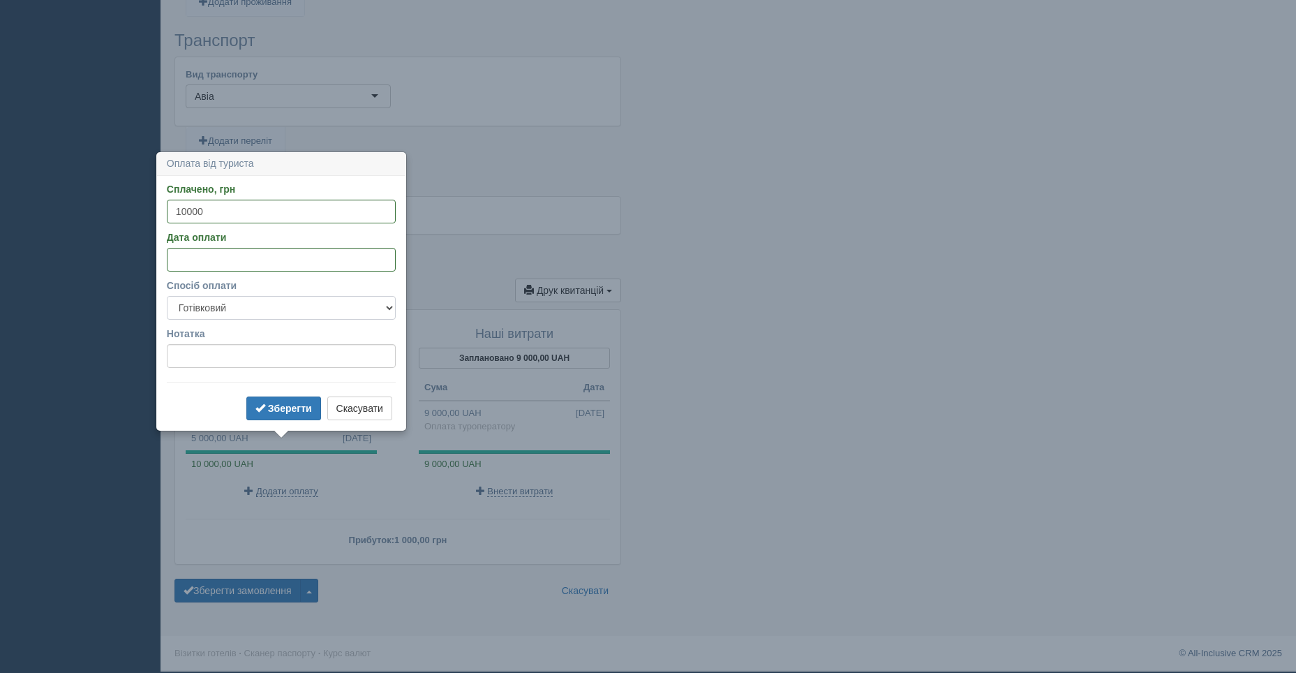
click at [389, 305] on select "Готівковий Безготівковий" at bounding box center [281, 308] width 229 height 24
select select "non_cash"
click at [167, 296] on select "Готівковий Безготівковий" at bounding box center [281, 308] width 229 height 24
click at [272, 409] on b "Зберегти" at bounding box center [290, 408] width 44 height 11
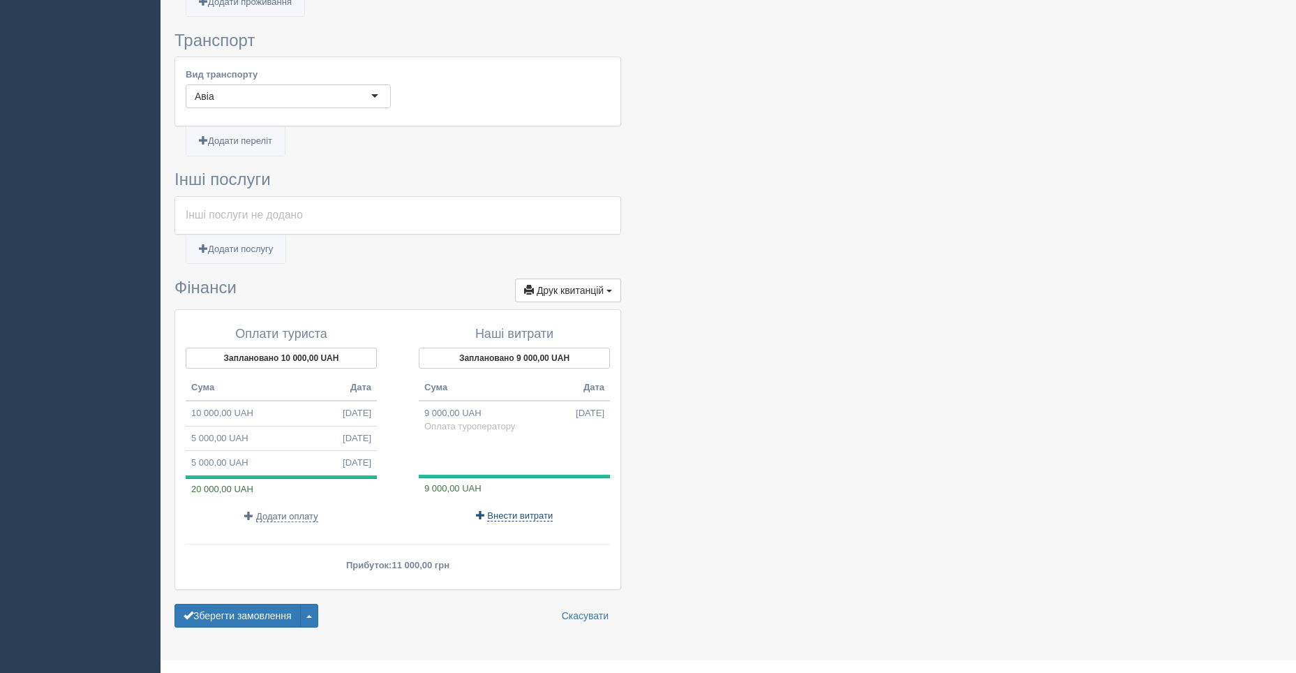
click at [511, 519] on span "Внести витрати" at bounding box center [520, 515] width 66 height 11
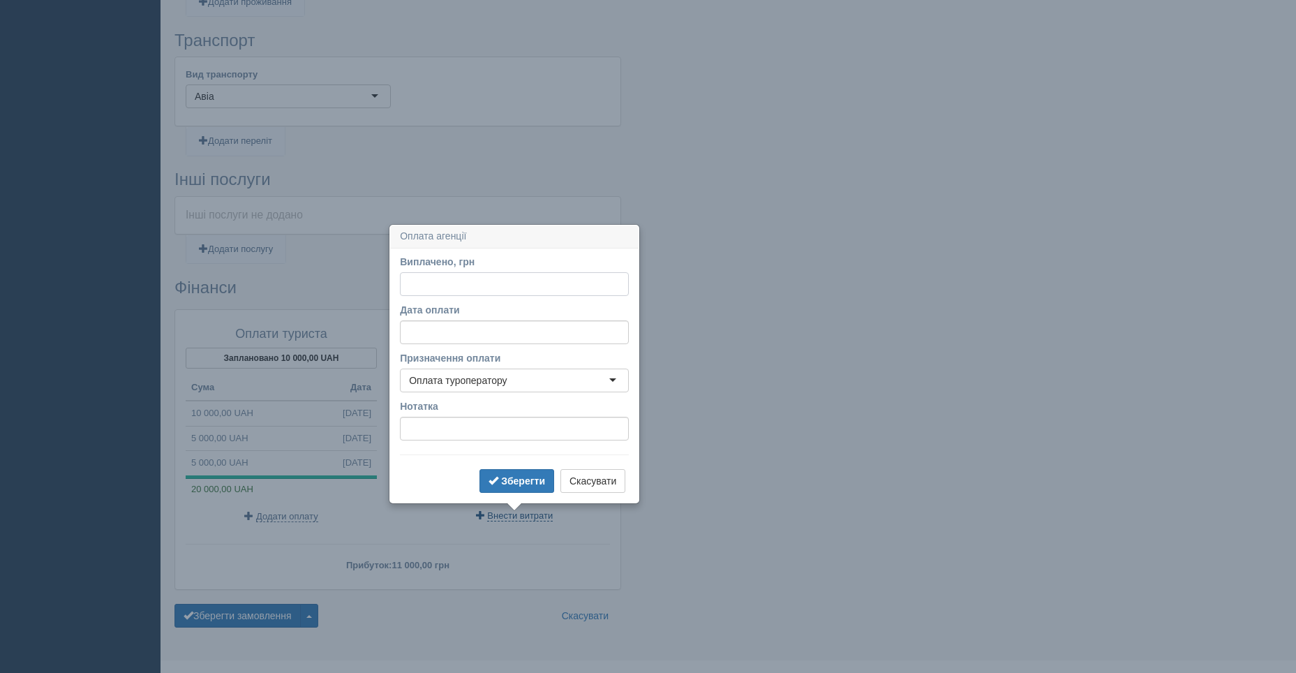
scroll to position [657, 0]
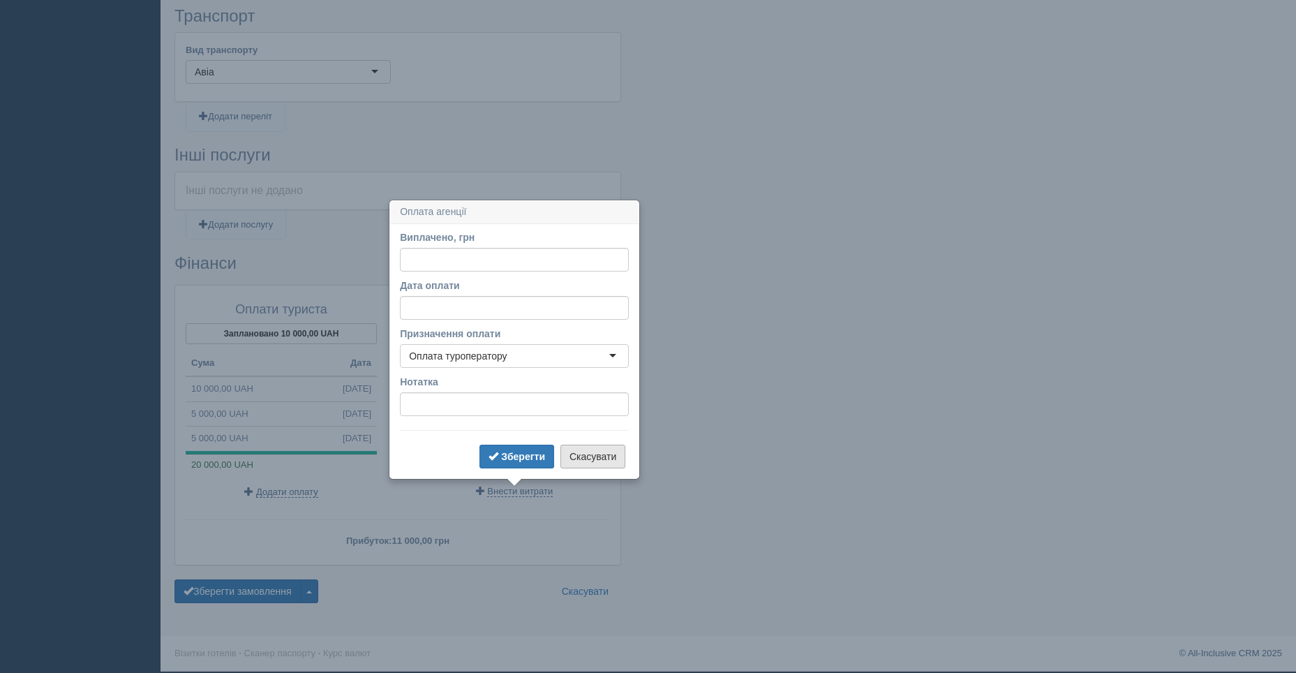
click at [589, 459] on button "Скасувати" at bounding box center [592, 457] width 65 height 24
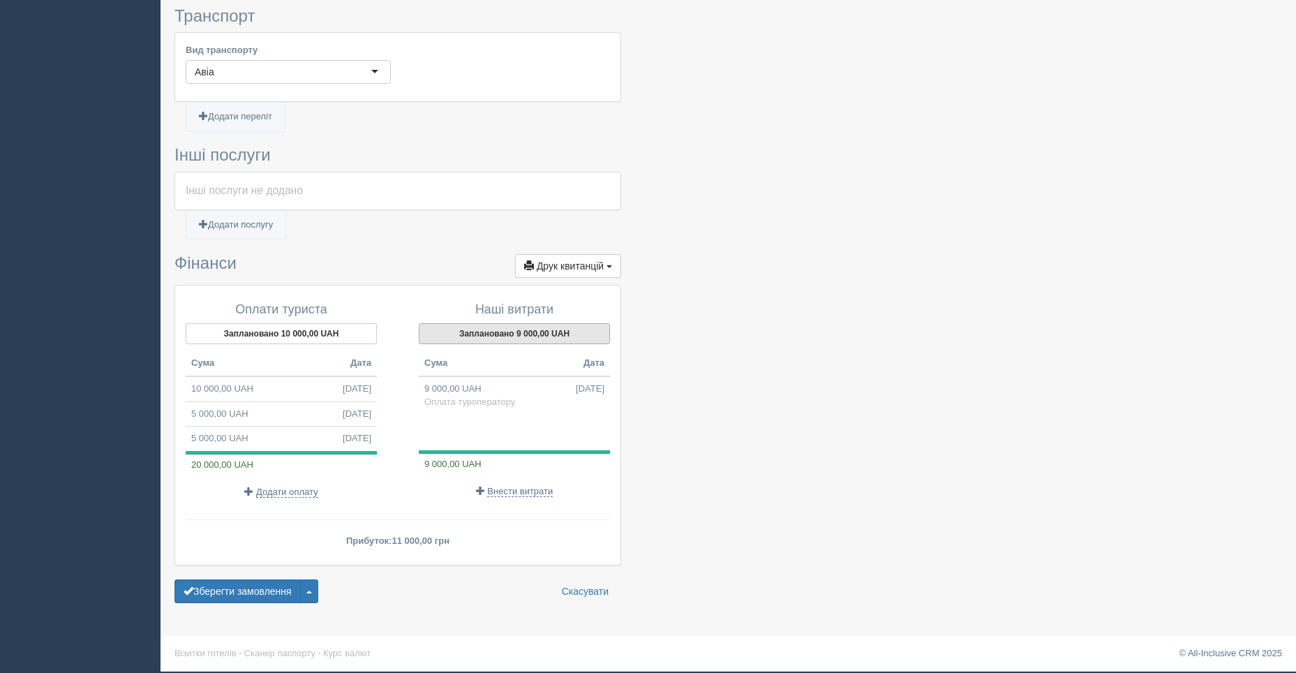
click at [480, 332] on button "Заплановано 9 000,00 UAH" at bounding box center [514, 333] width 191 height 21
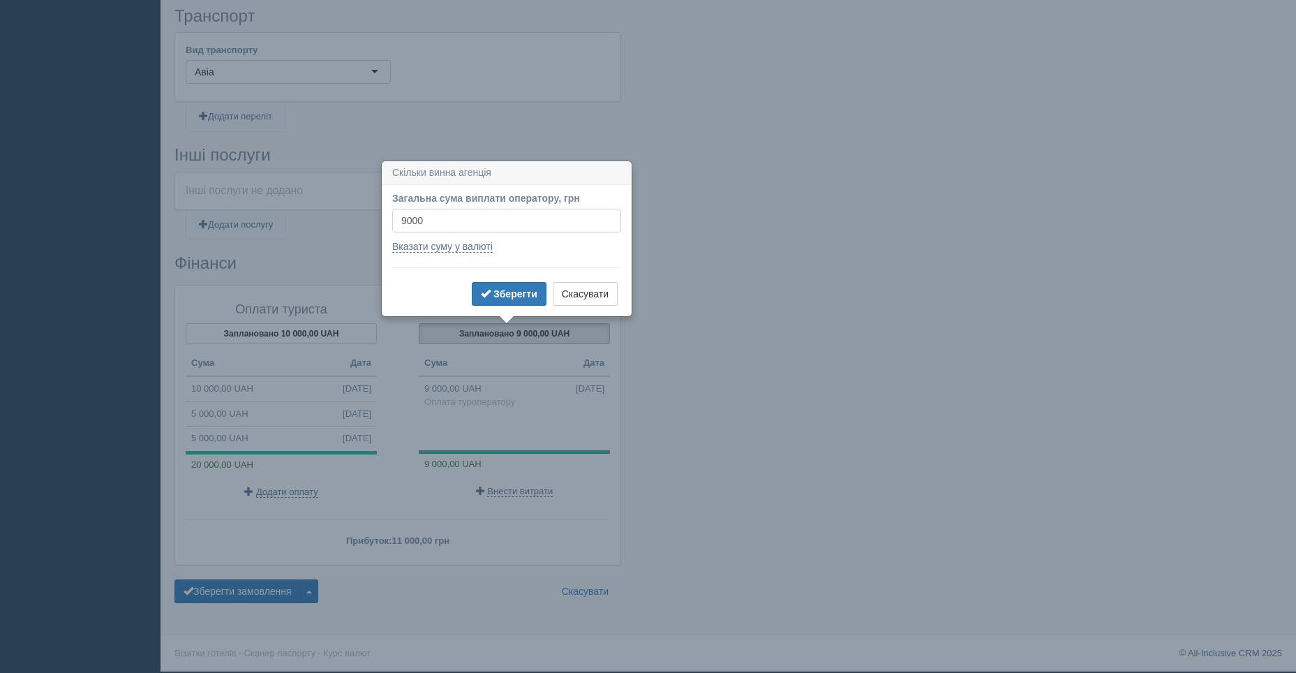
click at [432, 222] on input "9000" at bounding box center [506, 221] width 229 height 24
drag, startPoint x: 429, startPoint y: 221, endPoint x: 356, endPoint y: 224, distance: 73.3
type input "30000"
click at [507, 295] on b "Зберегти" at bounding box center [515, 293] width 44 height 11
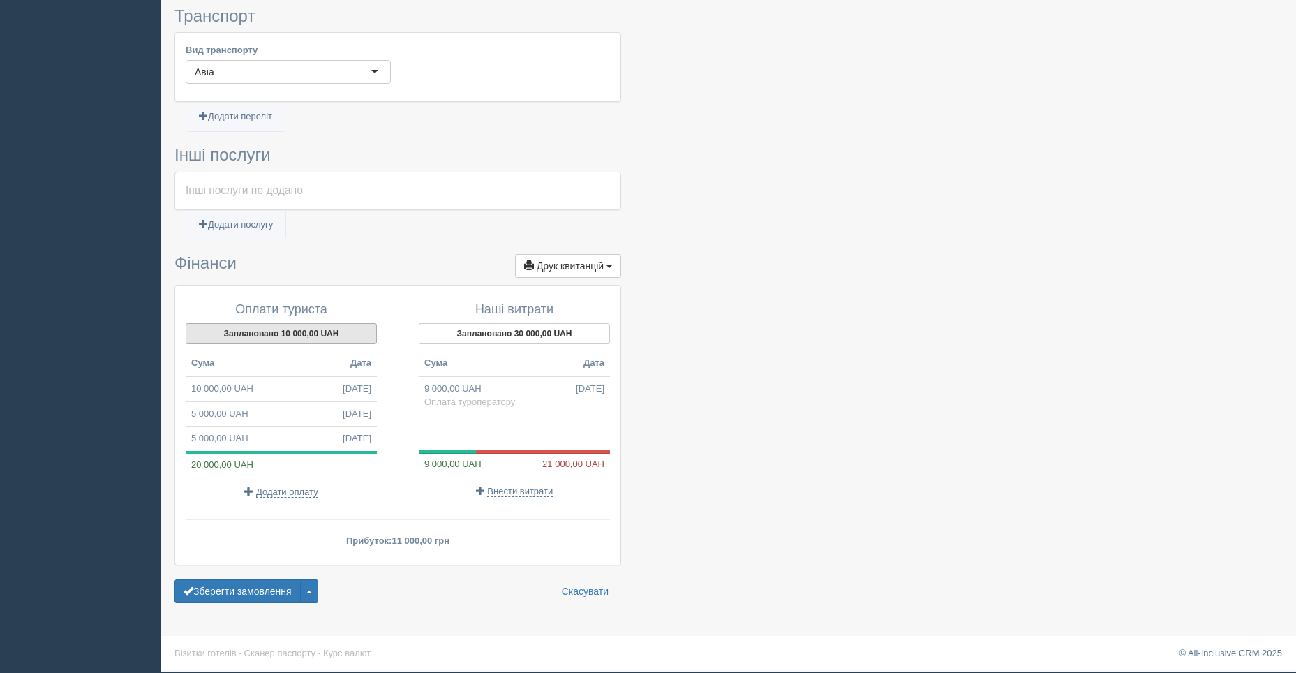
click at [286, 337] on button "Заплановано 10 000,00 UAH" at bounding box center [281, 333] width 191 height 21
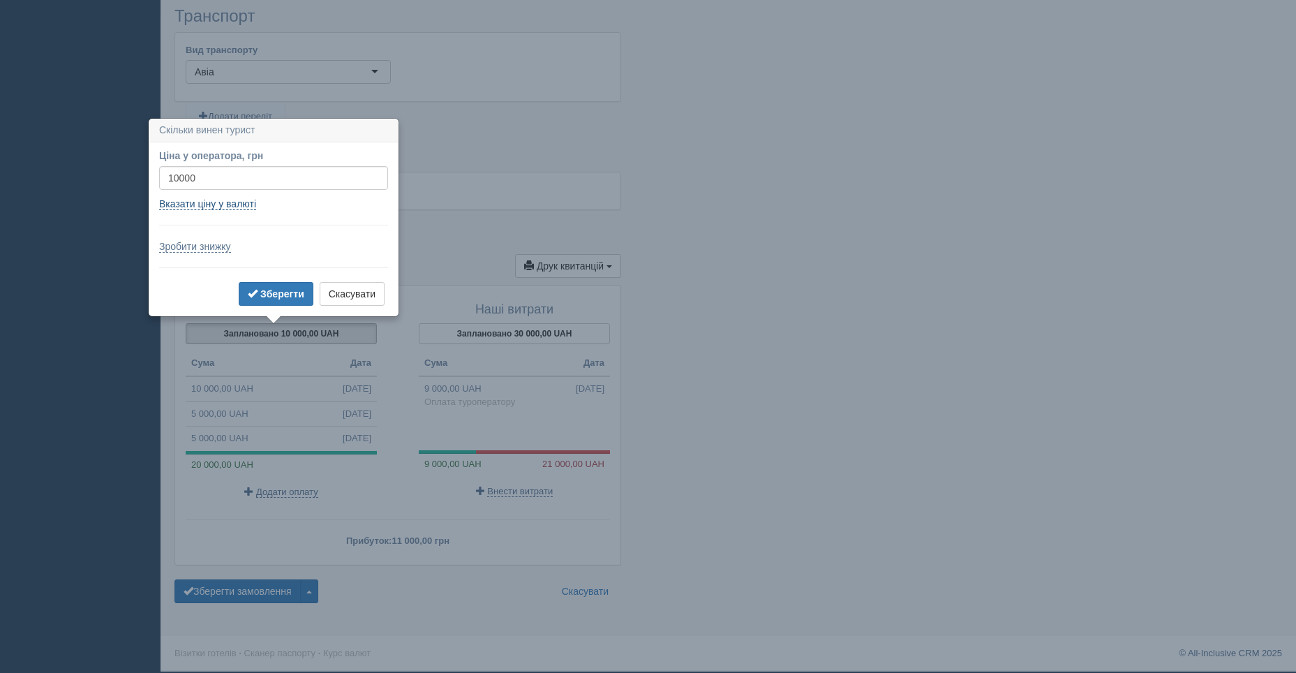
click at [200, 204] on link "Вказати ціну у валюті" at bounding box center [207, 204] width 97 height 12
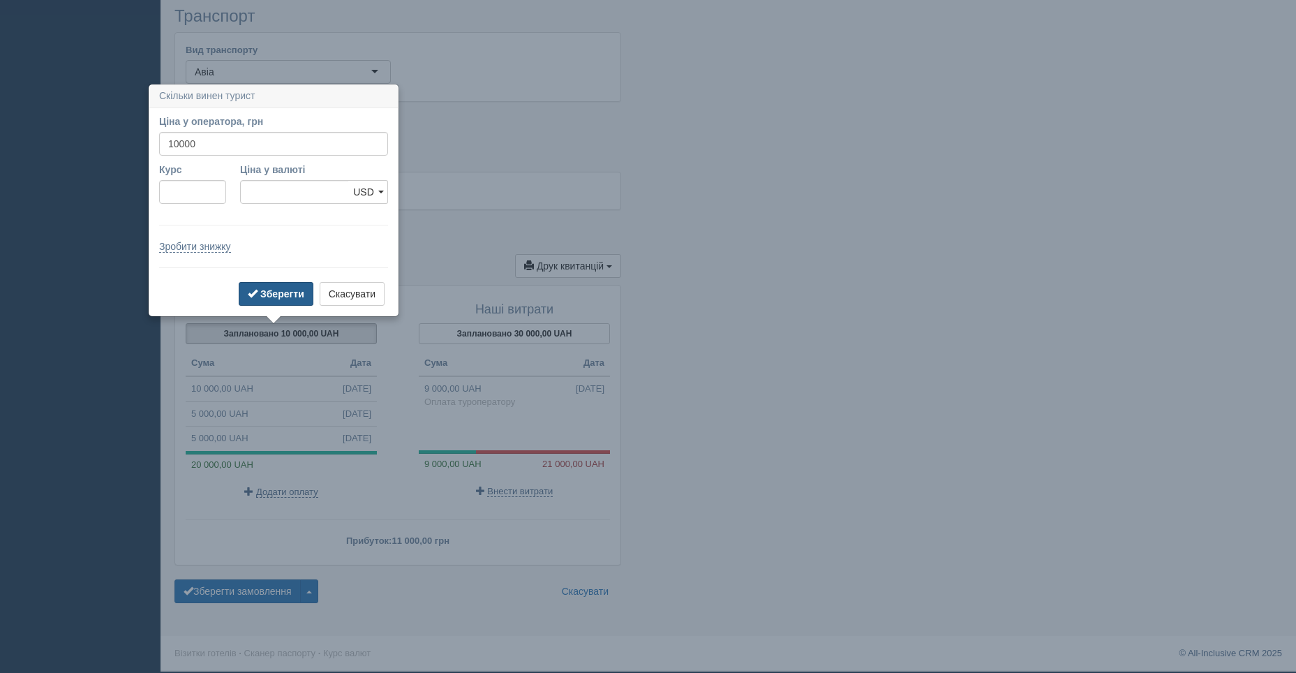
click at [285, 295] on b "Зберегти" at bounding box center [282, 293] width 44 height 11
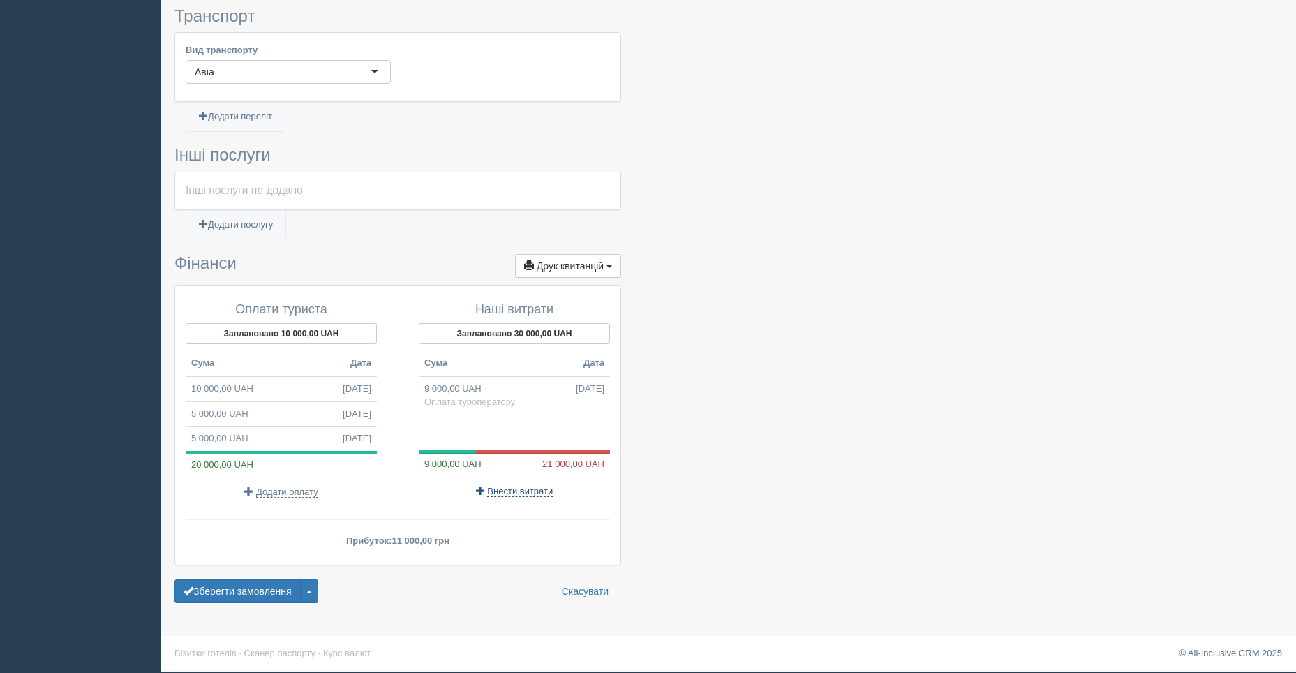
click at [512, 494] on span "Внести витрати" at bounding box center [520, 491] width 66 height 11
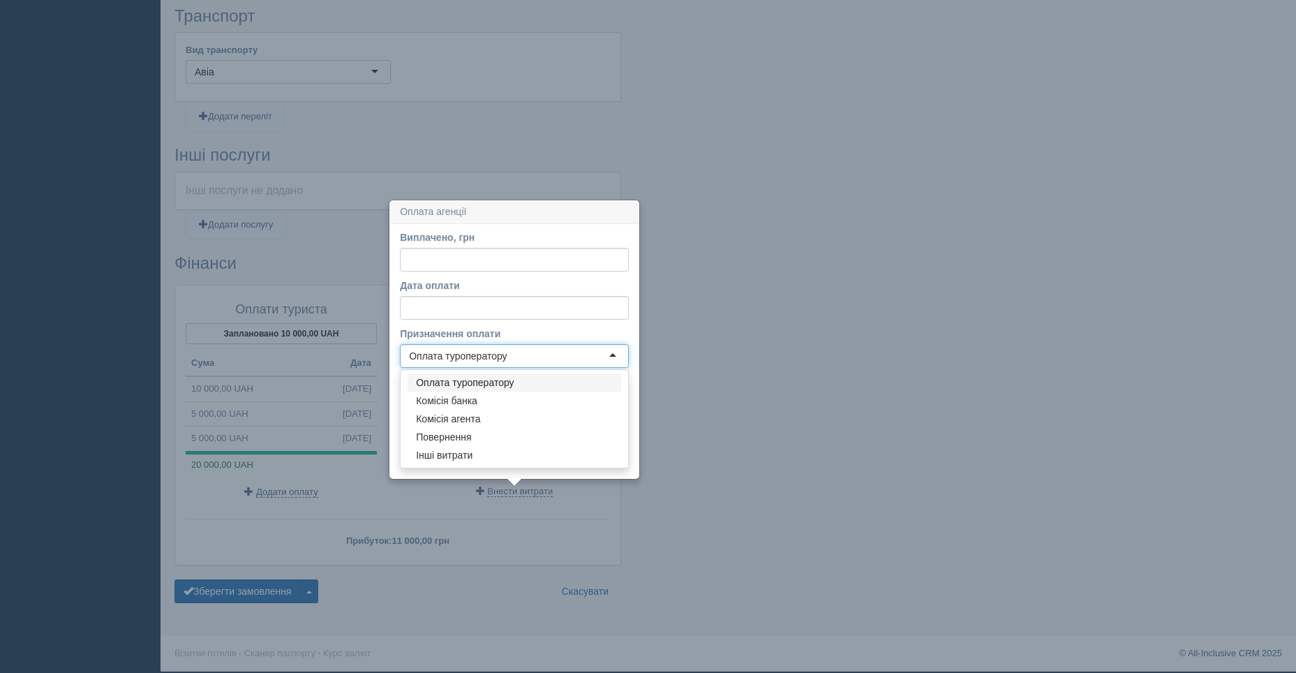
click at [609, 345] on div "Оплата туроператору" at bounding box center [514, 356] width 229 height 24
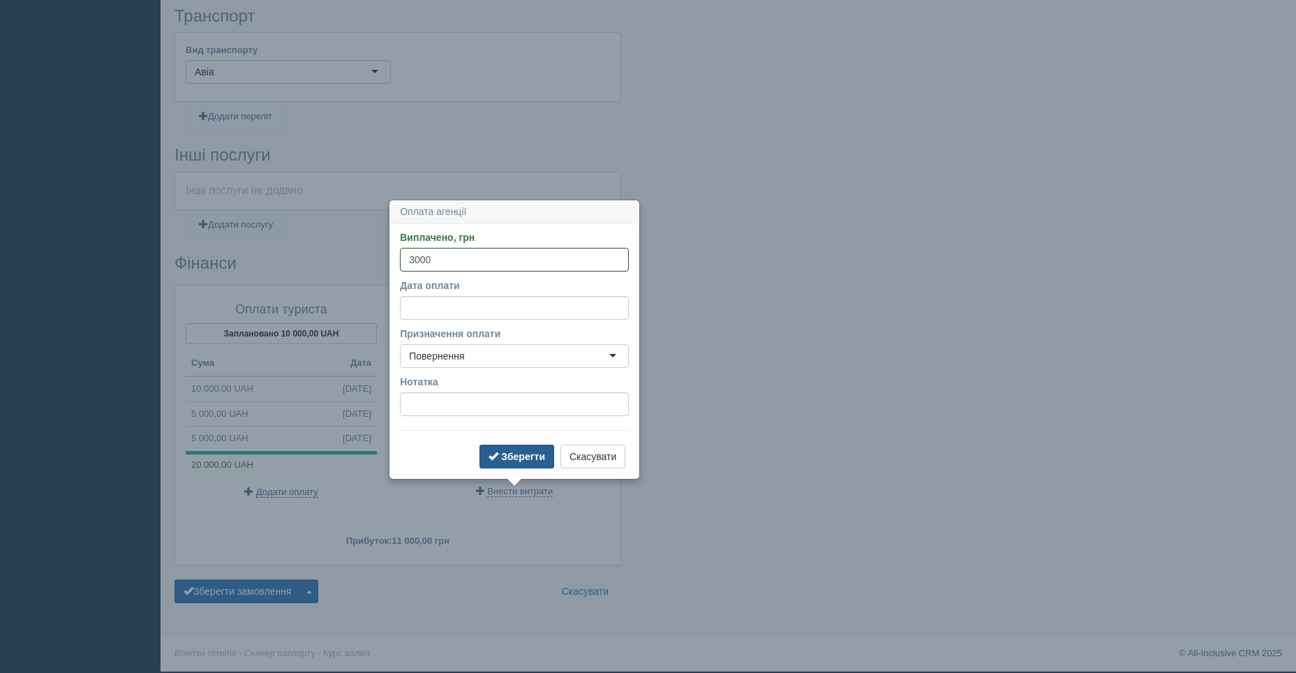
type input "3000"
click at [511, 462] on button "Зберегти" at bounding box center [517, 457] width 75 height 24
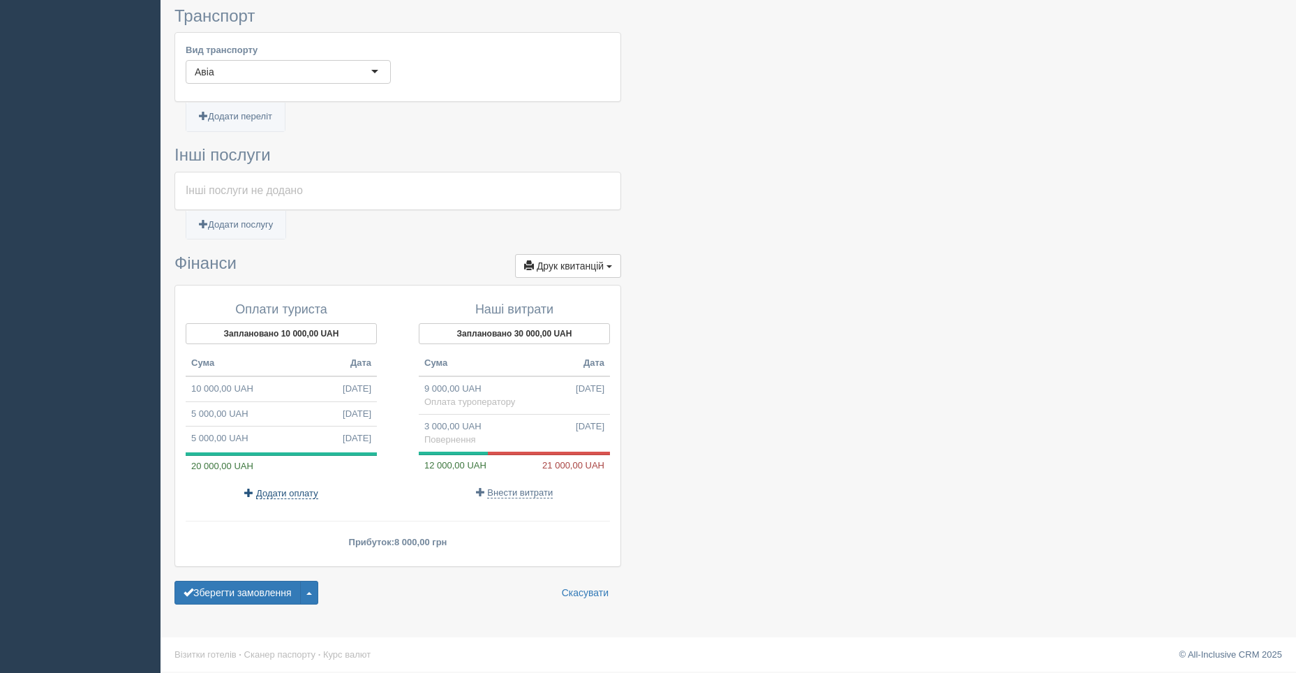
click at [267, 496] on span "Додати оплату" at bounding box center [287, 493] width 62 height 11
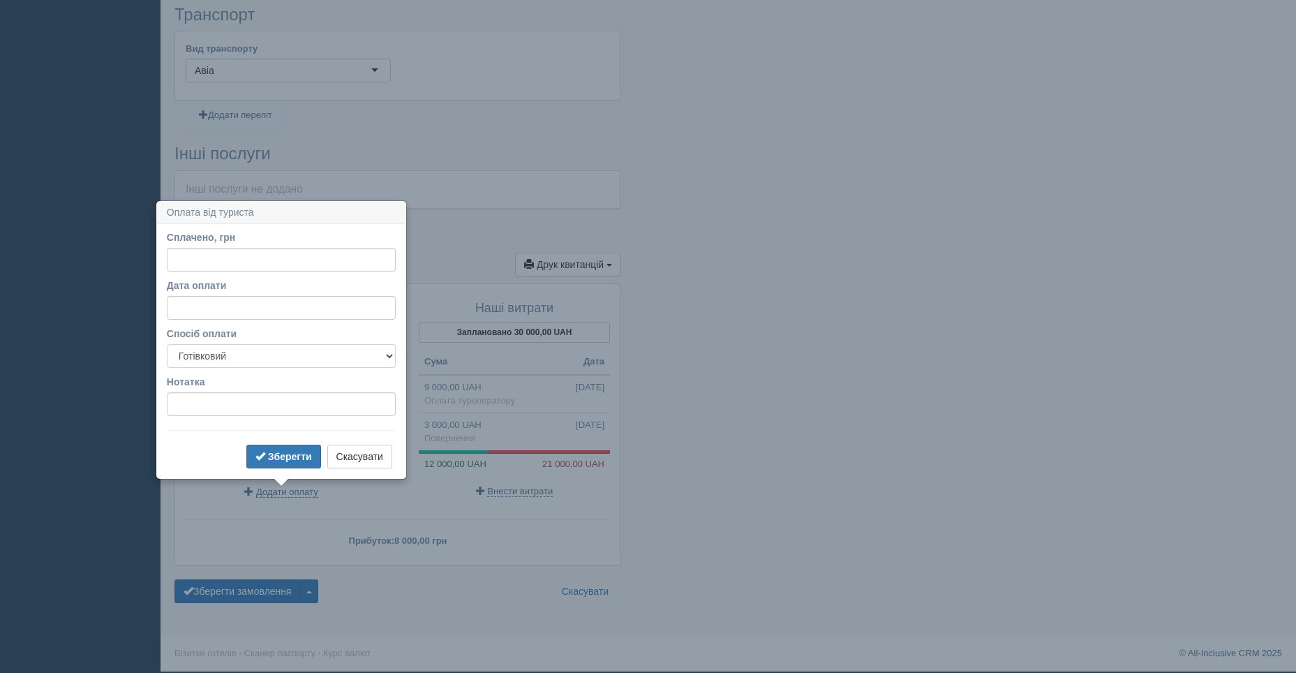
click at [221, 357] on select "Готівковий Безготівковий" at bounding box center [281, 356] width 229 height 24
select select "non_cash"
click at [167, 344] on select "Готівковий Безготівковий" at bounding box center [281, 356] width 229 height 24
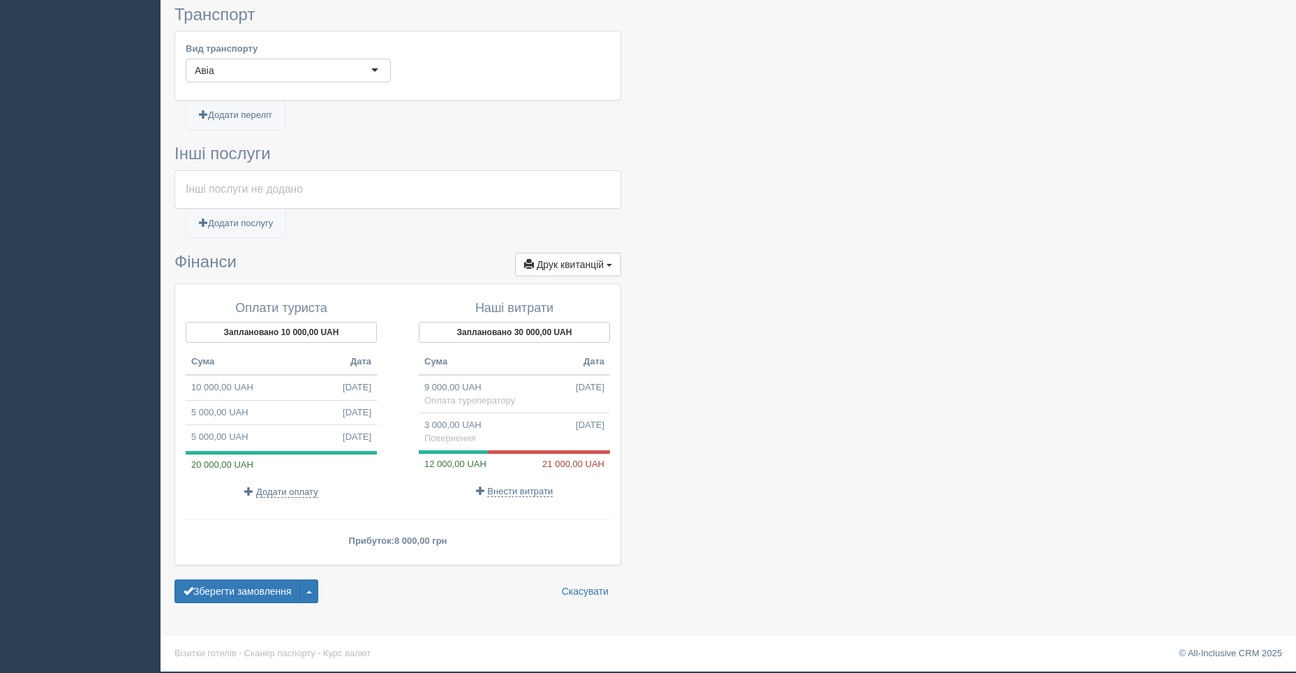
click at [323, 538] on p "Прибуток: 8 000,00 грн" at bounding box center [398, 540] width 424 height 13
click at [576, 429] on span "06.10.2025" at bounding box center [590, 425] width 29 height 13
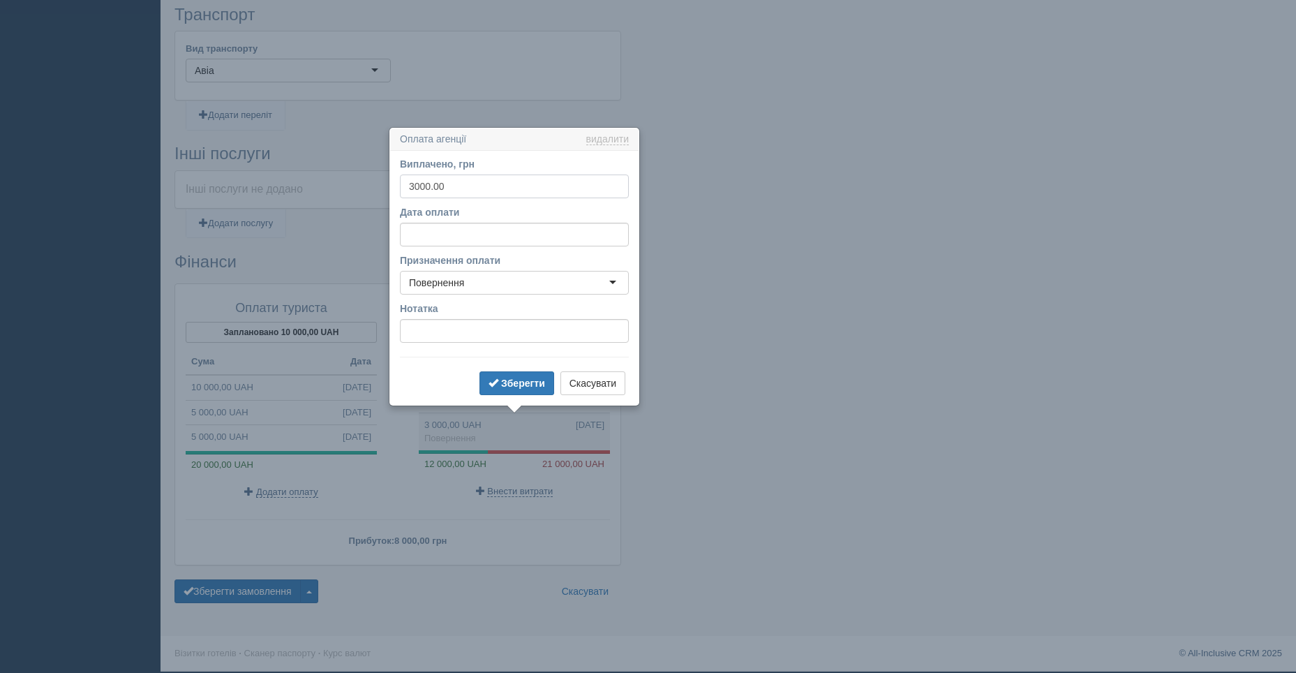
click at [408, 186] on input "3000.00" at bounding box center [514, 186] width 229 height 24
type input "-3000.00"
click at [523, 382] on b "Зберегти" at bounding box center [523, 383] width 44 height 11
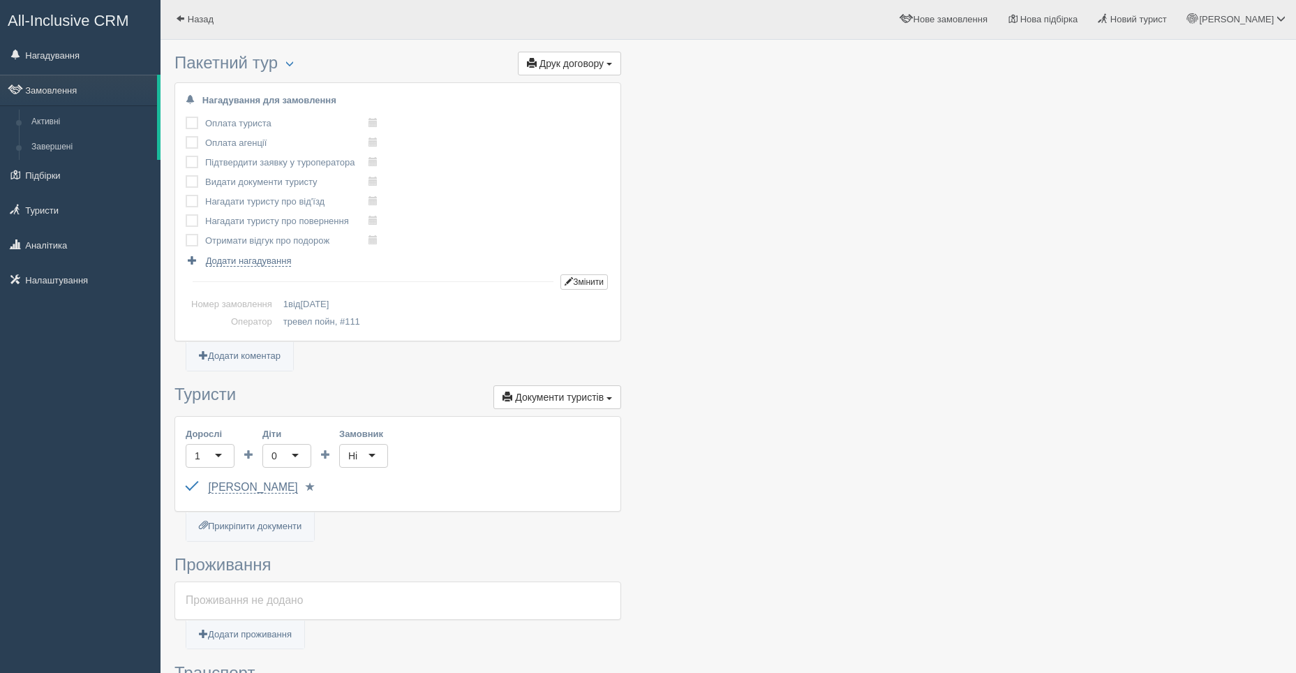
scroll to position [0, 0]
click at [549, 60] on span "Друк договору" at bounding box center [572, 64] width 64 height 11
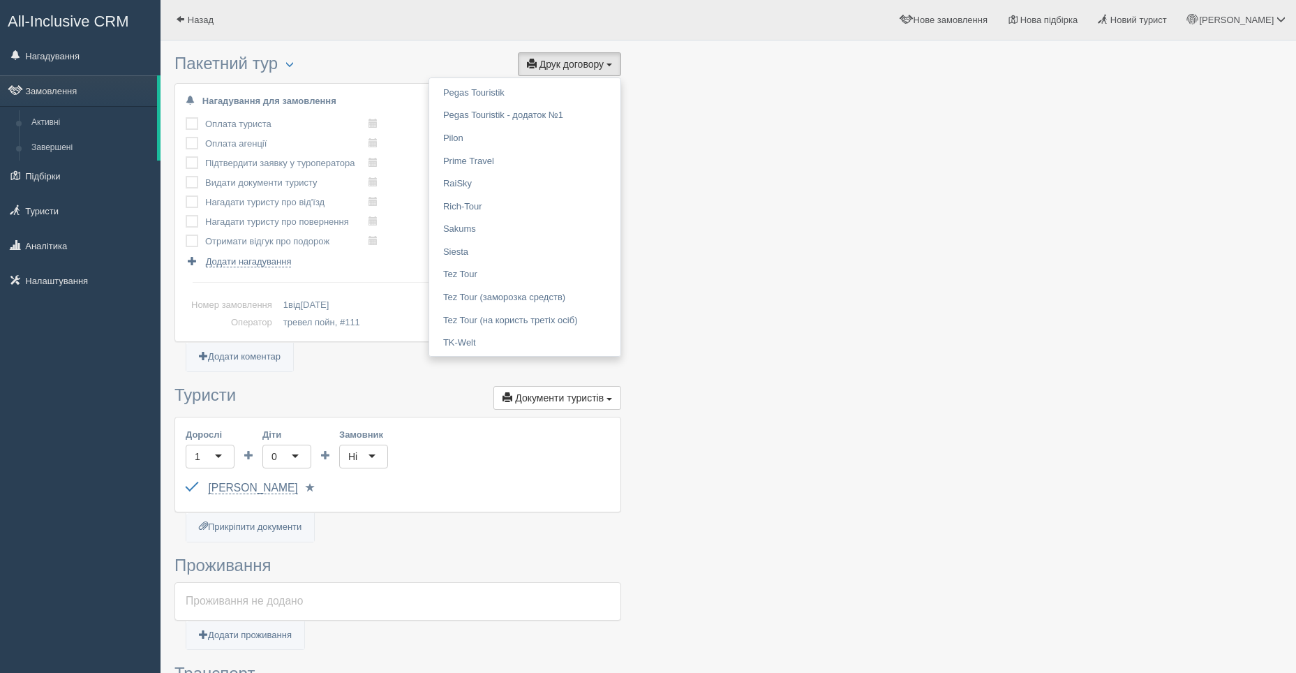
scroll to position [1070, 0]
click at [447, 244] on link "Tez Tour" at bounding box center [524, 246] width 191 height 23
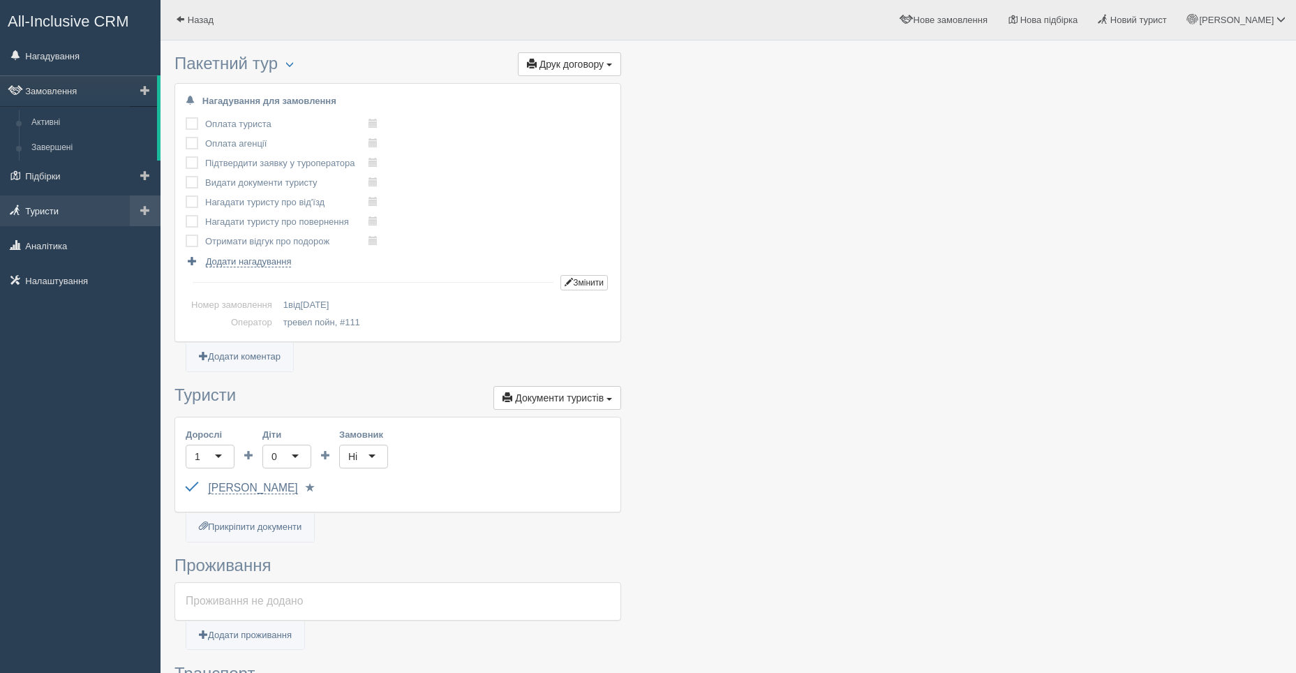
click at [52, 210] on link "Туристи" at bounding box center [80, 210] width 161 height 31
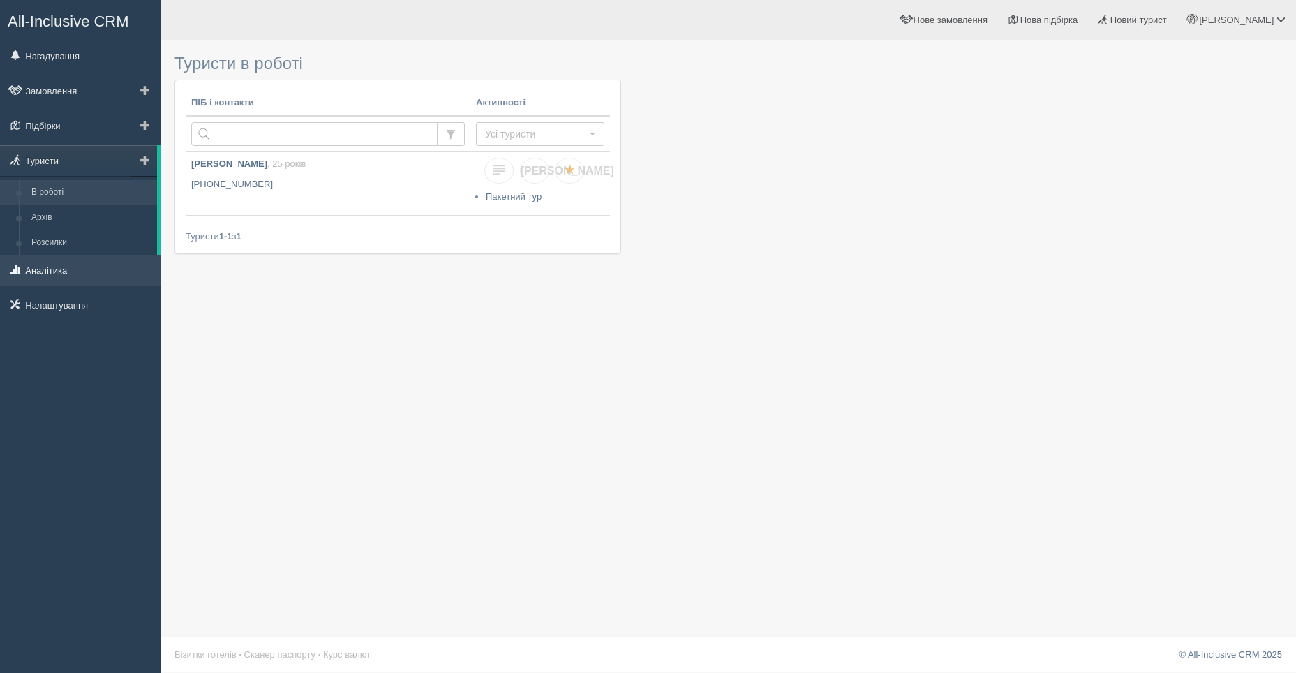
click at [47, 272] on link "Аналітика" at bounding box center [80, 270] width 161 height 31
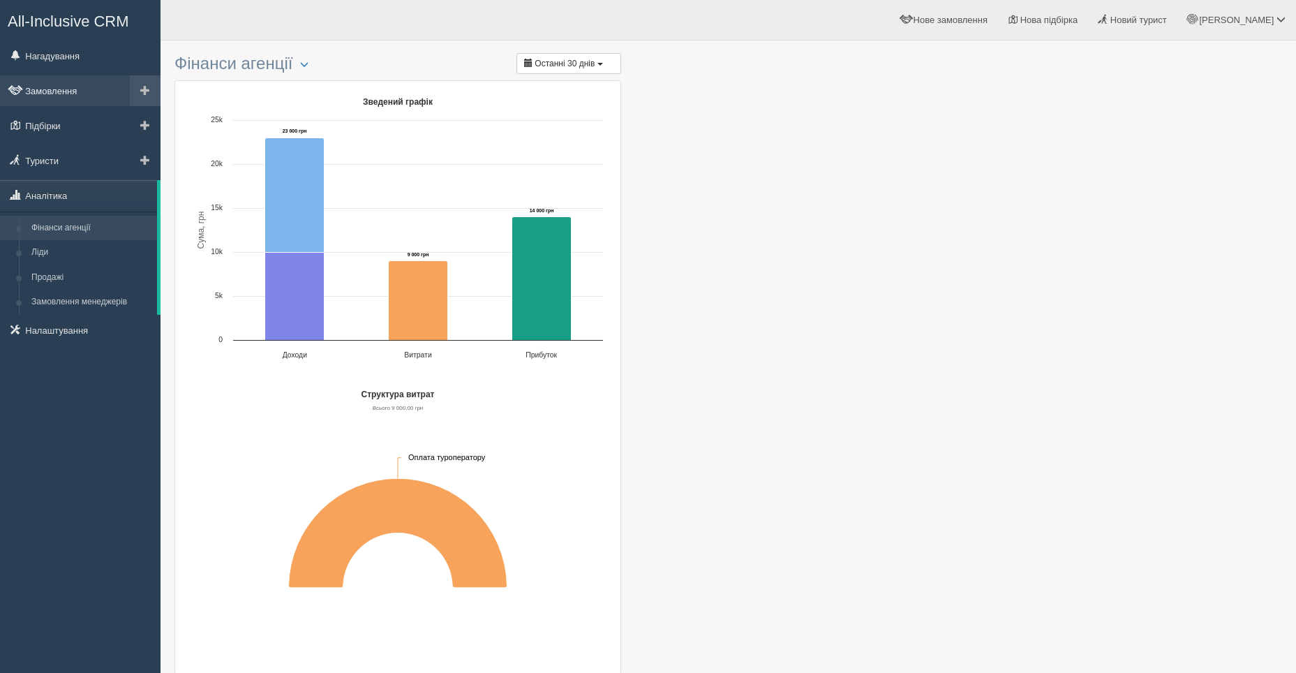
click at [50, 93] on link "Замовлення" at bounding box center [80, 90] width 161 height 31
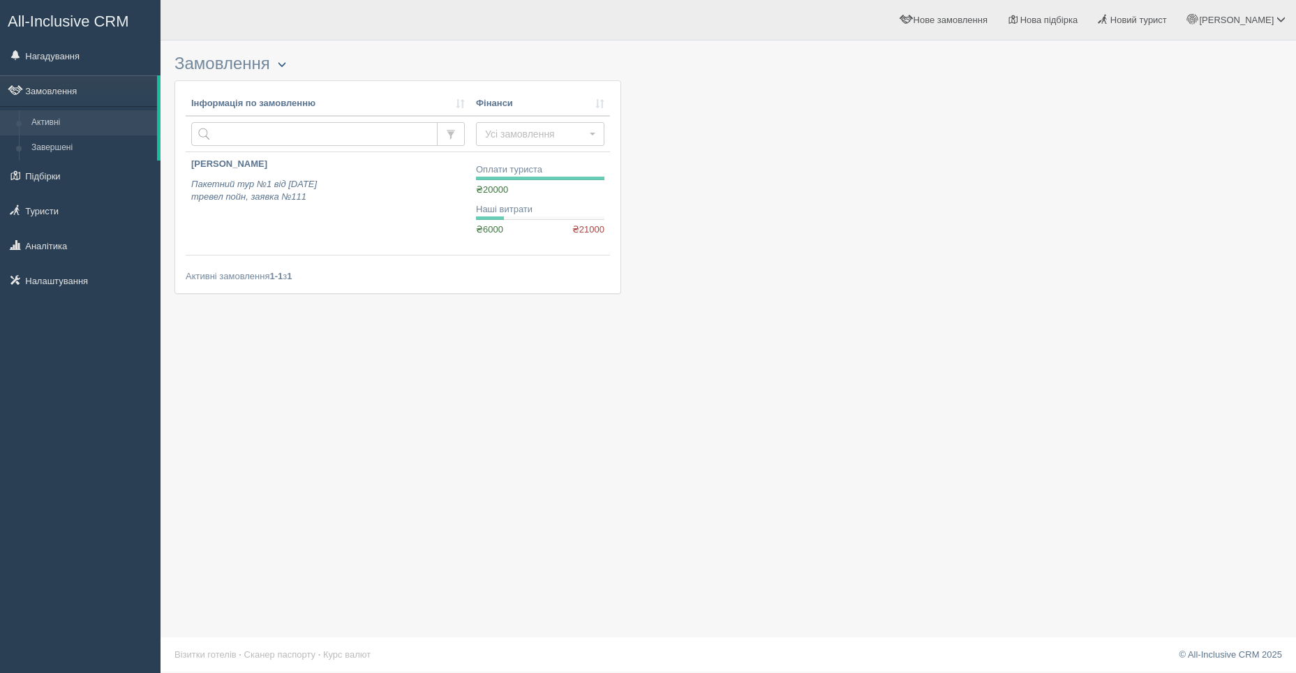
click at [283, 63] on span "button" at bounding box center [282, 64] width 8 height 8
click at [884, 297] on div at bounding box center [728, 177] width 1108 height 260
click at [958, 24] on span "Нове замовлення" at bounding box center [951, 20] width 74 height 10
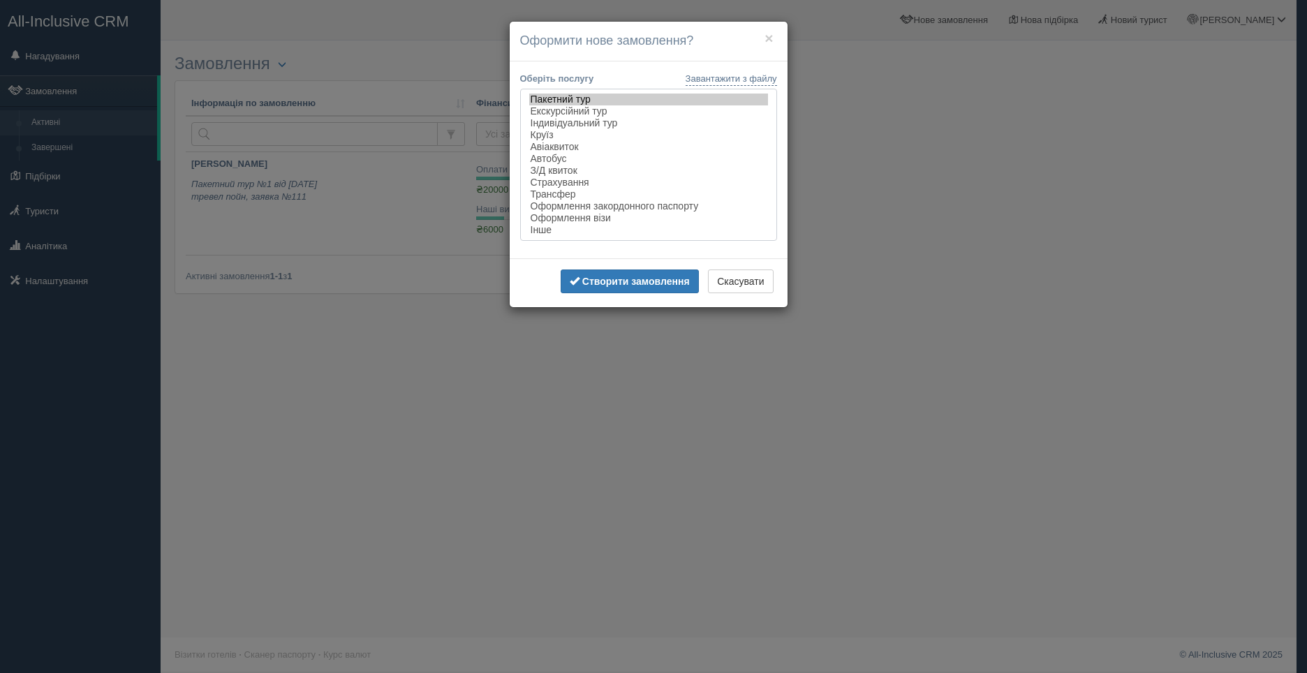
select select "flight"
click at [570, 147] on option "Авіаквиток" at bounding box center [648, 147] width 239 height 12
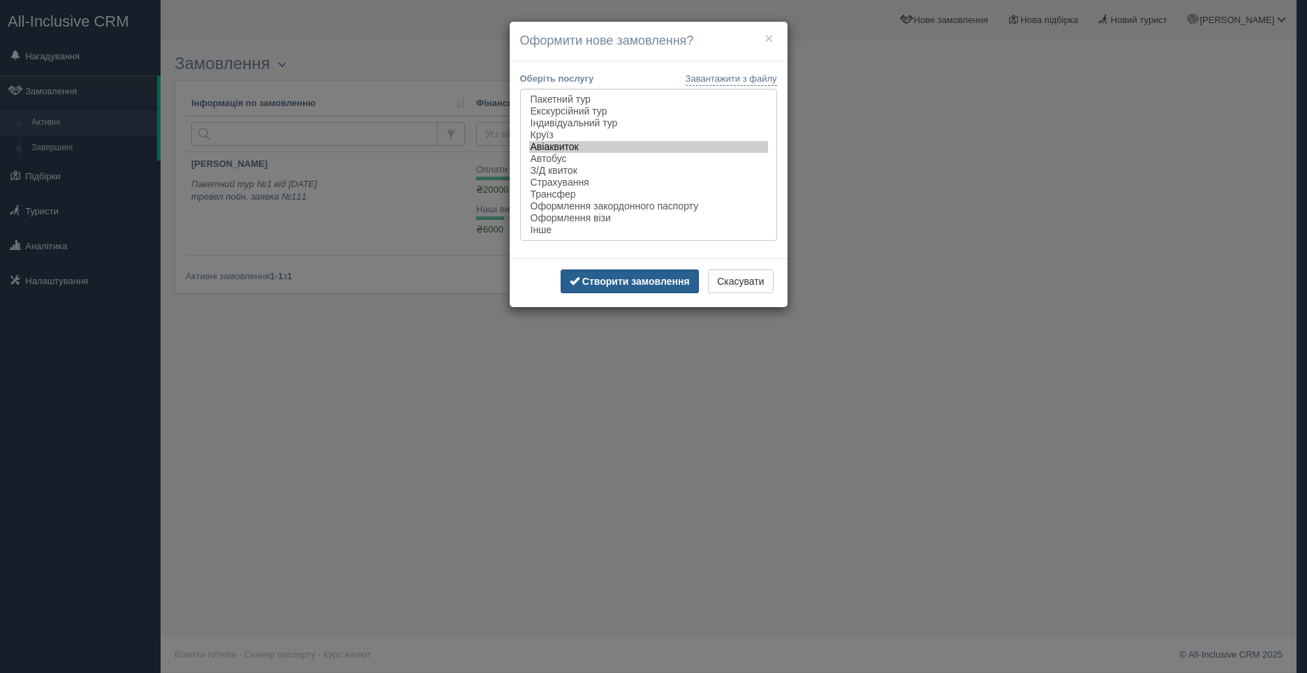
click at [612, 278] on b "Створити замовлення" at bounding box center [635, 281] width 107 height 11
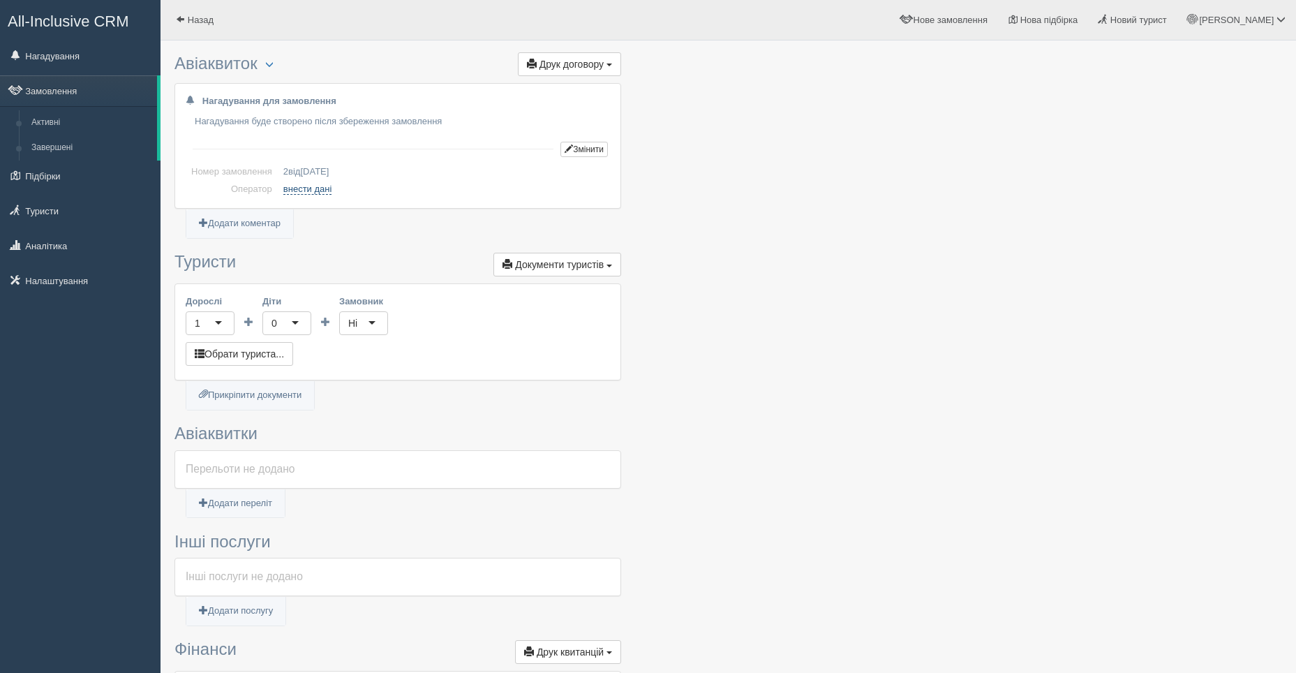
click at [299, 189] on link "внести дані" at bounding box center [307, 189] width 49 height 11
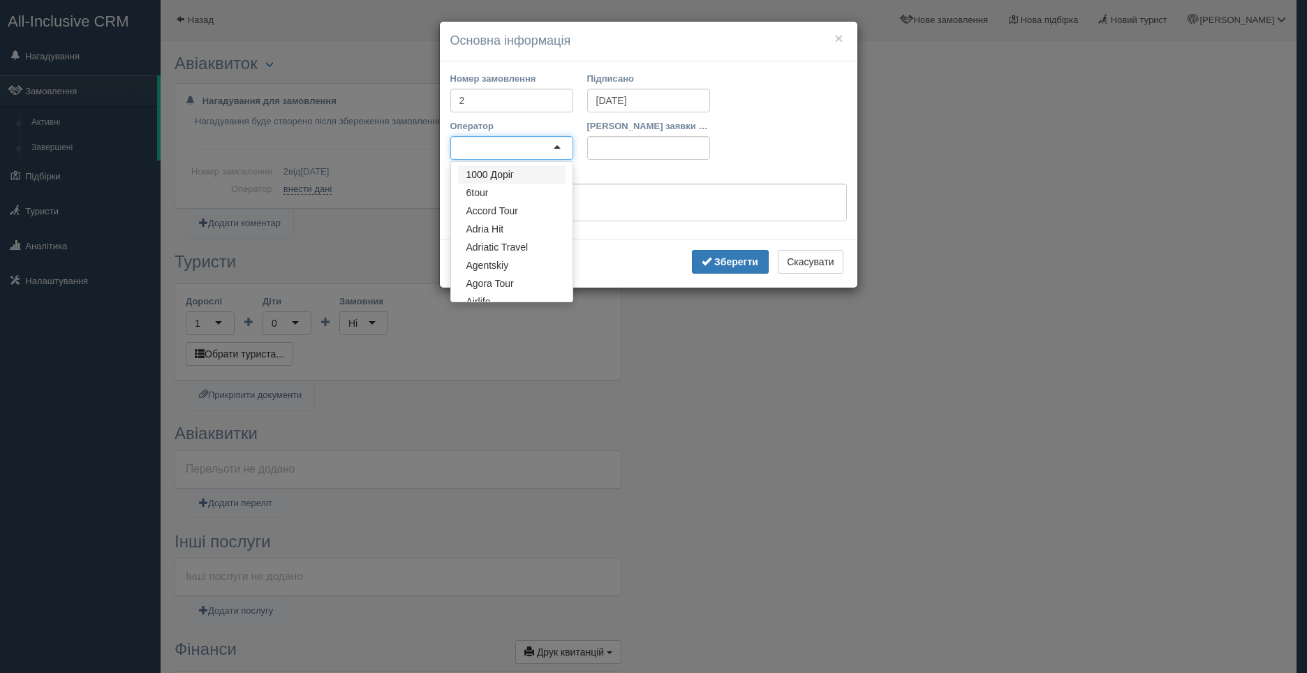
click at [554, 143] on div at bounding box center [511, 148] width 123 height 24
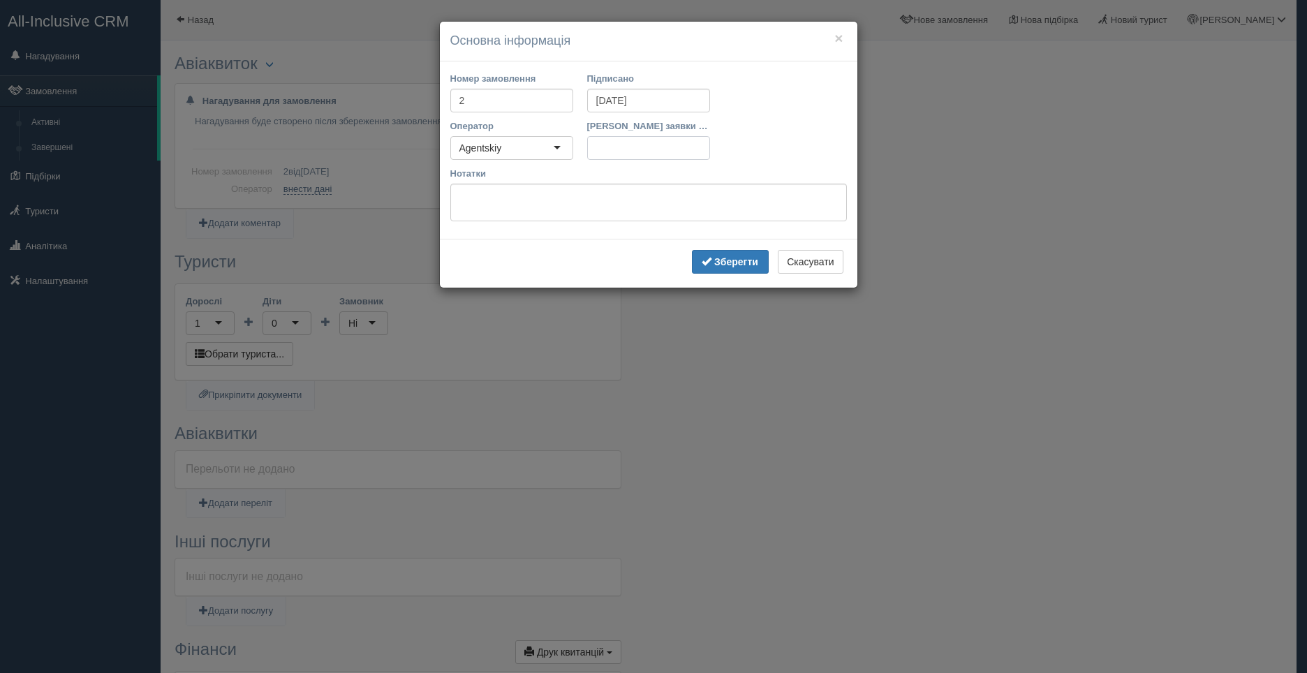
click at [617, 156] on input "[PERSON_NAME] заявки ТО" at bounding box center [648, 148] width 123 height 24
type input "123"
click at [720, 261] on b "Зберегти" at bounding box center [736, 261] width 44 height 11
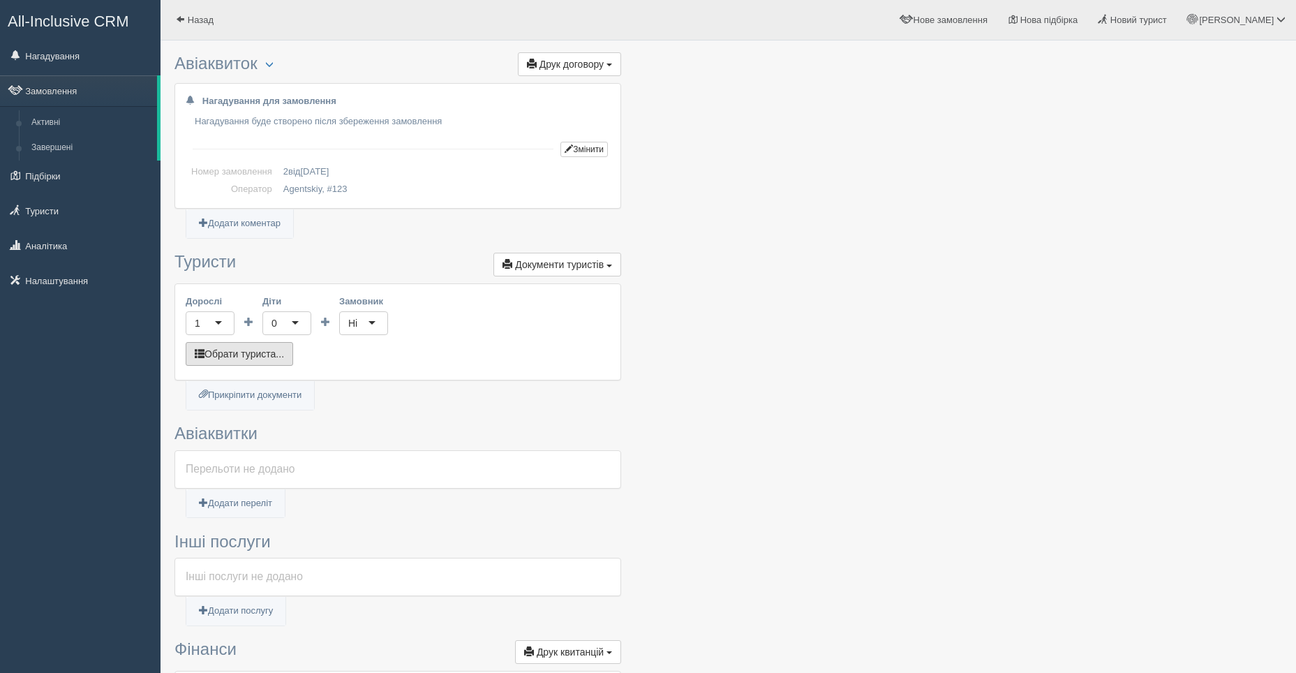
click at [246, 352] on button "Обрати туриста..." at bounding box center [239, 354] width 107 height 24
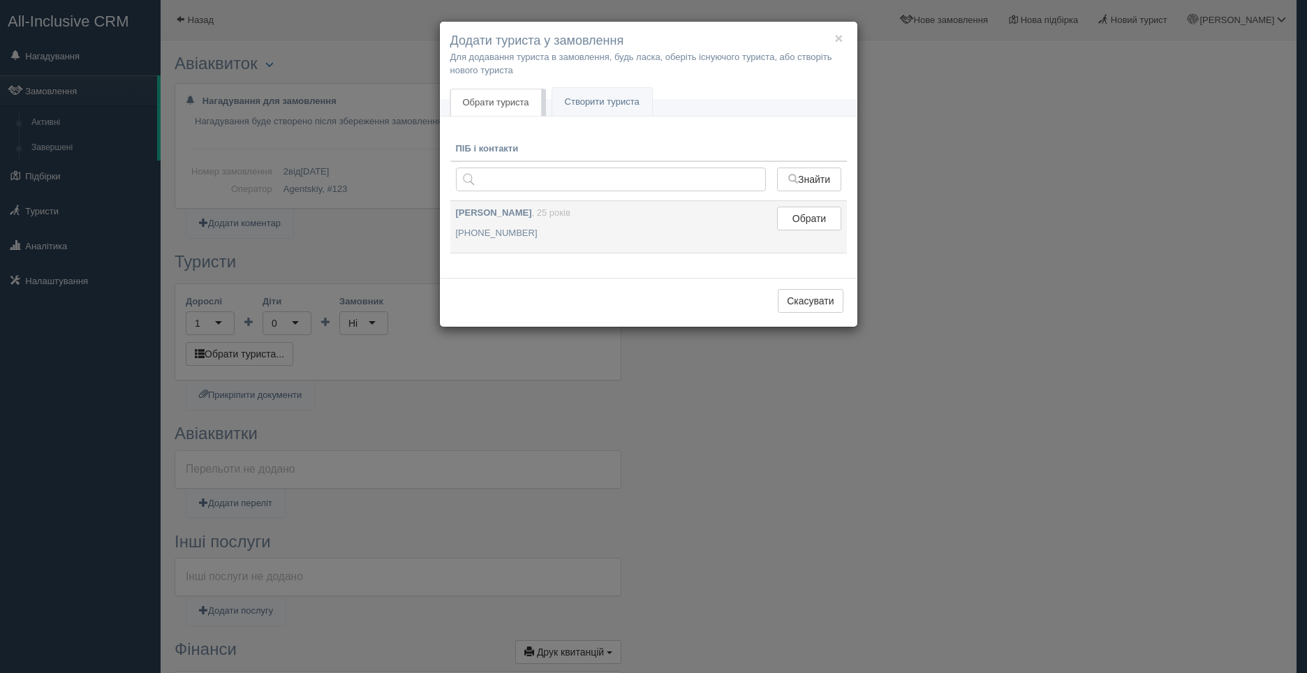
click at [474, 239] on p "[PHONE_NUMBER]" at bounding box center [611, 233] width 311 height 13
click at [470, 228] on p "[PHONE_NUMBER]" at bounding box center [611, 233] width 311 height 13
click at [808, 223] on button "Обрати" at bounding box center [809, 219] width 64 height 24
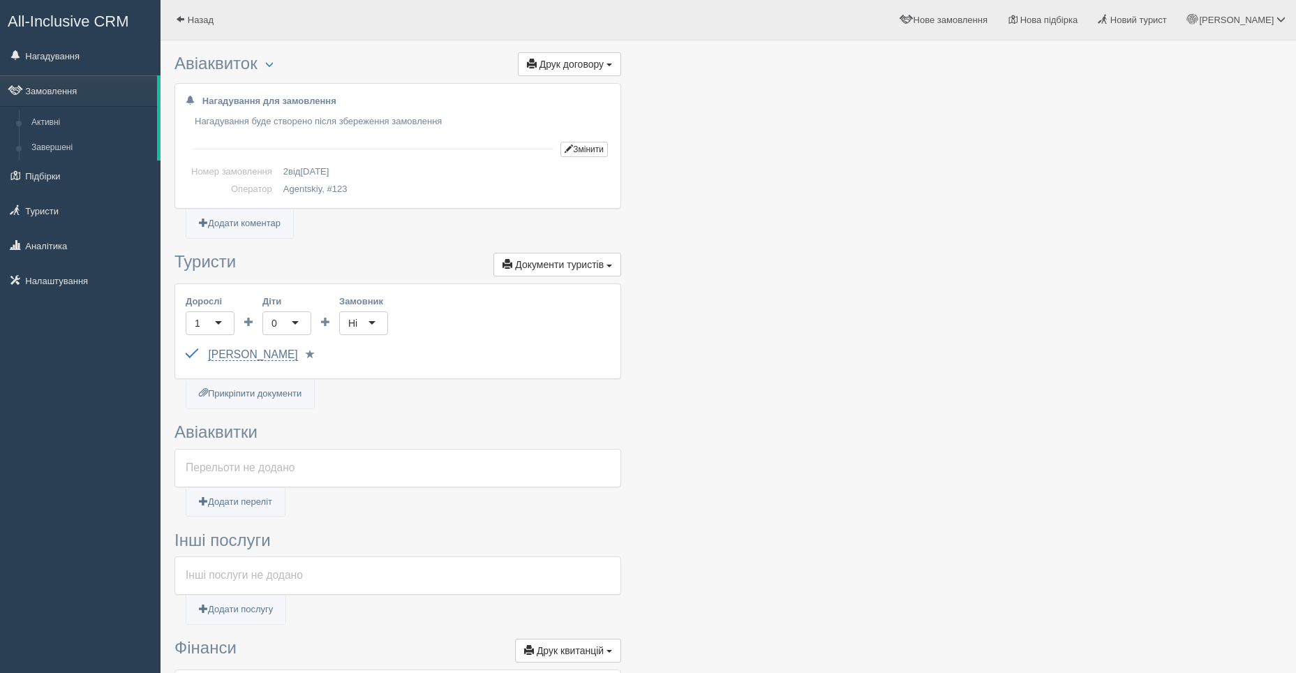
click at [297, 320] on div "0" at bounding box center [286, 323] width 49 height 24
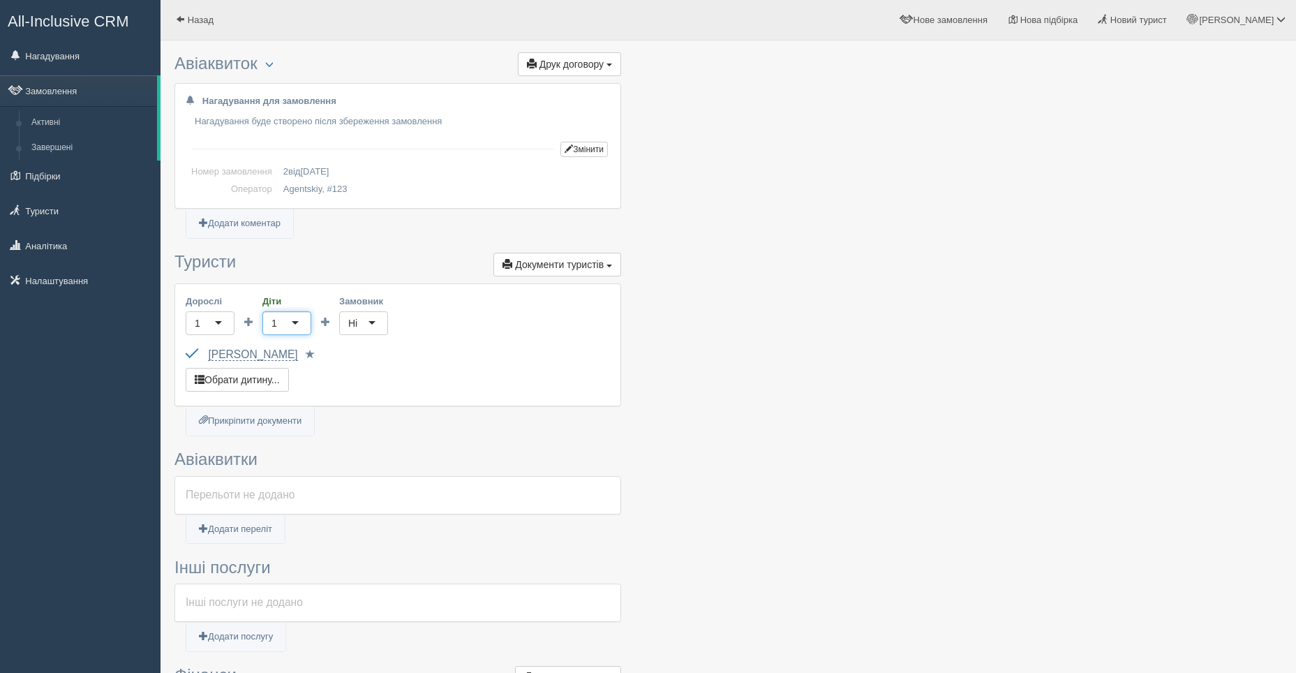
click at [297, 320] on div "1" at bounding box center [286, 323] width 49 height 24
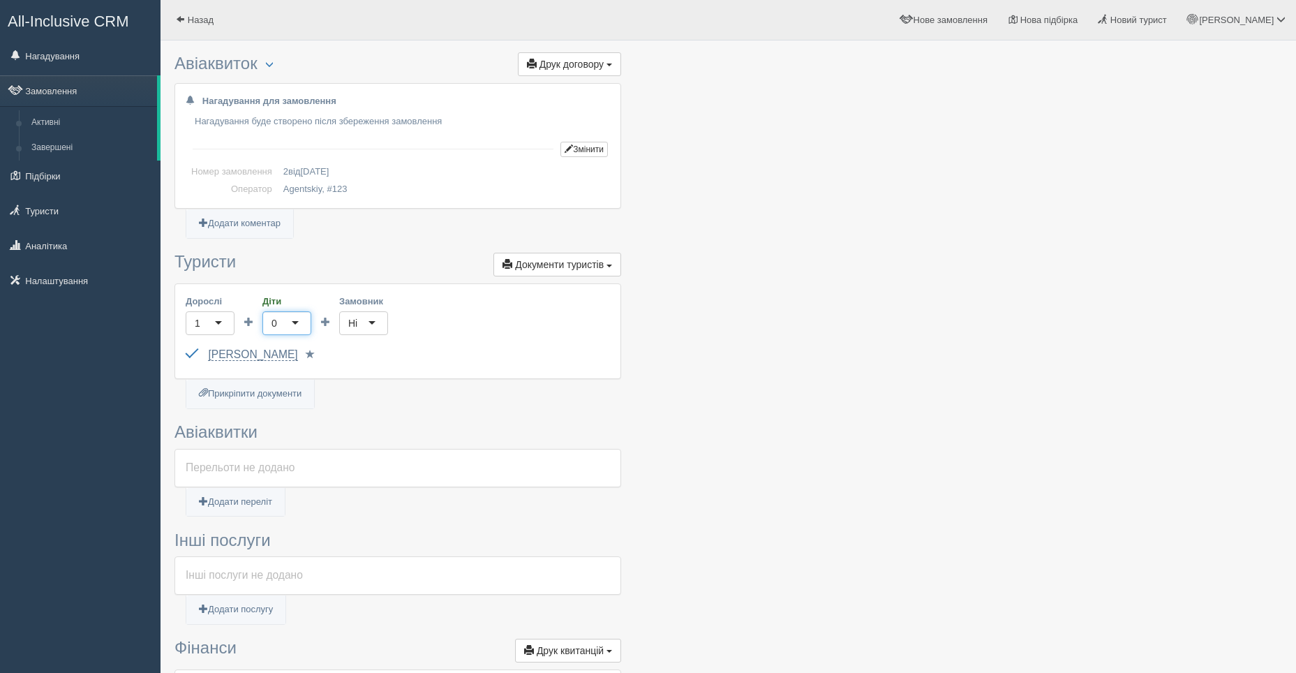
click at [213, 472] on div "Перельоти не додано" at bounding box center [398, 468] width 424 height 16
click at [200, 463] on div "Перельоти не додано" at bounding box center [398, 468] width 424 height 16
click at [241, 501] on link "Додати переліт" at bounding box center [235, 502] width 98 height 29
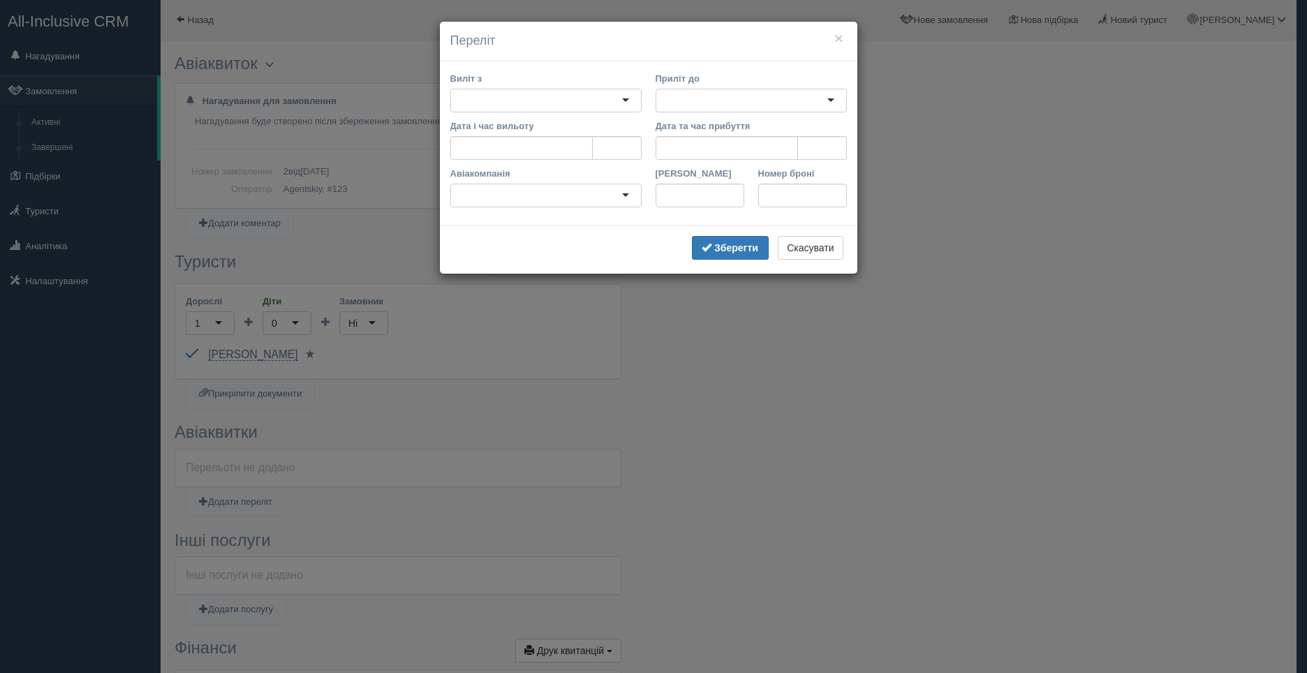
click at [536, 99] on div at bounding box center [545, 101] width 191 height 24
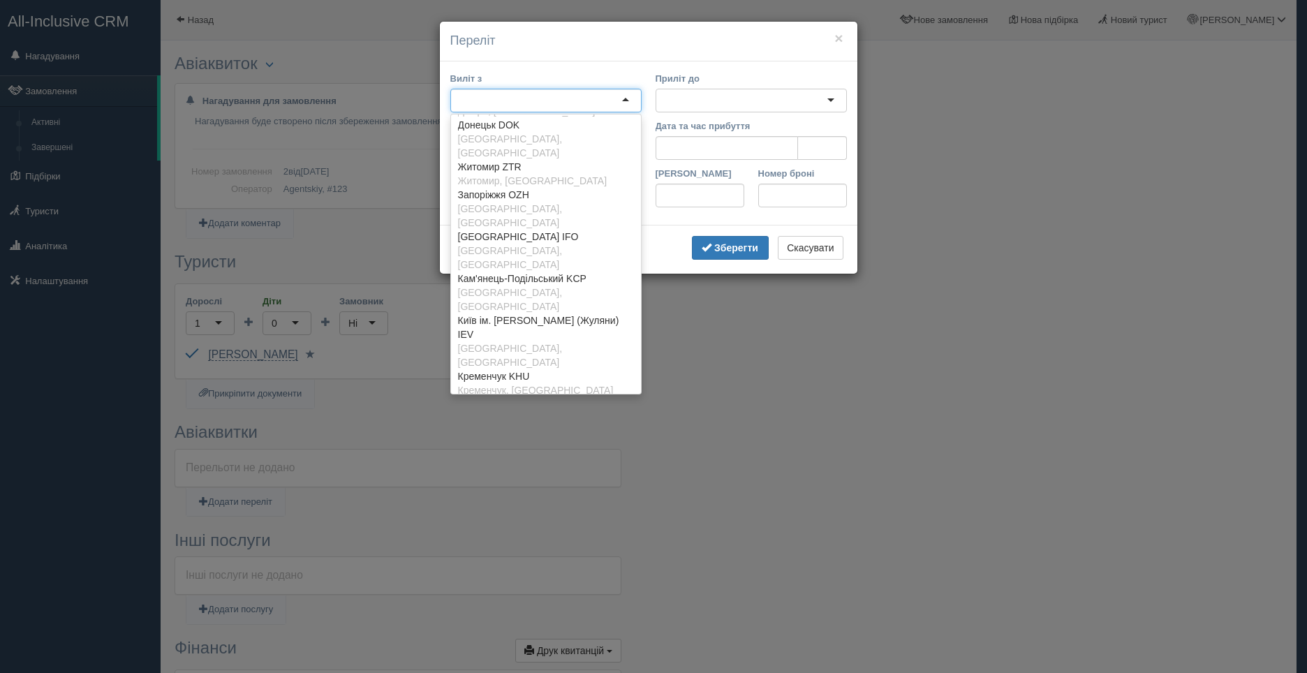
scroll to position [186, 0]
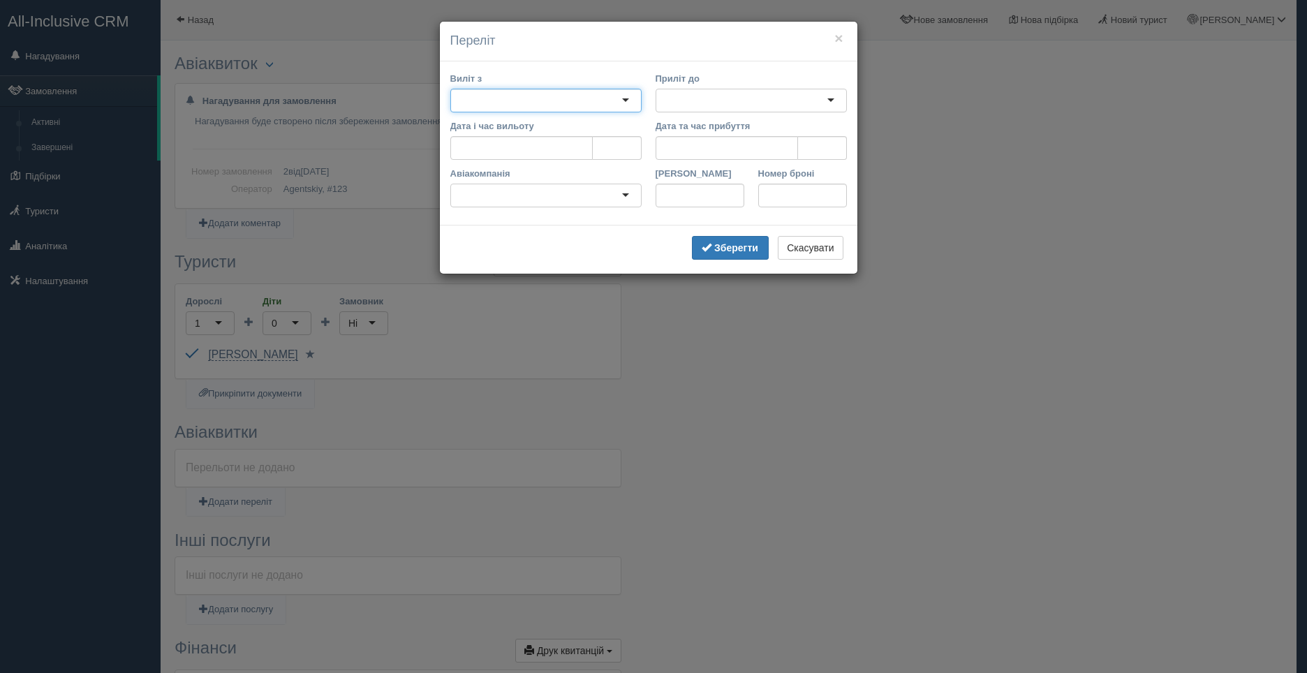
click at [463, 97] on div at bounding box center [545, 101] width 191 height 24
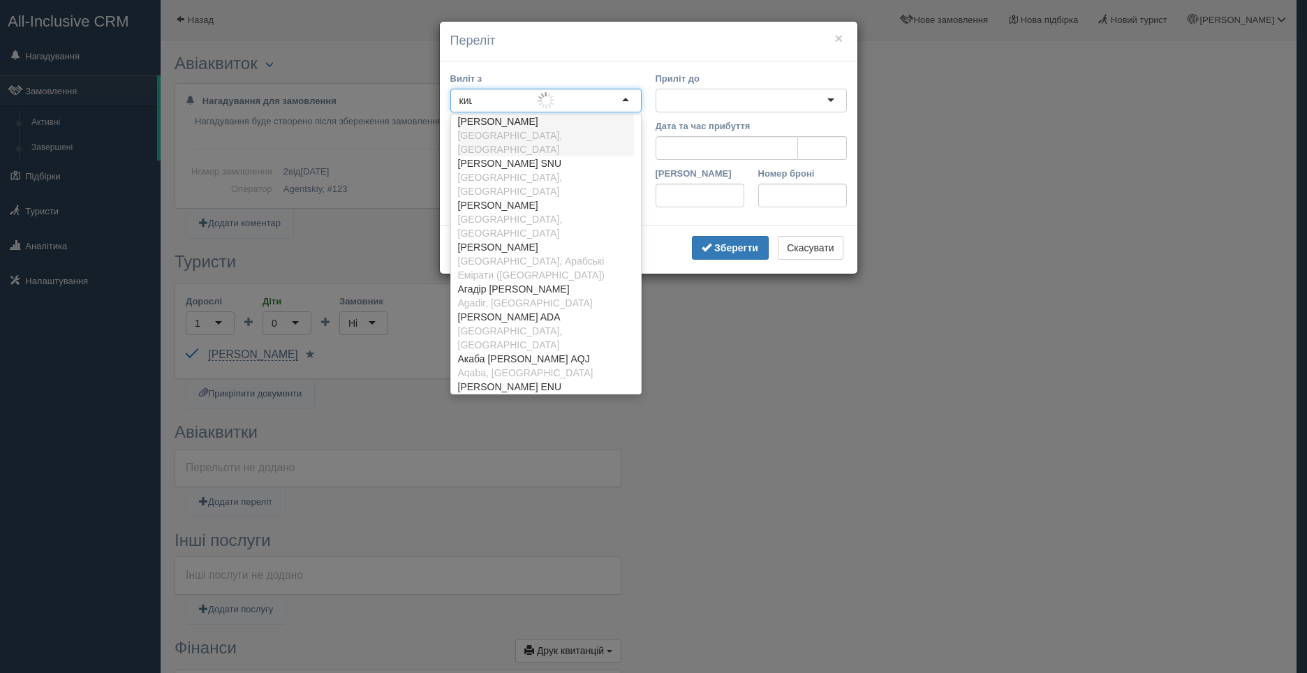
scroll to position [0, 0]
type input "киши"
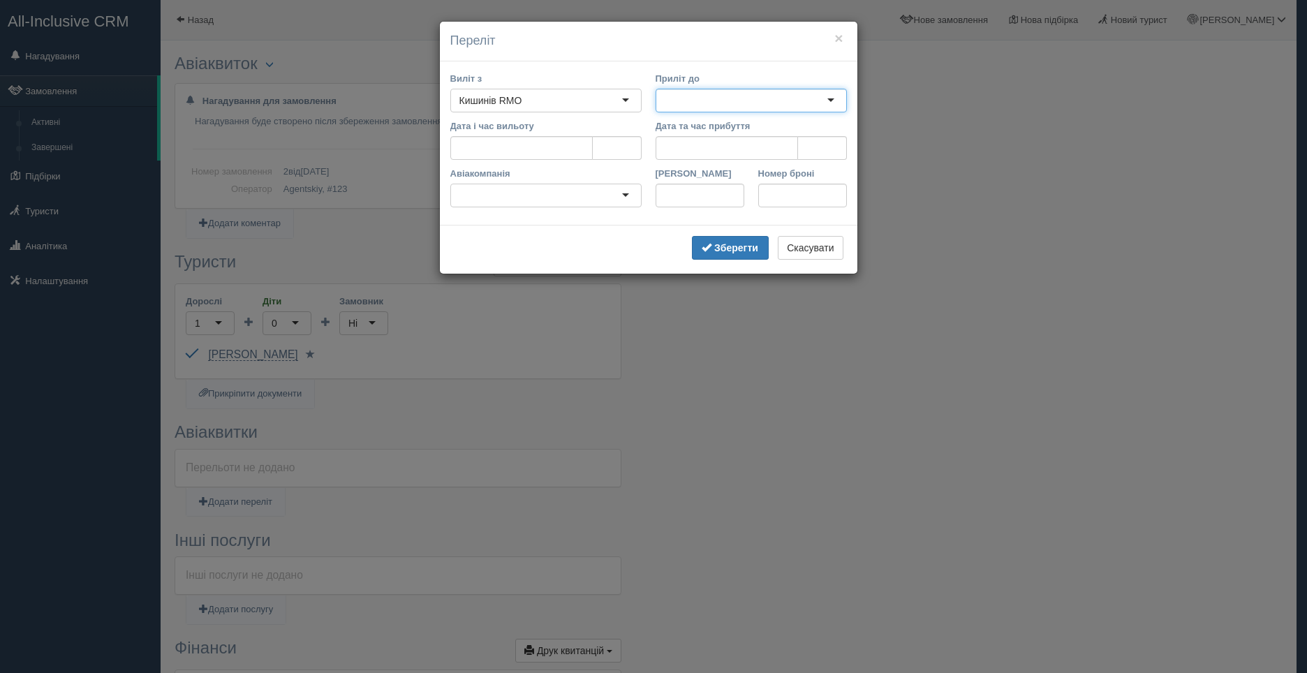
click at [683, 98] on div at bounding box center [750, 101] width 191 height 24
drag, startPoint x: 826, startPoint y: 101, endPoint x: 831, endPoint y: 107, distance: 8.5
click at [831, 107] on div at bounding box center [750, 101] width 191 height 24
click at [834, 102] on div at bounding box center [750, 101] width 191 height 24
click at [828, 99] on div at bounding box center [750, 101] width 191 height 24
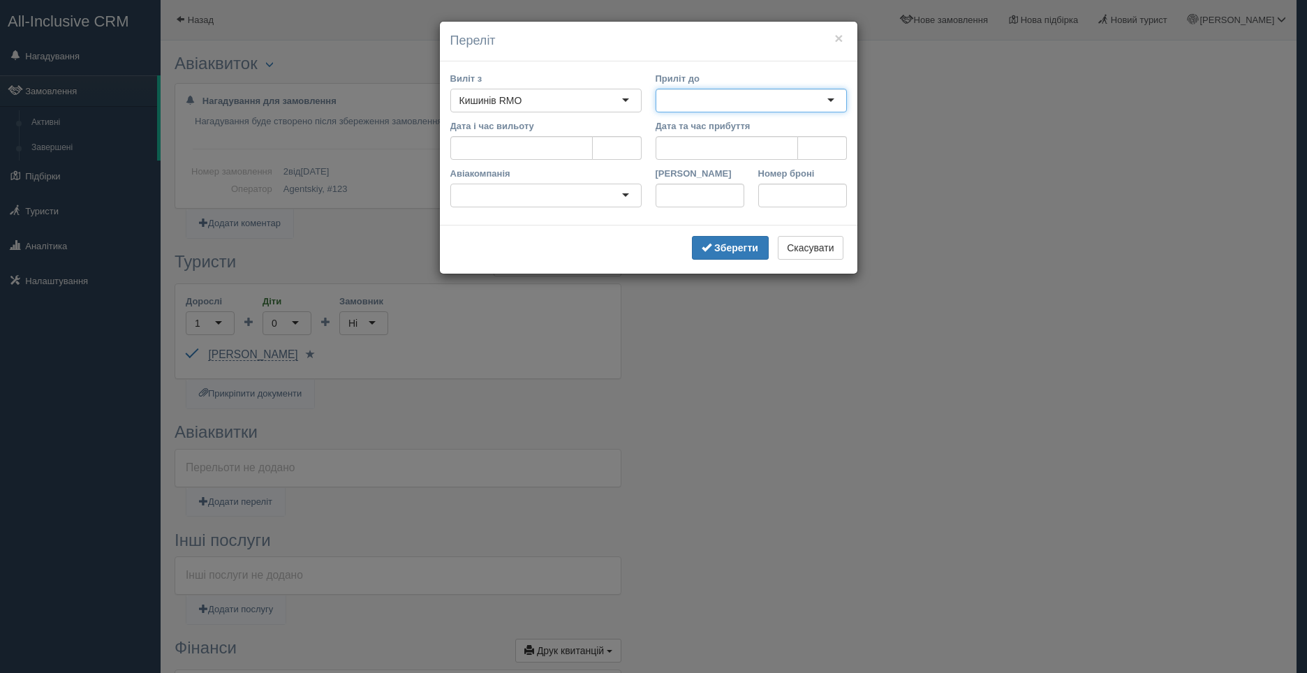
click at [831, 99] on div at bounding box center [750, 101] width 191 height 24
click at [729, 100] on div at bounding box center [750, 101] width 191 height 24
click at [582, 151] on input "Дата і час вильоту" at bounding box center [521, 148] width 142 height 24
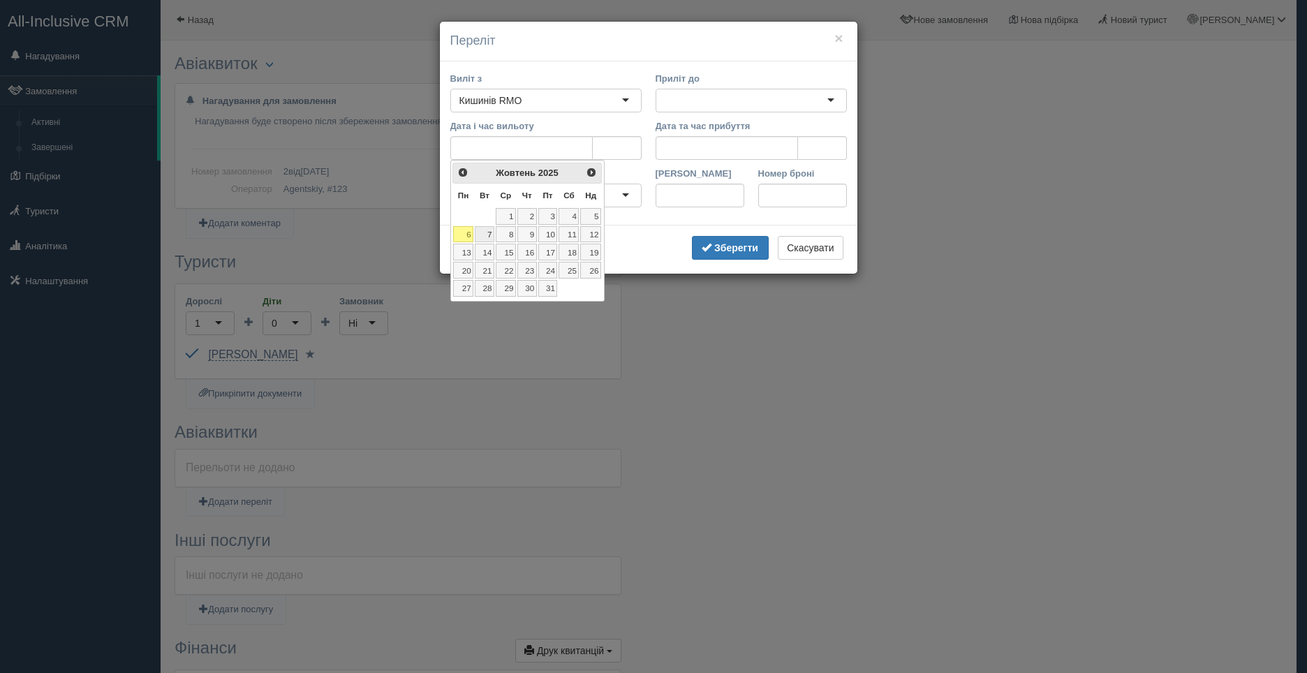
click at [483, 232] on link "7" at bounding box center [485, 234] width 20 height 17
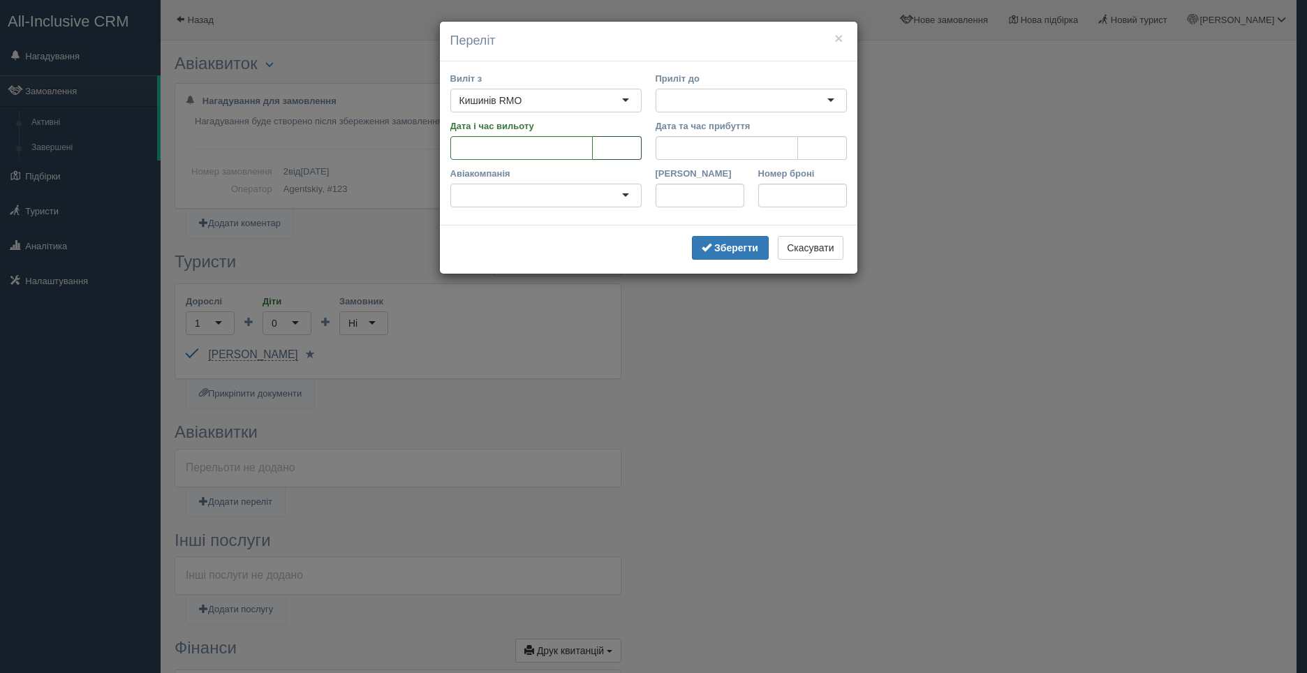
click at [609, 143] on input "tel" at bounding box center [617, 148] width 49 height 24
type input "12:00"
click at [692, 98] on div at bounding box center [750, 101] width 191 height 24
click at [825, 101] on div at bounding box center [750, 101] width 191 height 24
click at [834, 101] on div at bounding box center [750, 101] width 191 height 24
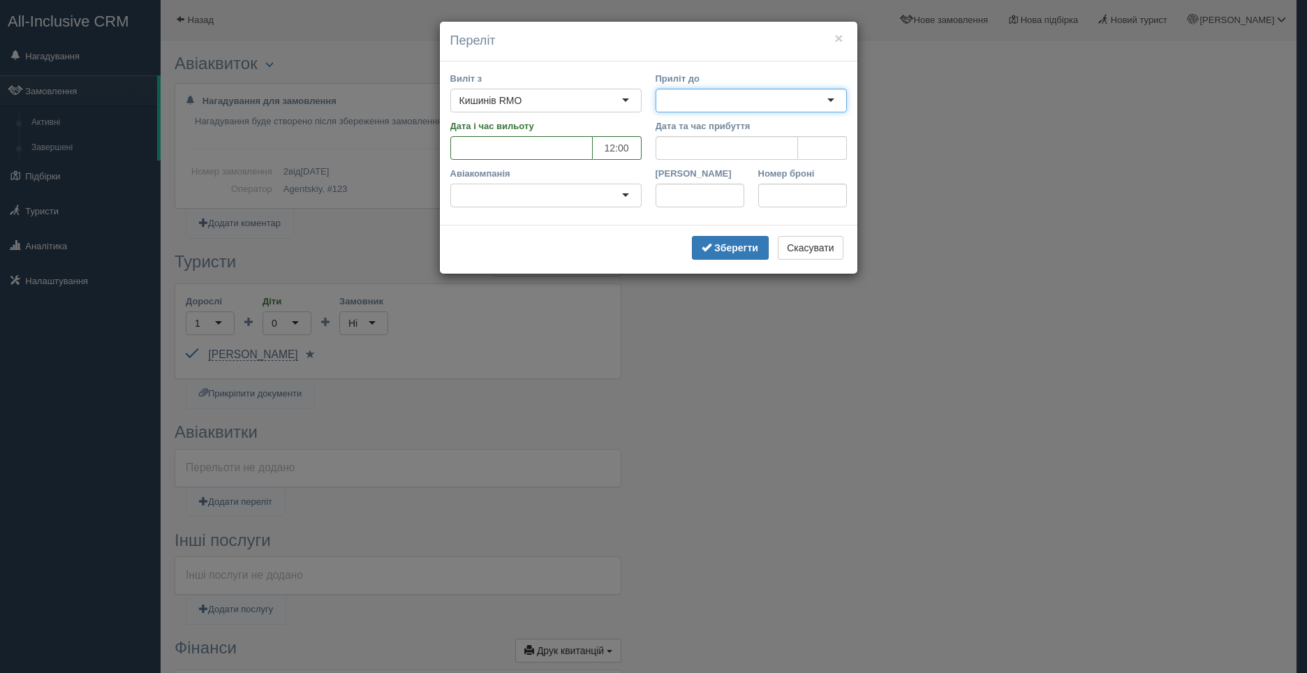
click at [626, 195] on div at bounding box center [545, 196] width 191 height 24
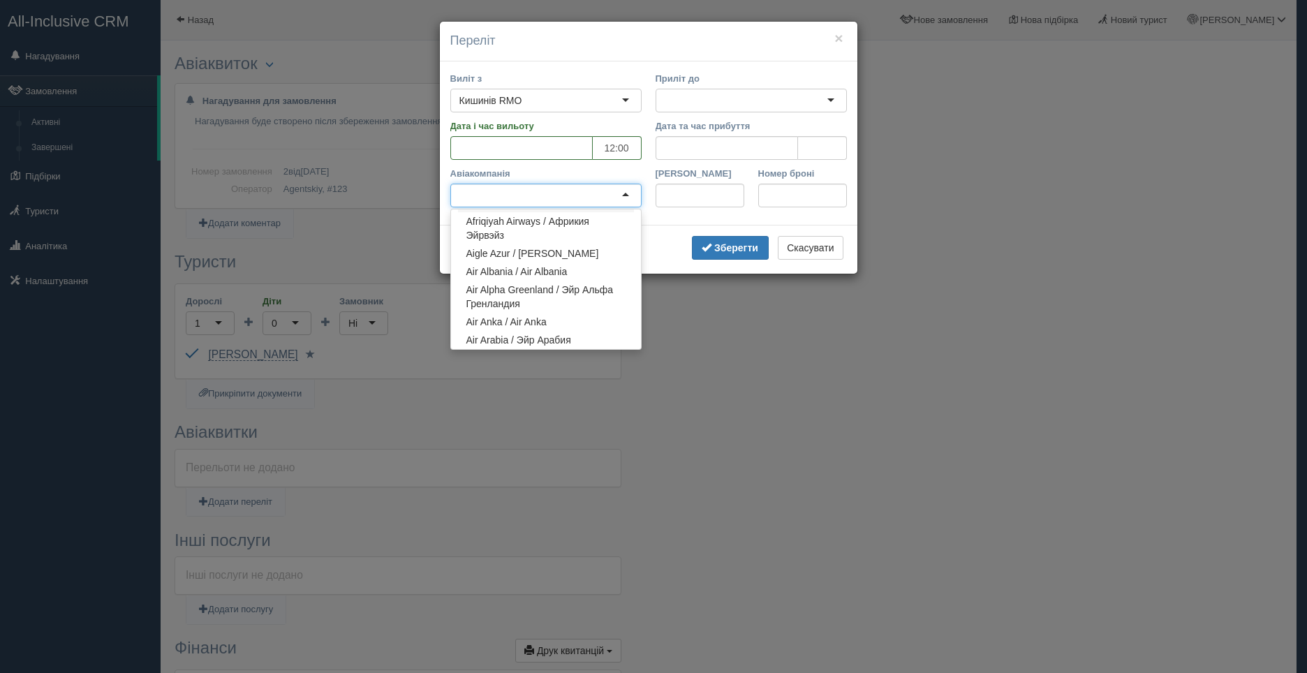
scroll to position [372, 0]
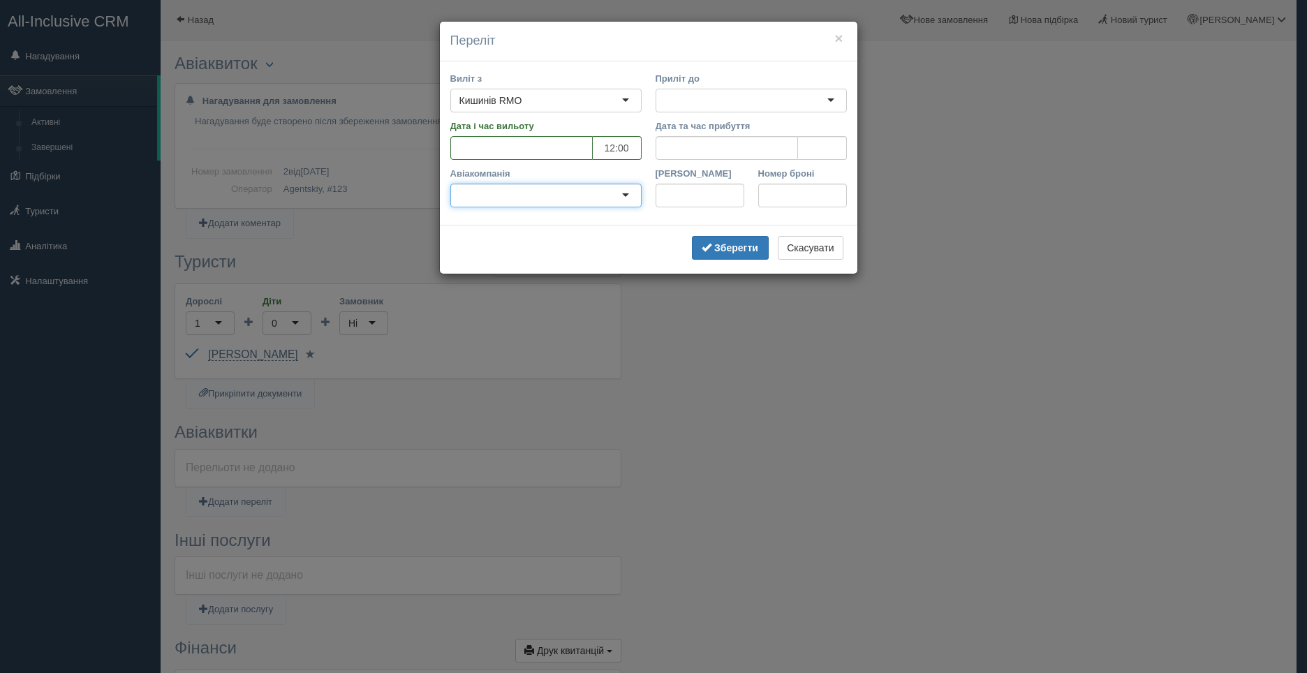
click at [485, 197] on div at bounding box center [545, 196] width 191 height 24
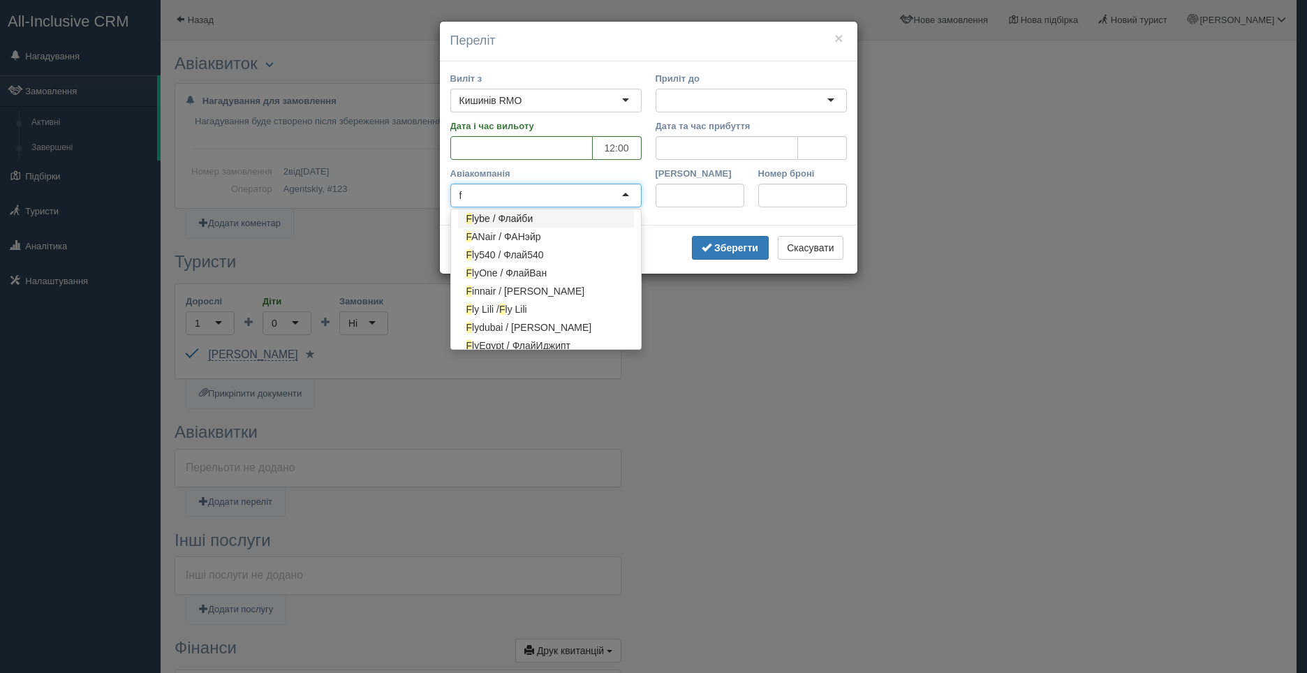
type input "fl"
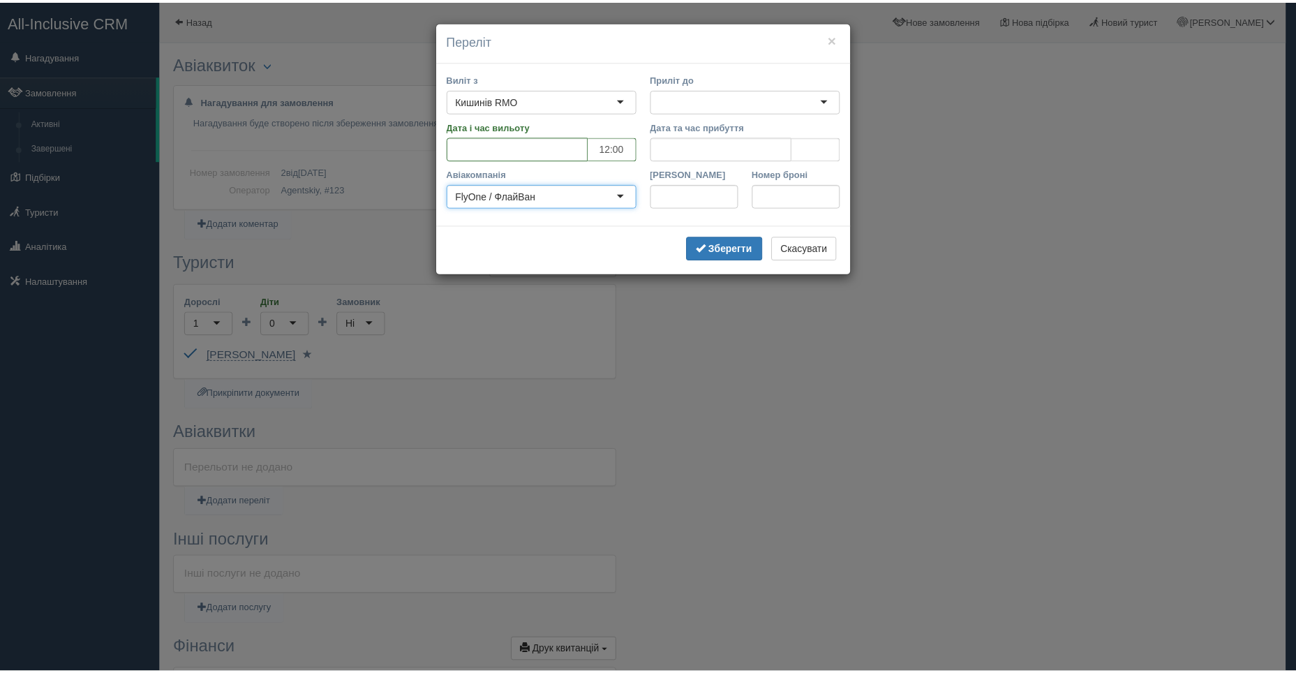
scroll to position [0, 0]
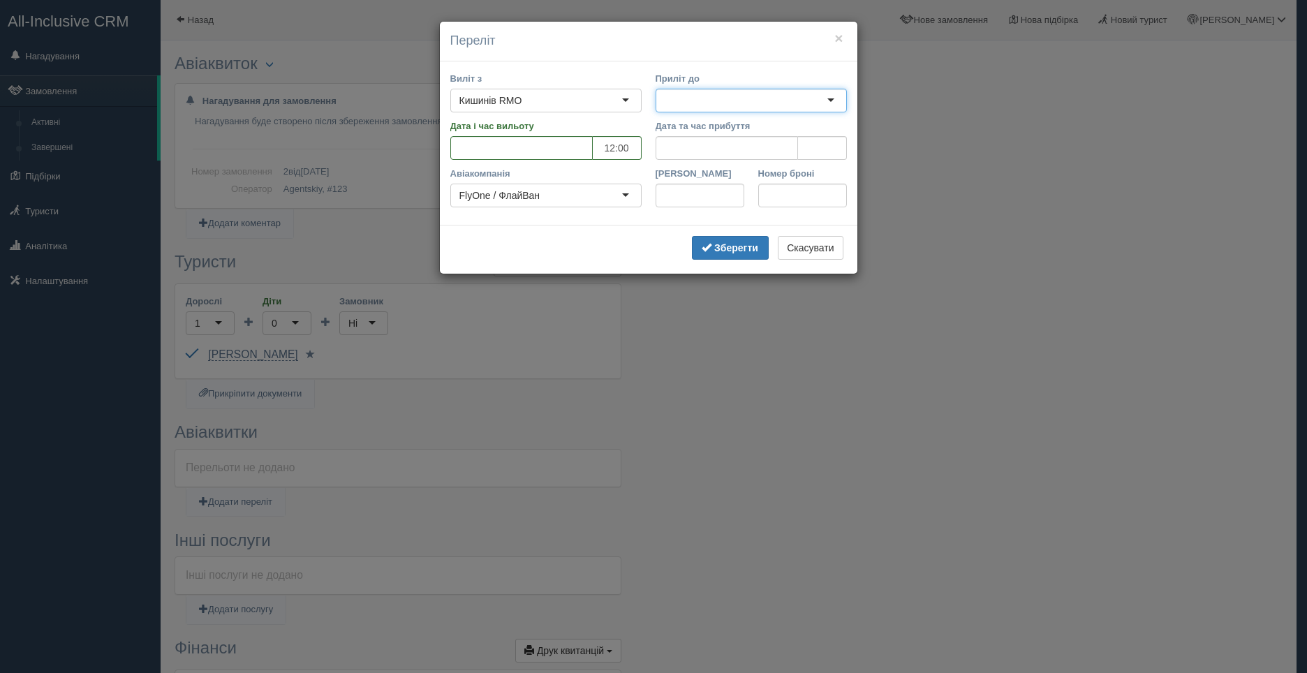
click at [686, 92] on div at bounding box center [750, 101] width 191 height 24
type input ","
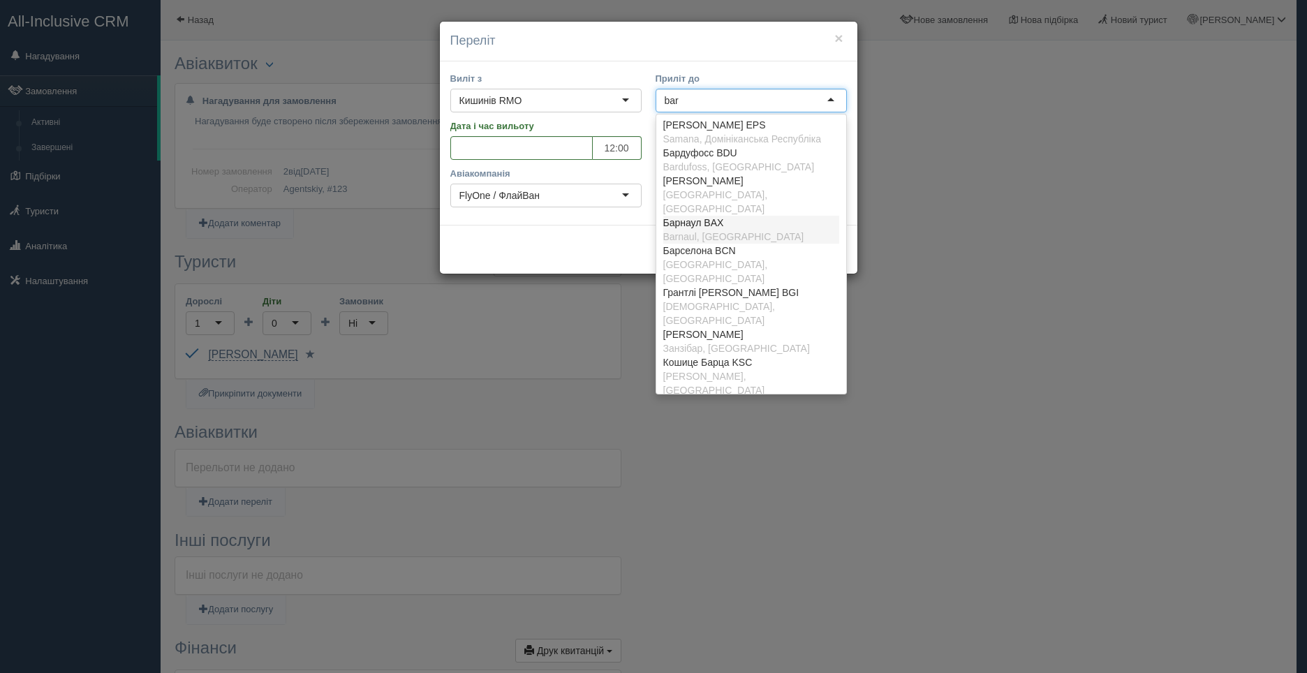
type input "barc"
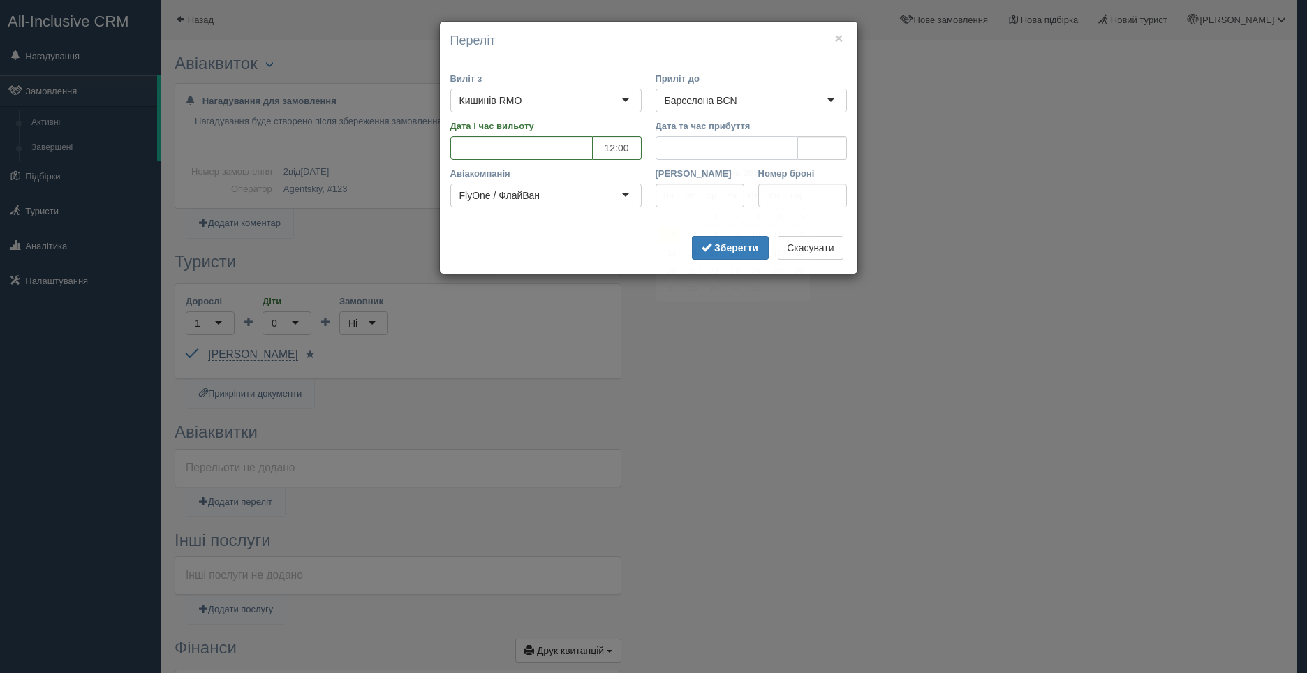
click at [666, 150] on input "Дата та час прибуття" at bounding box center [726, 148] width 142 height 24
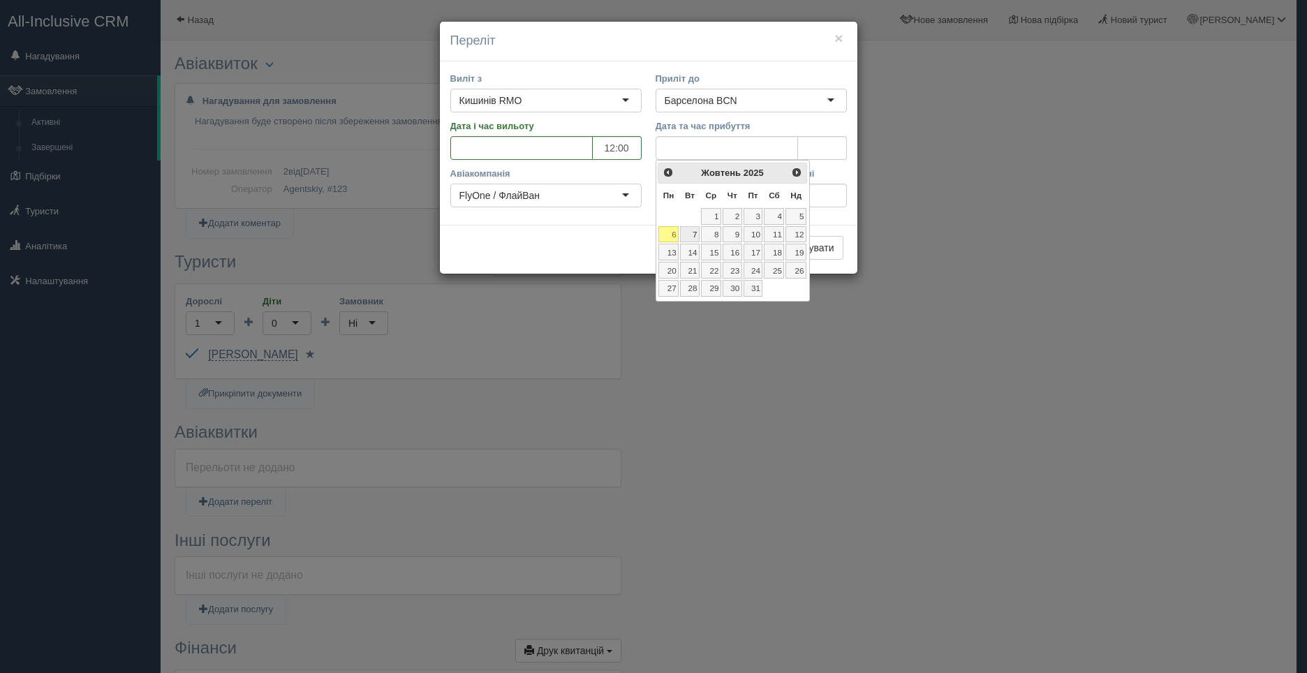
click at [694, 237] on link "7" at bounding box center [690, 234] width 20 height 17
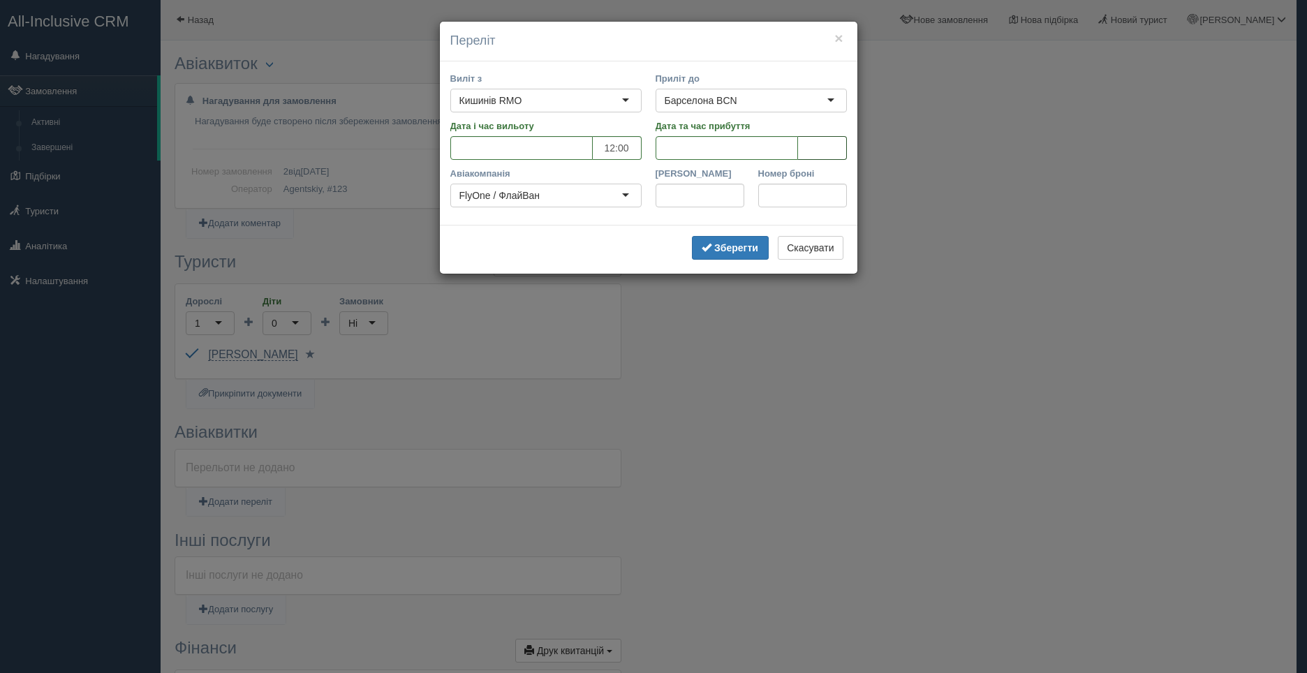
click at [804, 147] on input "tel" at bounding box center [822, 148] width 49 height 24
type input "17:00"
click at [691, 203] on input "Рейс" at bounding box center [699, 196] width 89 height 24
type input "123"
click at [774, 203] on input "Номер броні" at bounding box center [802, 196] width 89 height 24
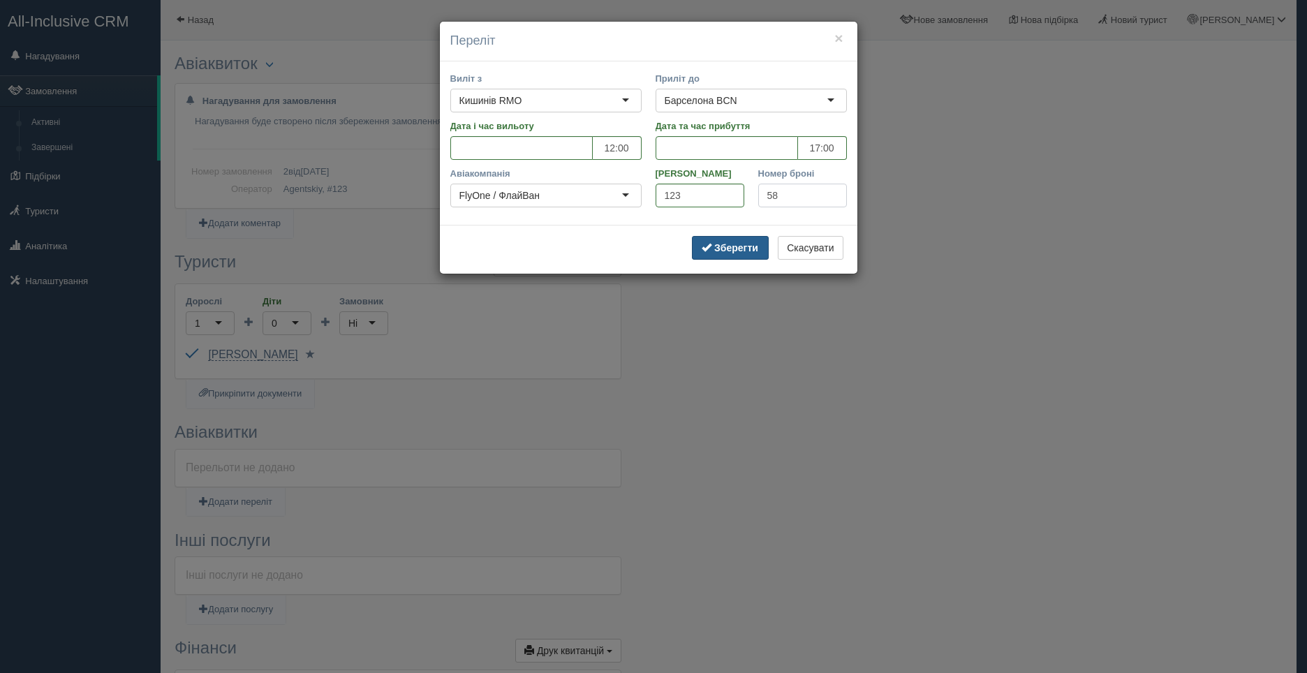
type input "58"
click at [732, 245] on b "Зберегти" at bounding box center [736, 247] width 44 height 11
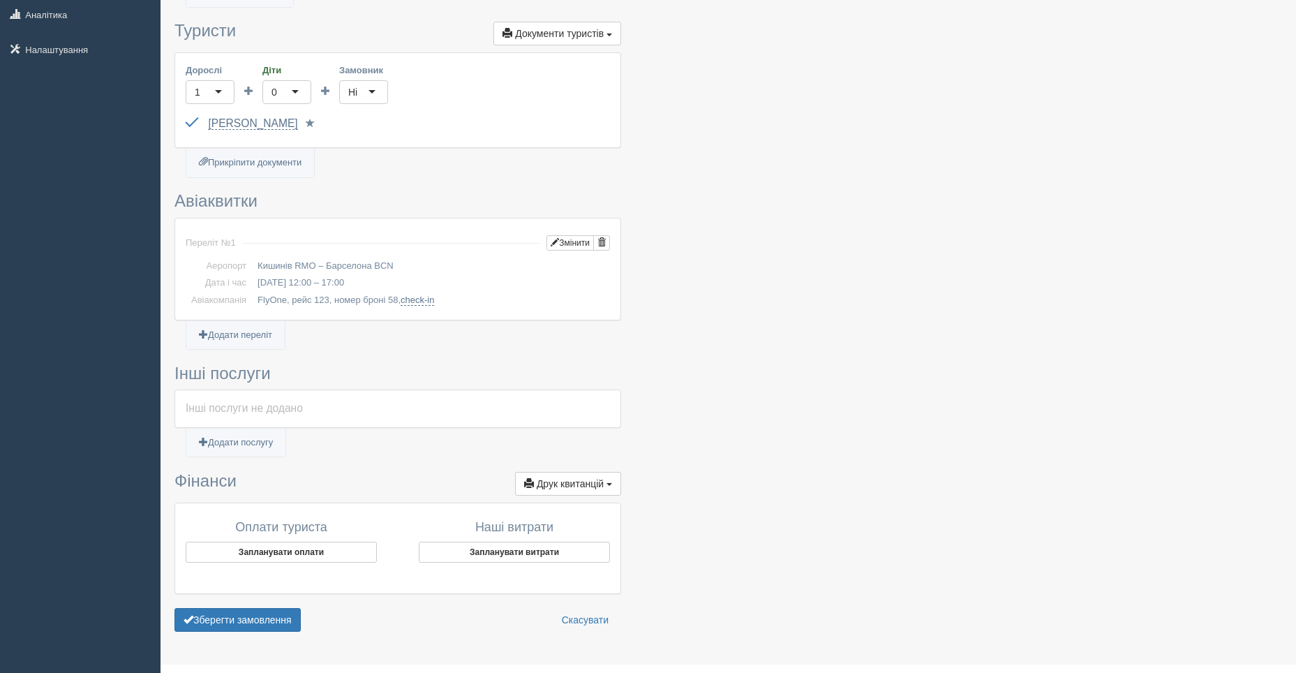
scroll to position [232, 0]
click at [251, 443] on link "Додати послугу" at bounding box center [235, 441] width 99 height 29
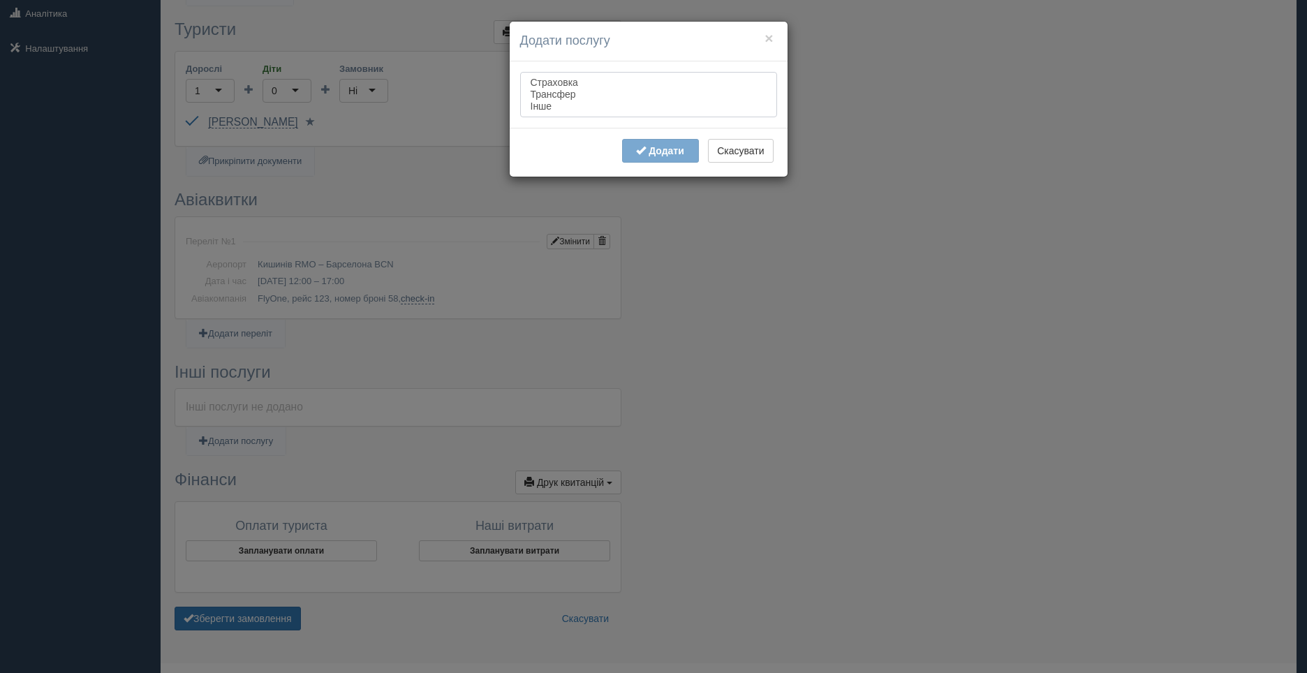
select select "insurance"
click at [570, 84] on option "Страховка" at bounding box center [648, 83] width 239 height 12
click at [642, 152] on span "button" at bounding box center [641, 150] width 10 height 10
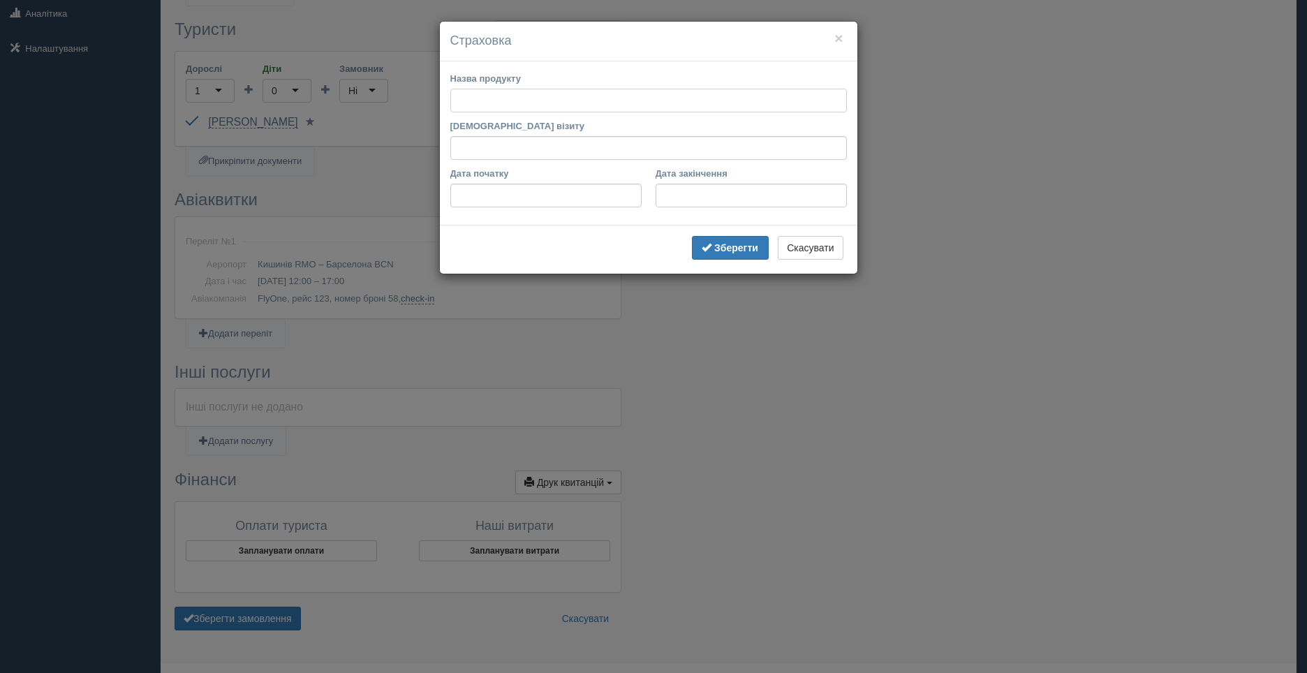
click at [468, 101] on input "Назва продукту" at bounding box center [648, 101] width 396 height 24
type input "c"
type input "страховка"
click at [480, 148] on input "Країна візиту" at bounding box center [648, 148] width 396 height 24
type input "іспанія"
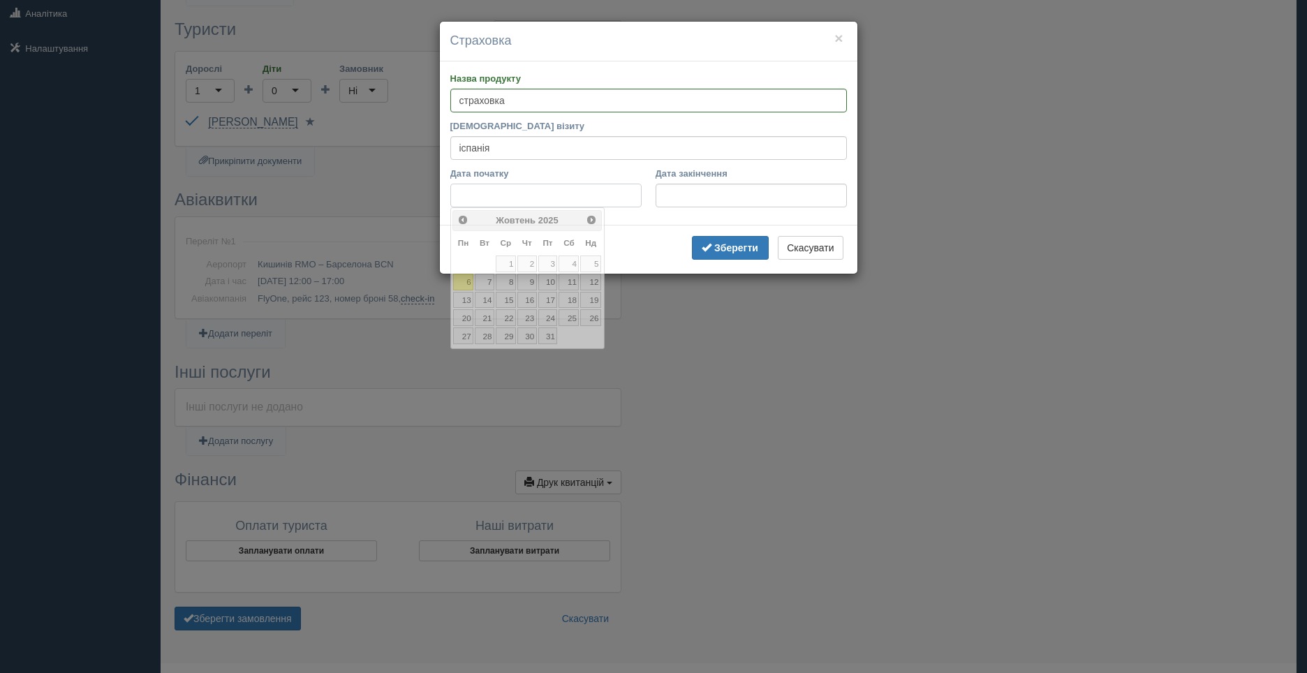
click at [492, 199] on input "Дата початку" at bounding box center [545, 196] width 191 height 24
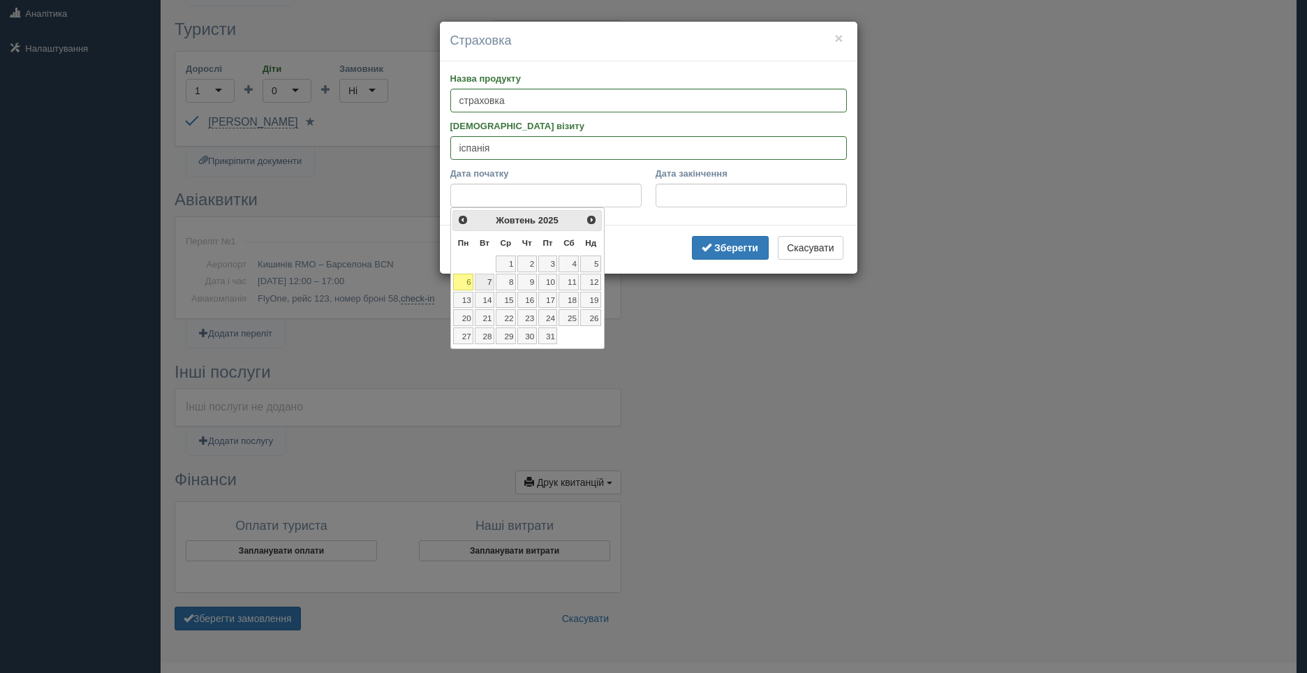
click at [489, 279] on link "7" at bounding box center [485, 282] width 20 height 17
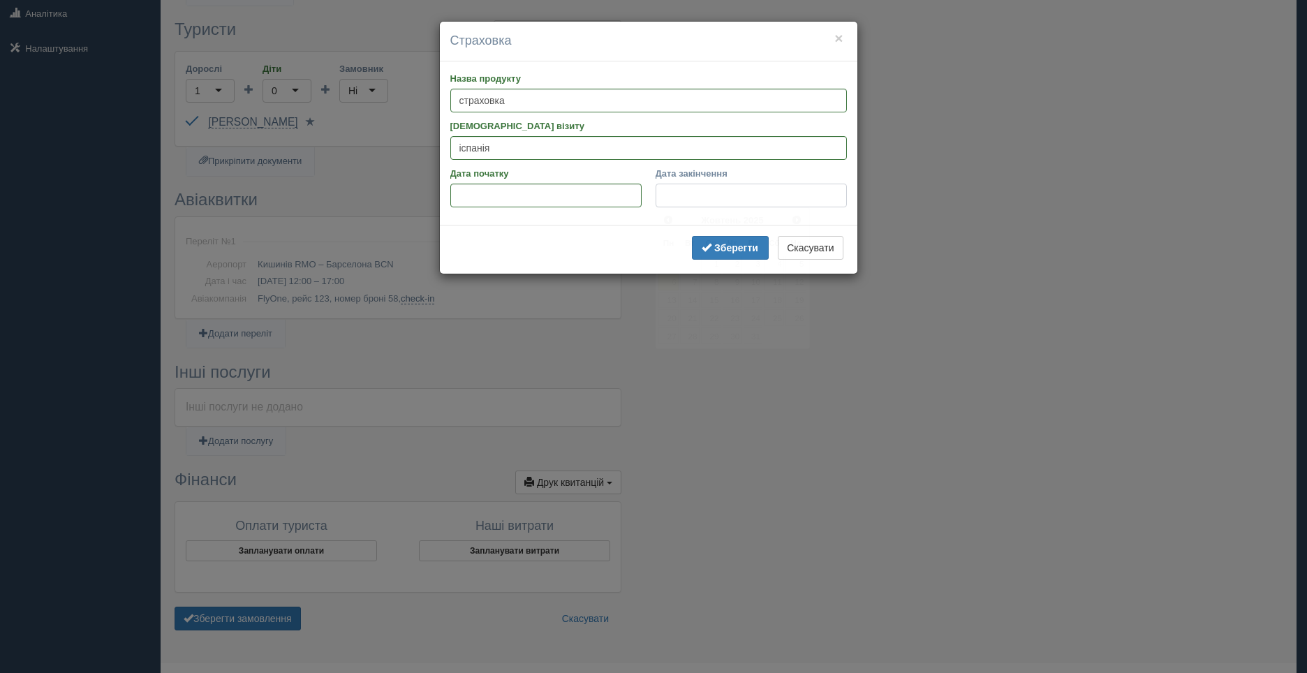
click at [679, 198] on input "Дата закінчення" at bounding box center [750, 196] width 191 height 24
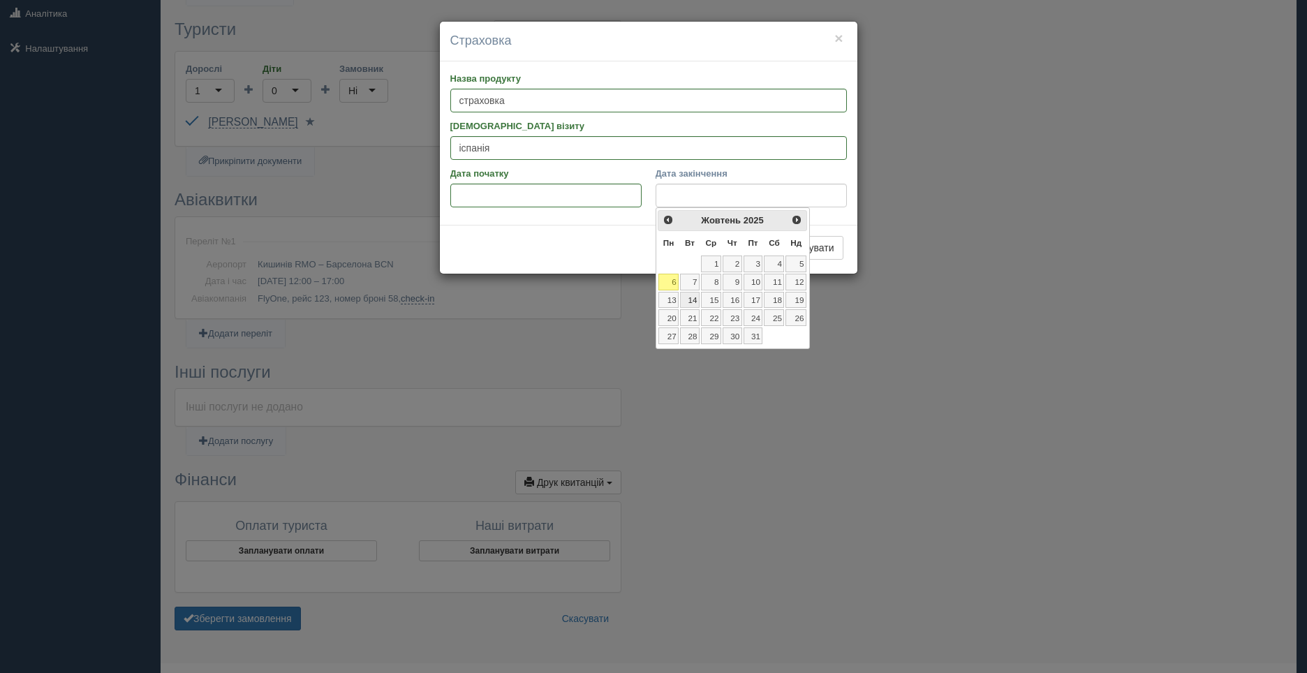
click at [692, 300] on link "14" at bounding box center [690, 300] width 20 height 17
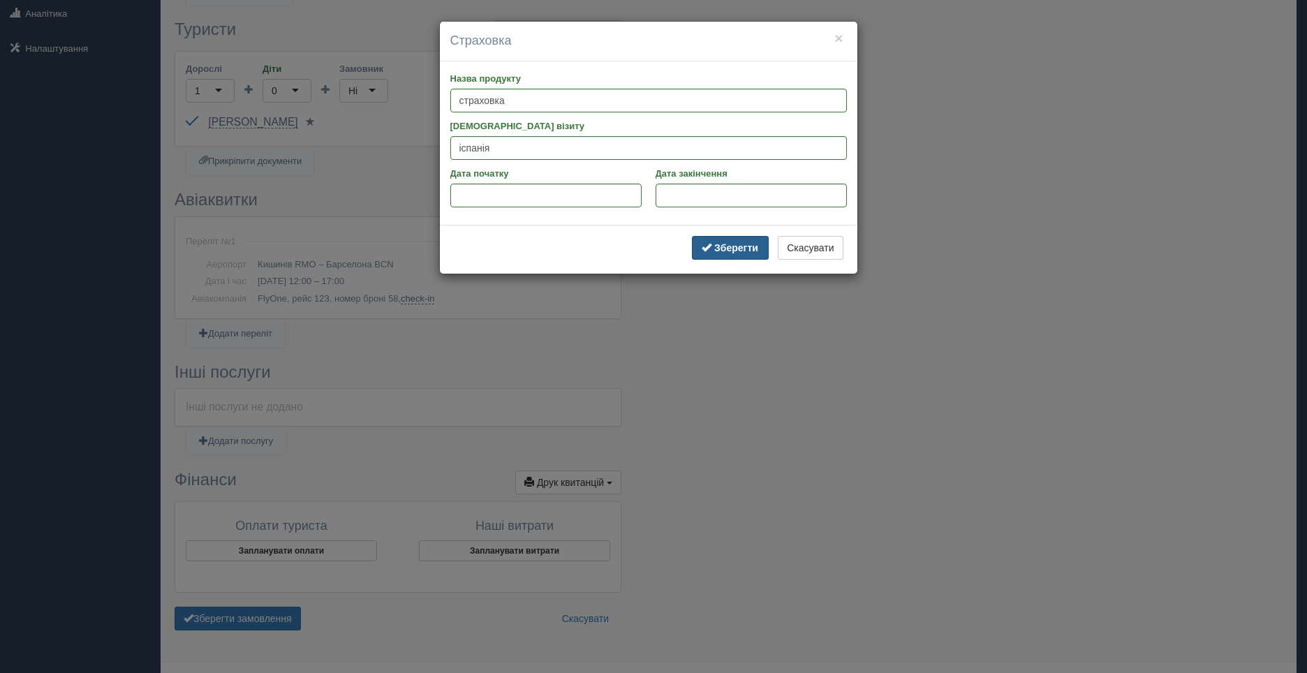
click at [728, 248] on b "Зберегти" at bounding box center [736, 247] width 44 height 11
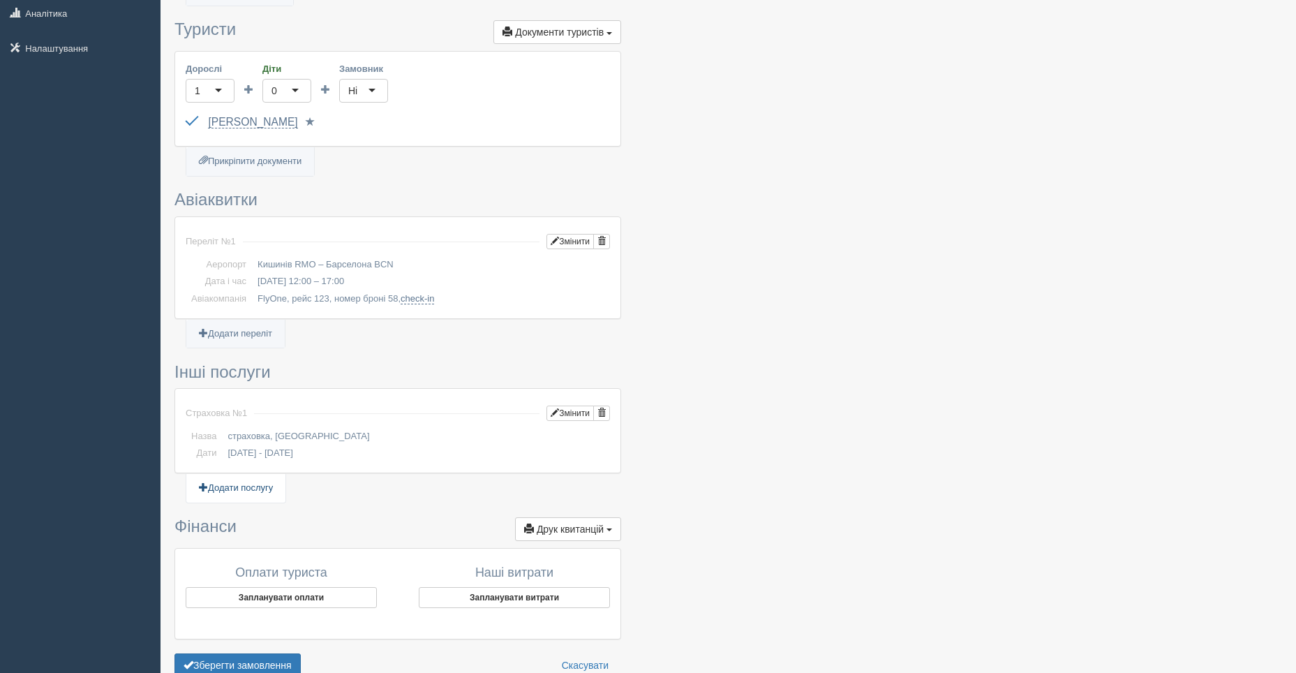
click at [236, 486] on link "Додати послугу" at bounding box center [235, 488] width 99 height 29
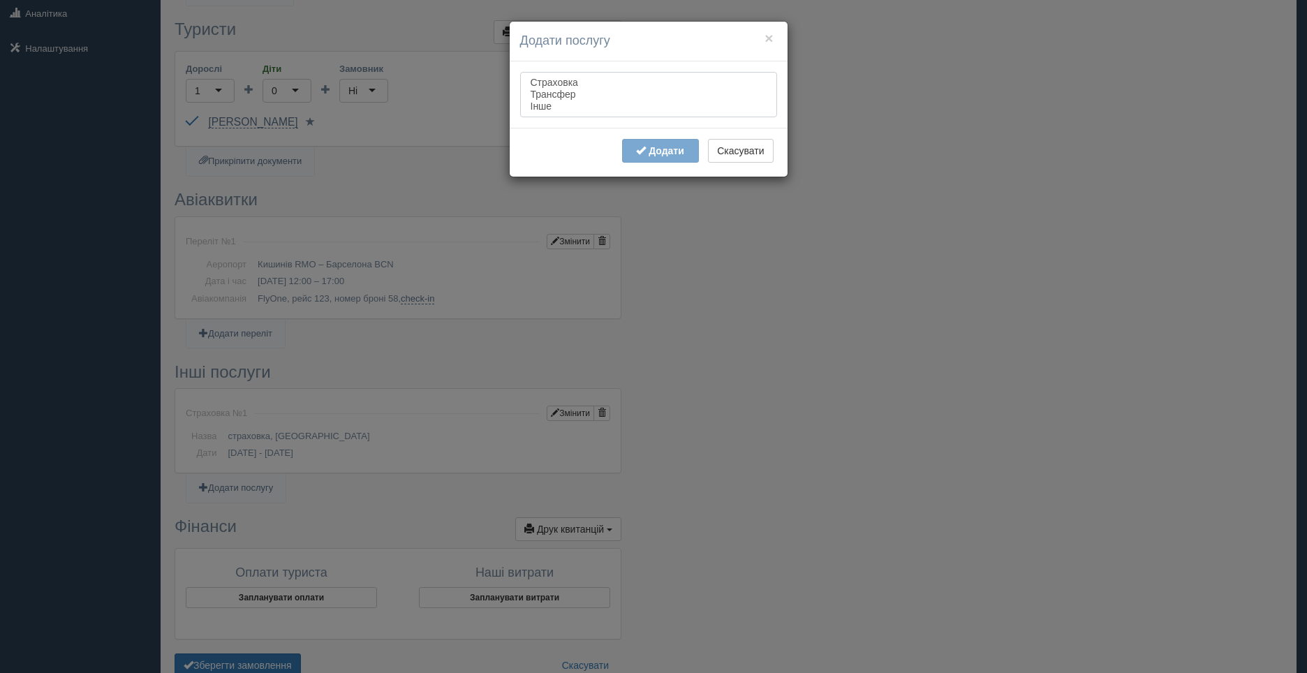
select select "transfer"
click at [551, 89] on option "Трансфер" at bounding box center [648, 95] width 239 height 12
click at [665, 153] on b "Додати" at bounding box center [666, 150] width 36 height 11
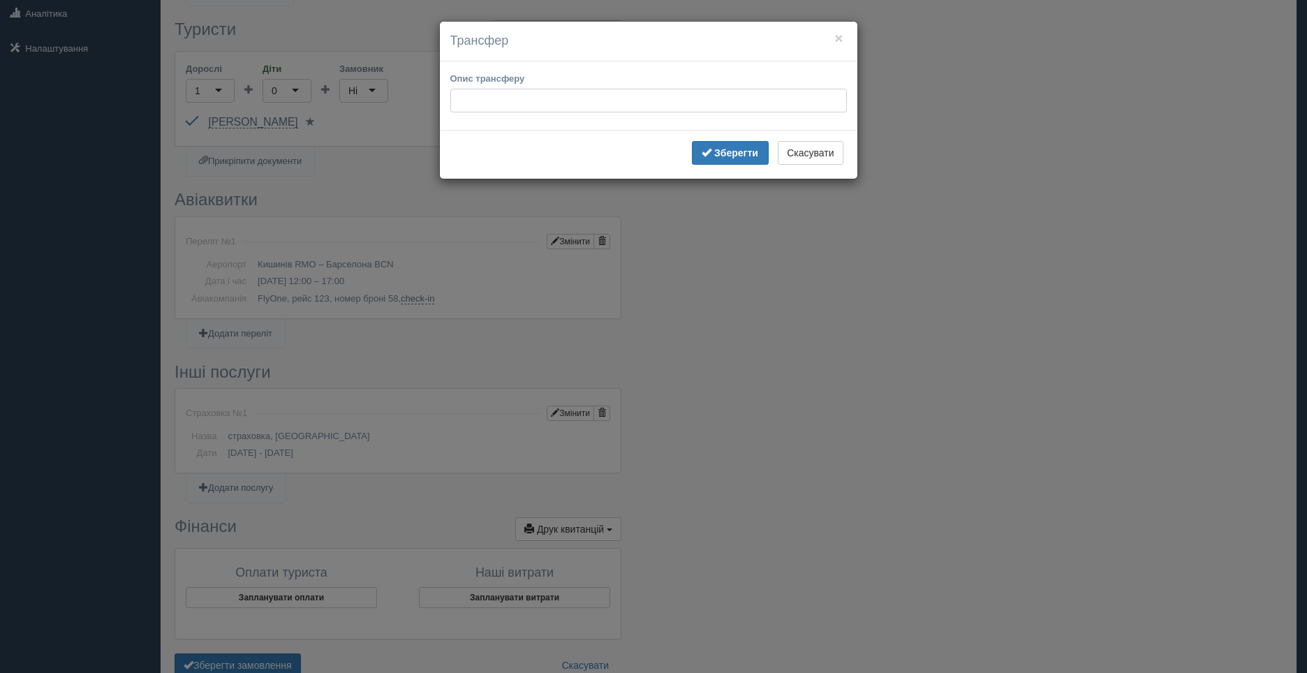
click at [475, 96] on input "Опис трансферу" at bounding box center [648, 101] width 396 height 24
type input "від аеропорту до готелю"
click at [729, 156] on b "Зберегти" at bounding box center [736, 152] width 44 height 11
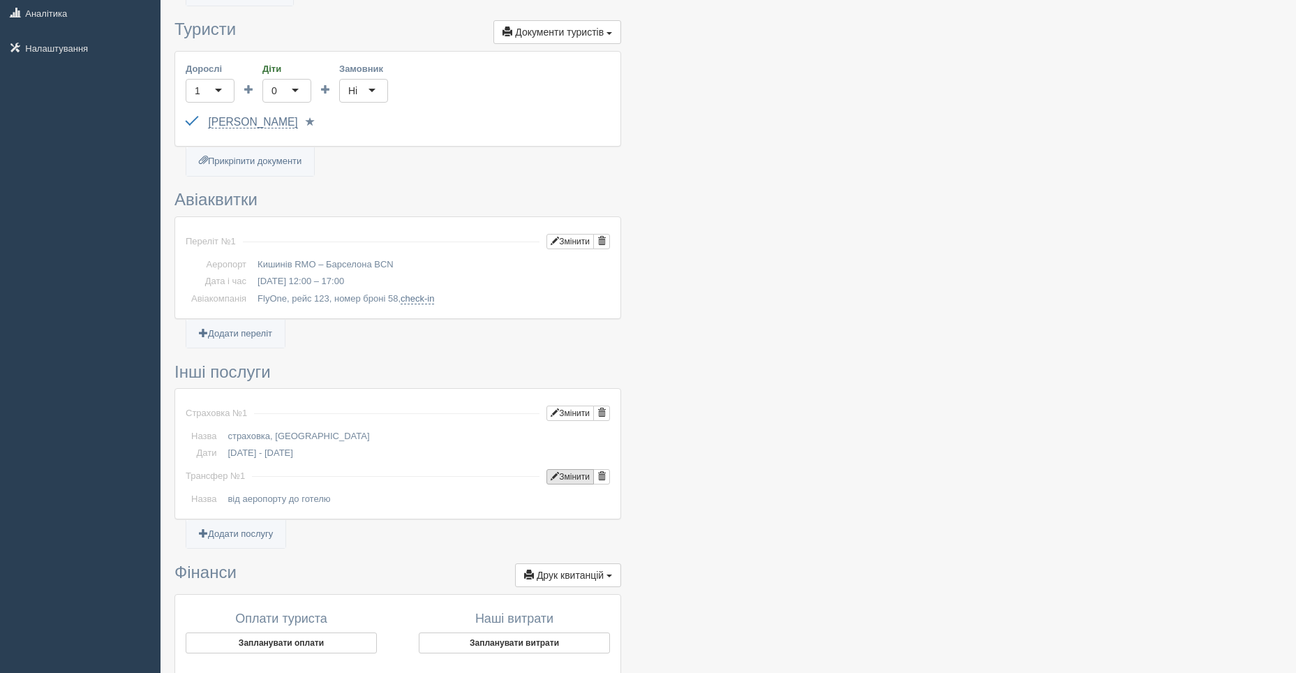
click at [571, 473] on button "Змінити" at bounding box center [570, 476] width 47 height 15
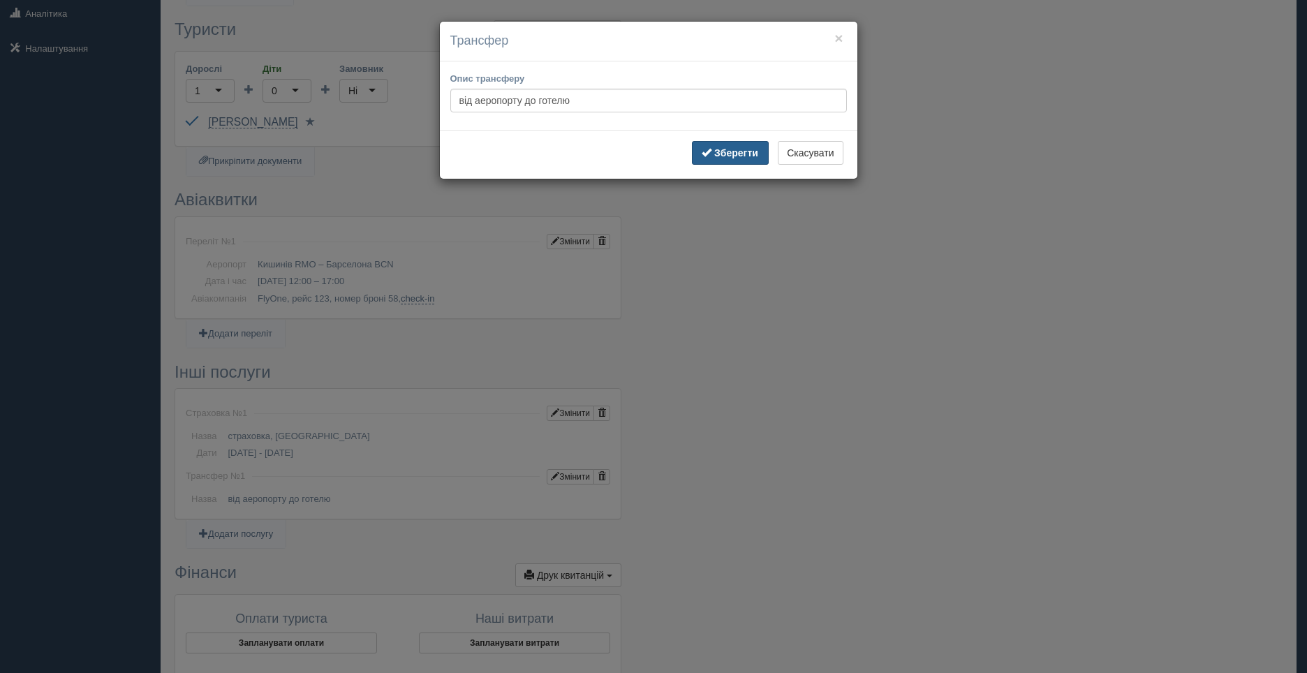
click at [728, 154] on b "Зберегти" at bounding box center [736, 152] width 44 height 11
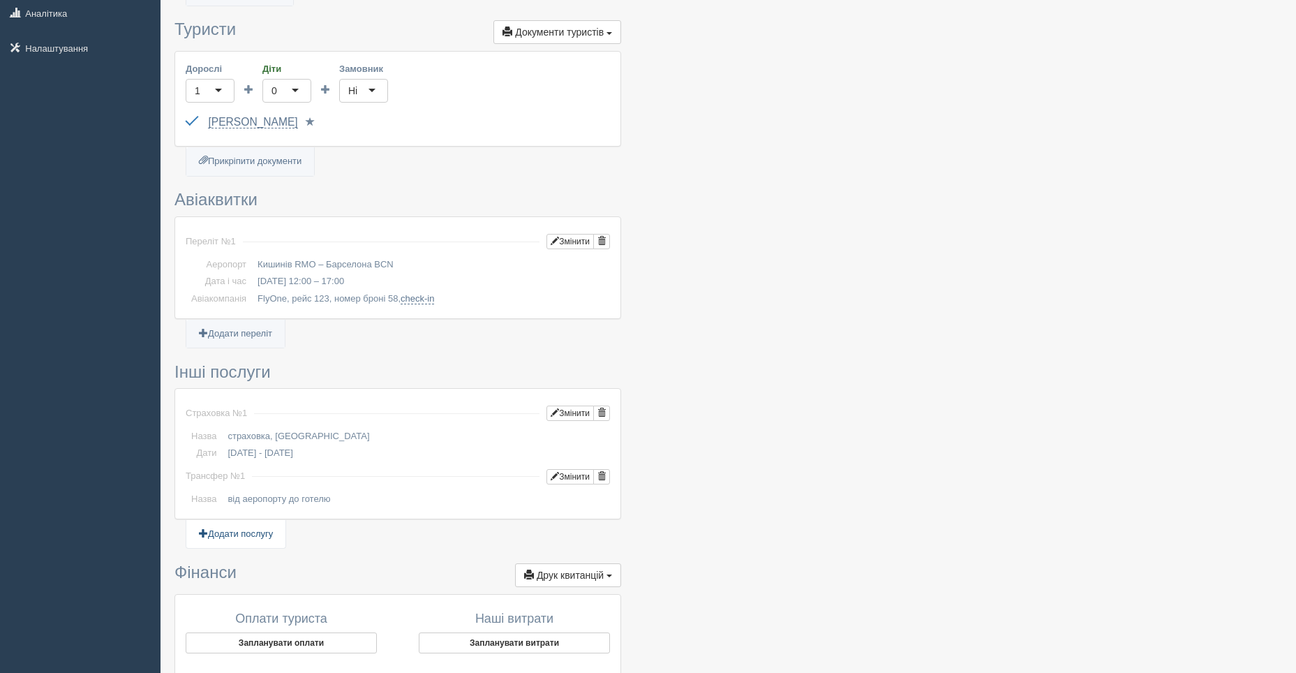
click at [219, 536] on link "Додати послугу" at bounding box center [235, 534] width 99 height 29
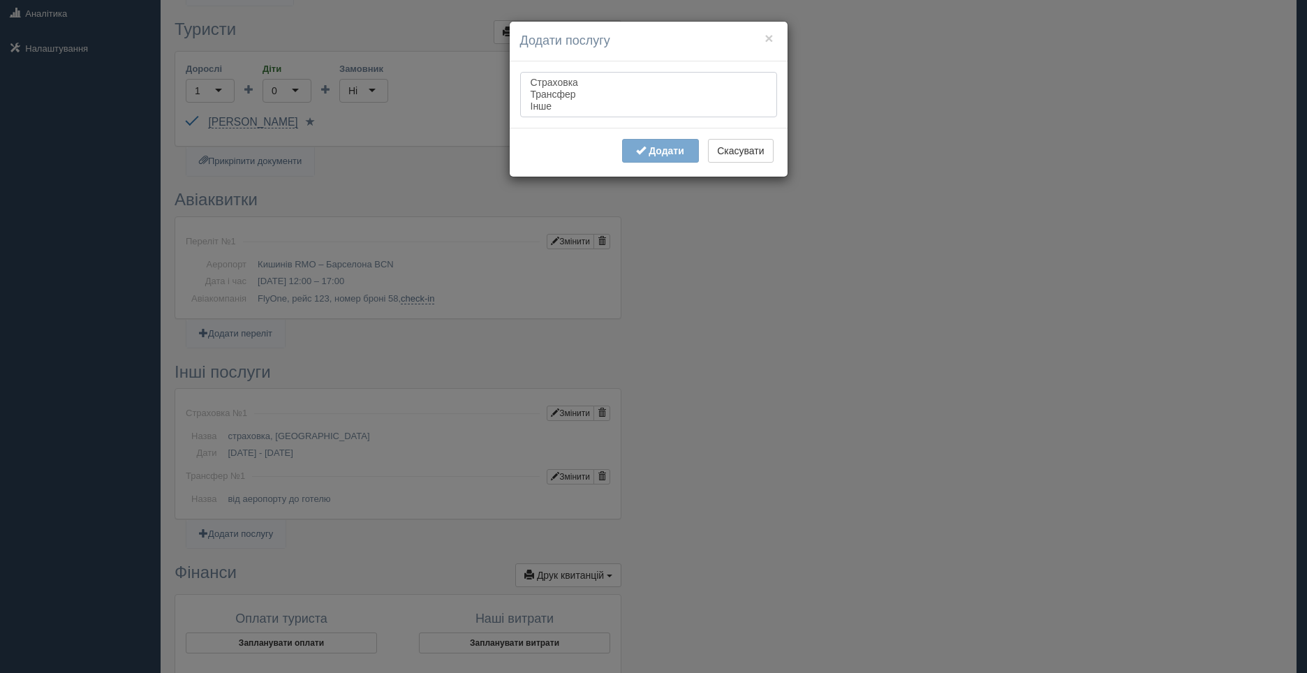
select select "other"
click at [540, 101] on option "Інше" at bounding box center [648, 107] width 239 height 12
click at [637, 154] on span "button" at bounding box center [641, 150] width 10 height 10
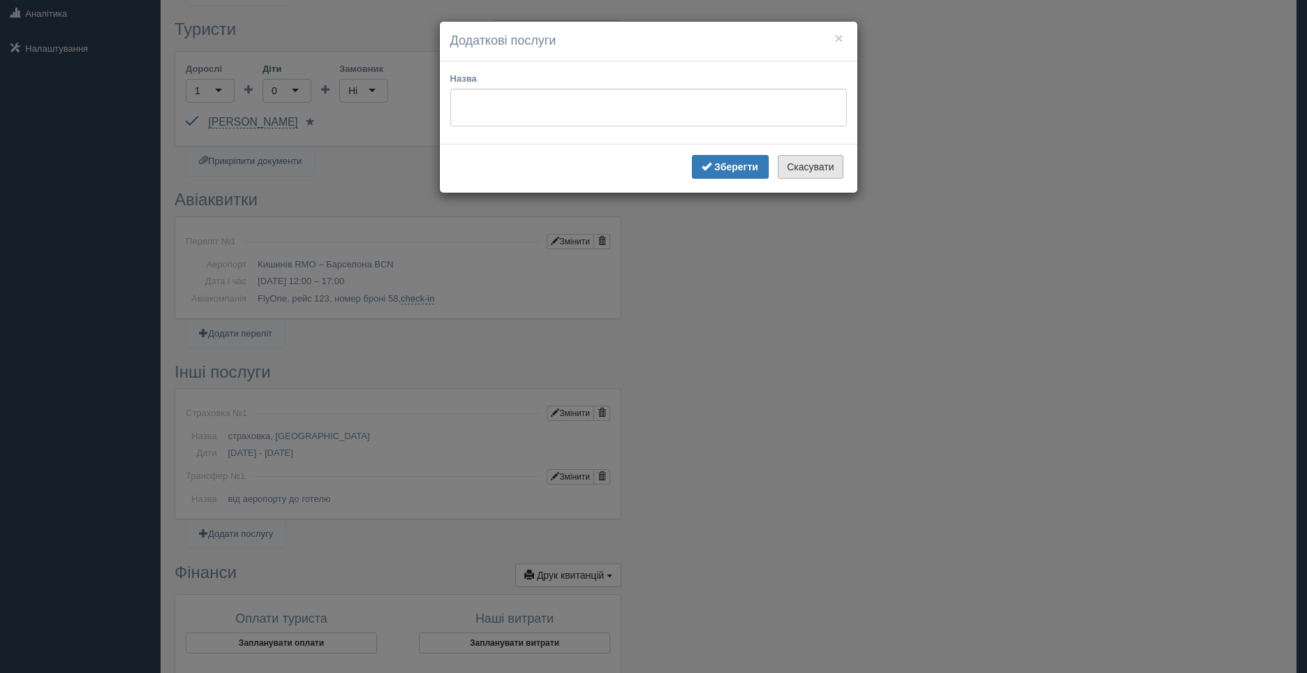
click at [810, 163] on button "Скасувати" at bounding box center [810, 167] width 65 height 24
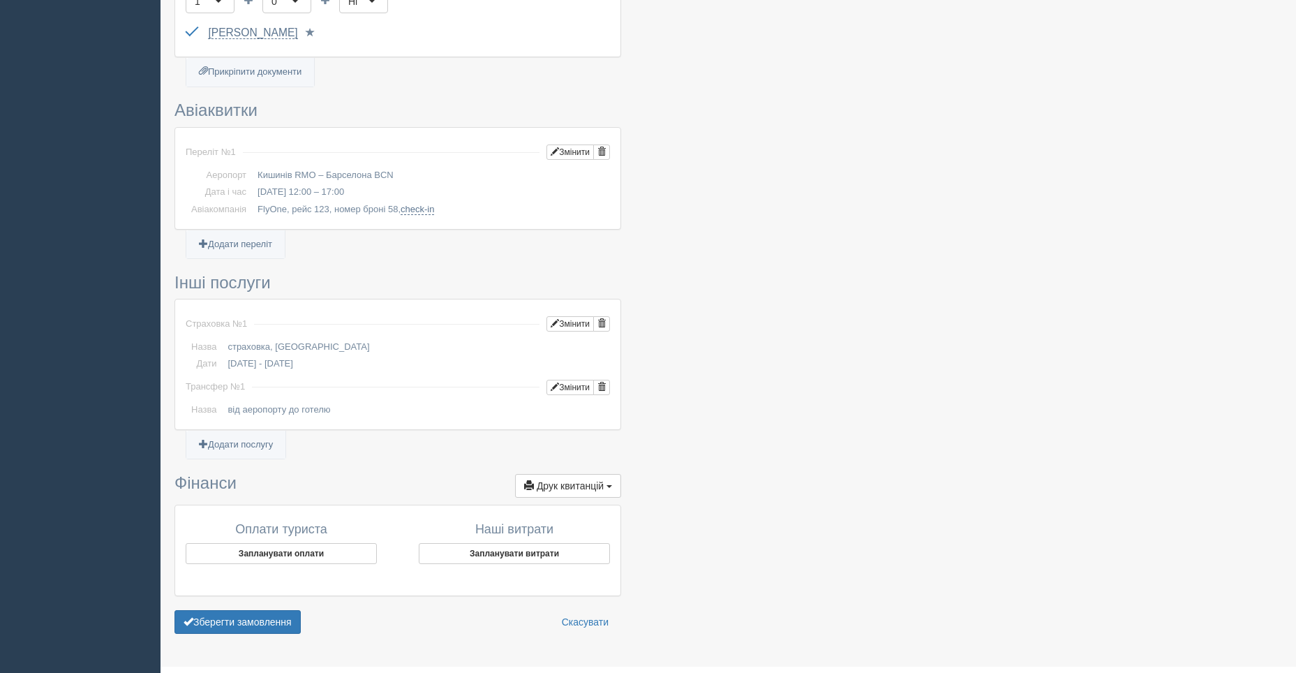
scroll to position [326, 0]
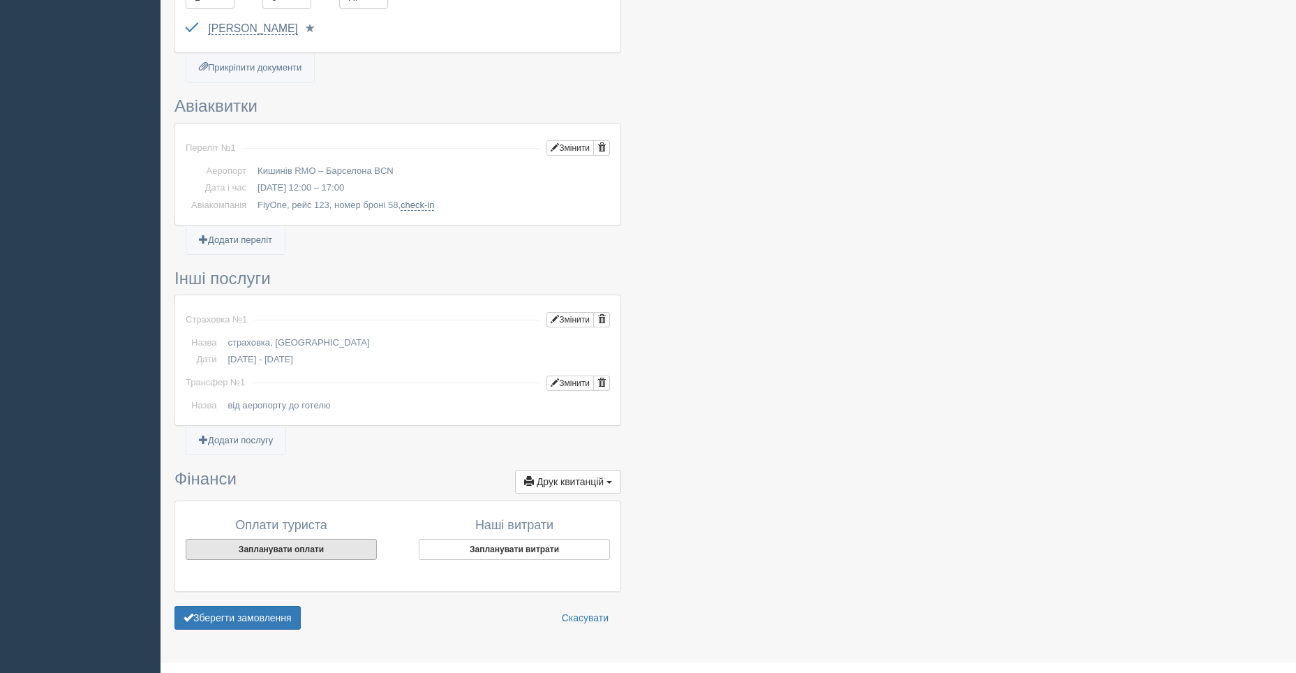
click at [295, 551] on button "Запланувати оплати" at bounding box center [281, 549] width 191 height 21
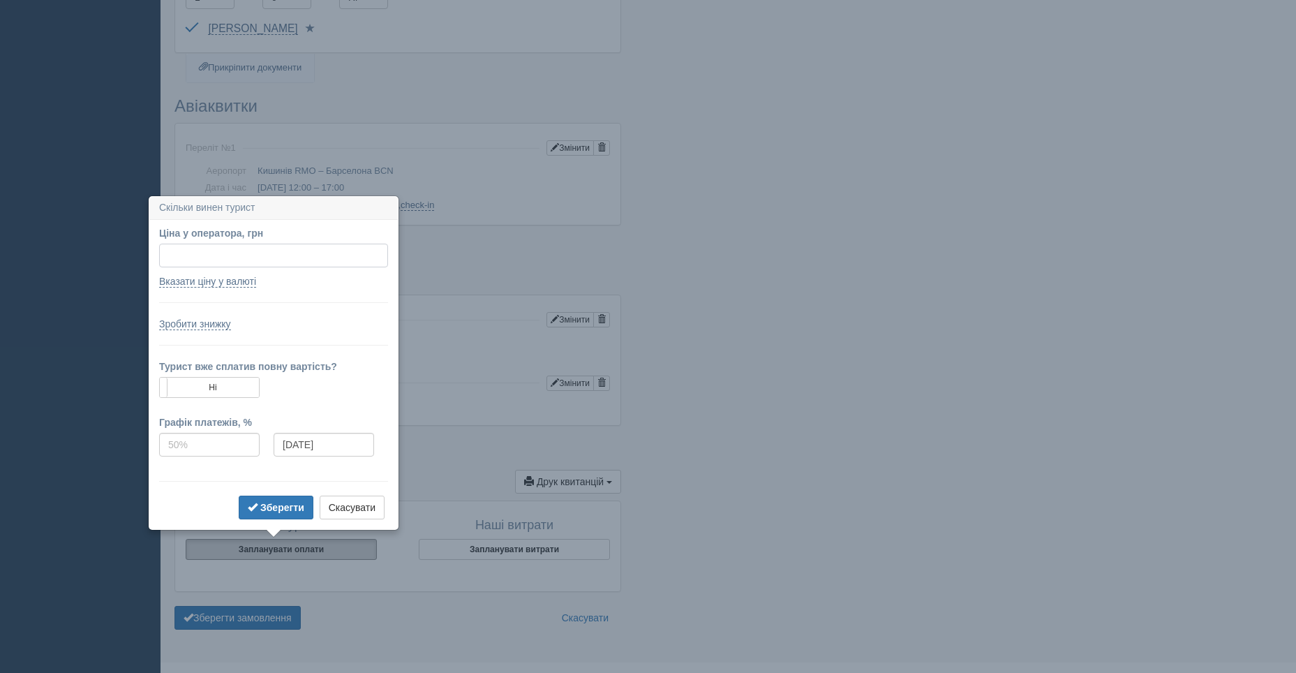
scroll to position [352, 0]
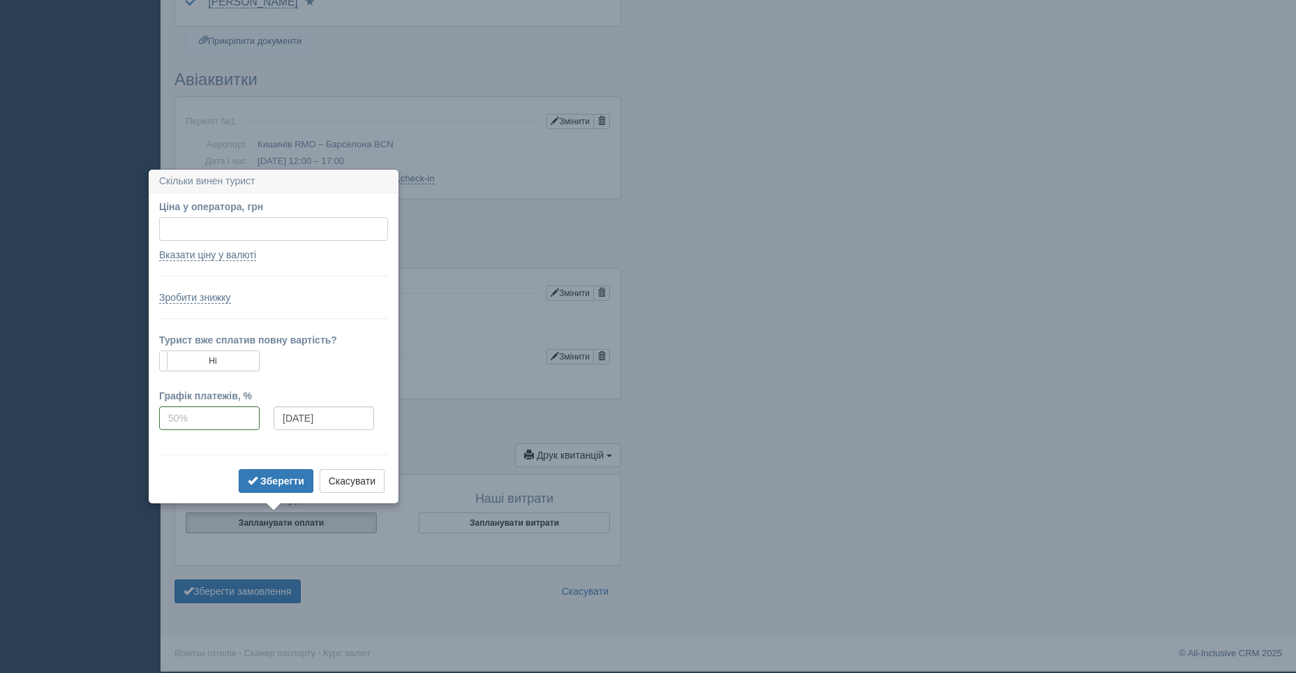
click at [213, 233] on input "Ціна у оператора, грн" at bounding box center [273, 229] width 229 height 24
type input "50000"
click at [225, 422] on input "tel" at bounding box center [209, 418] width 101 height 24
type input "50"
click at [264, 480] on b "Зберегти" at bounding box center [282, 480] width 44 height 11
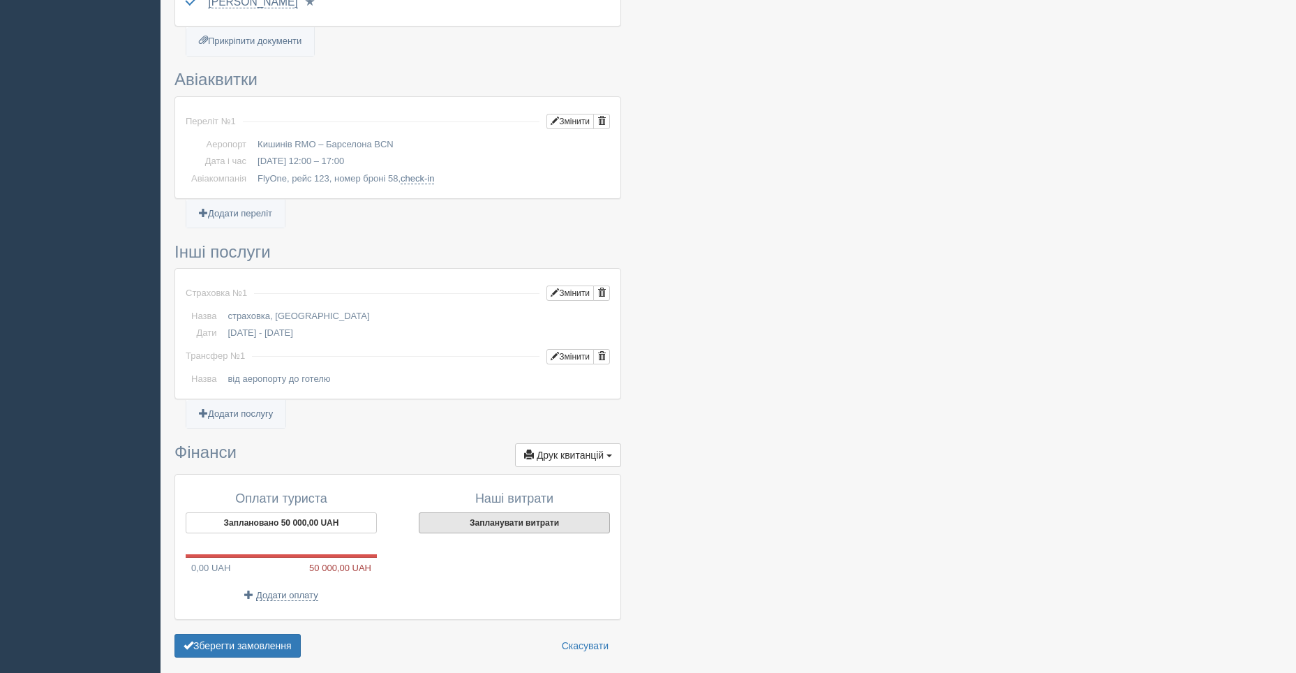
click at [480, 523] on button "Запланувати витрати" at bounding box center [514, 522] width 191 height 21
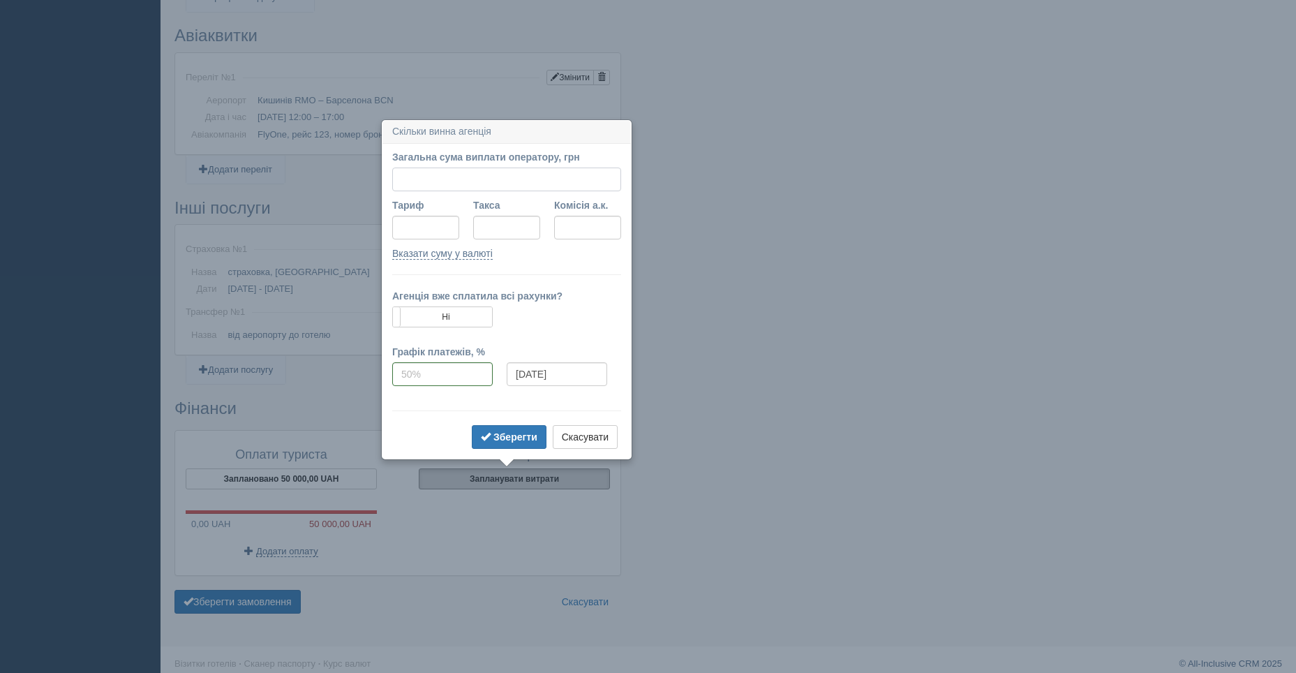
scroll to position [407, 0]
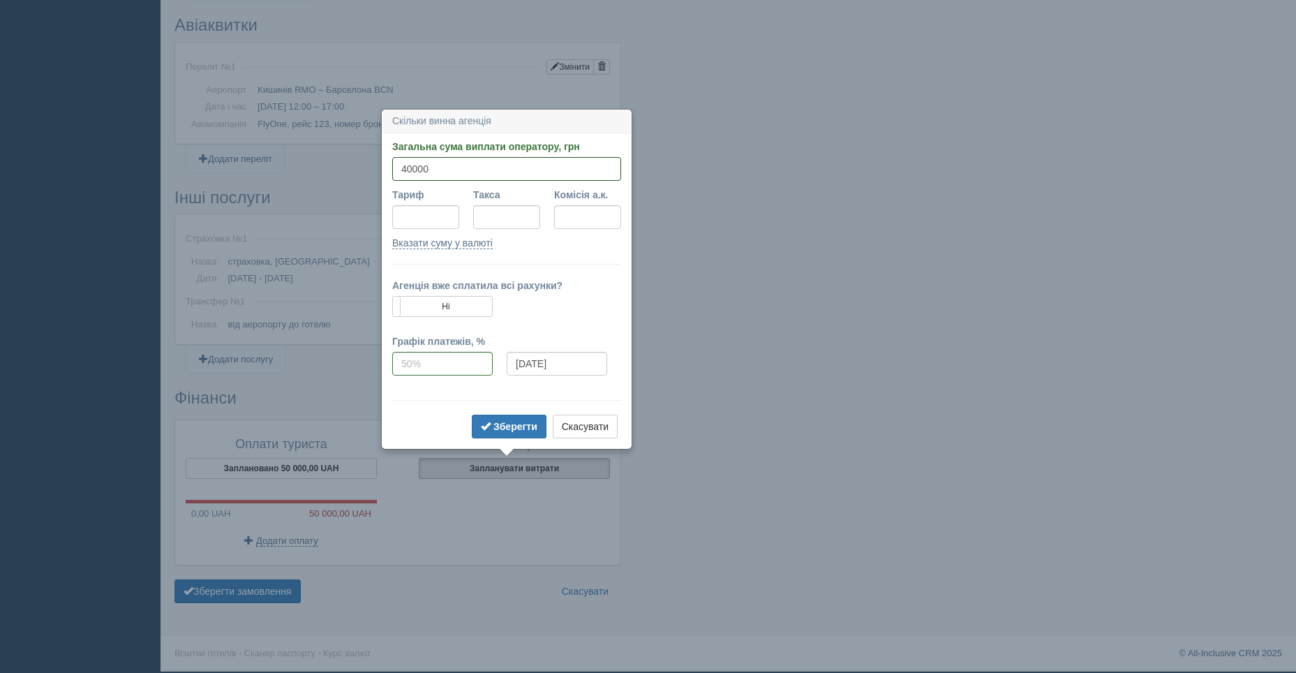
type input "40000"
click at [424, 219] on input "Тариф" at bounding box center [425, 217] width 67 height 24
click at [497, 218] on input "Такса" at bounding box center [506, 217] width 67 height 24
click at [496, 429] on b "Зберегти" at bounding box center [515, 426] width 44 height 11
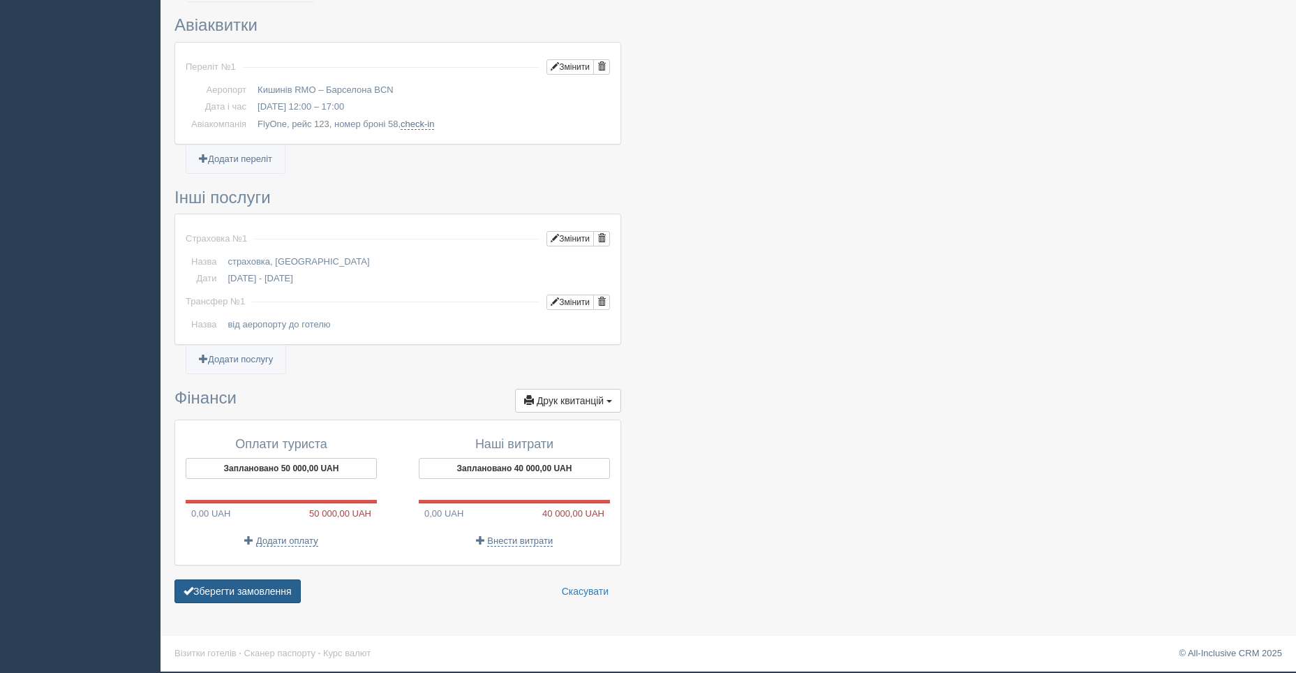
click at [245, 592] on button "Зберегти замовлення" at bounding box center [237, 591] width 126 height 24
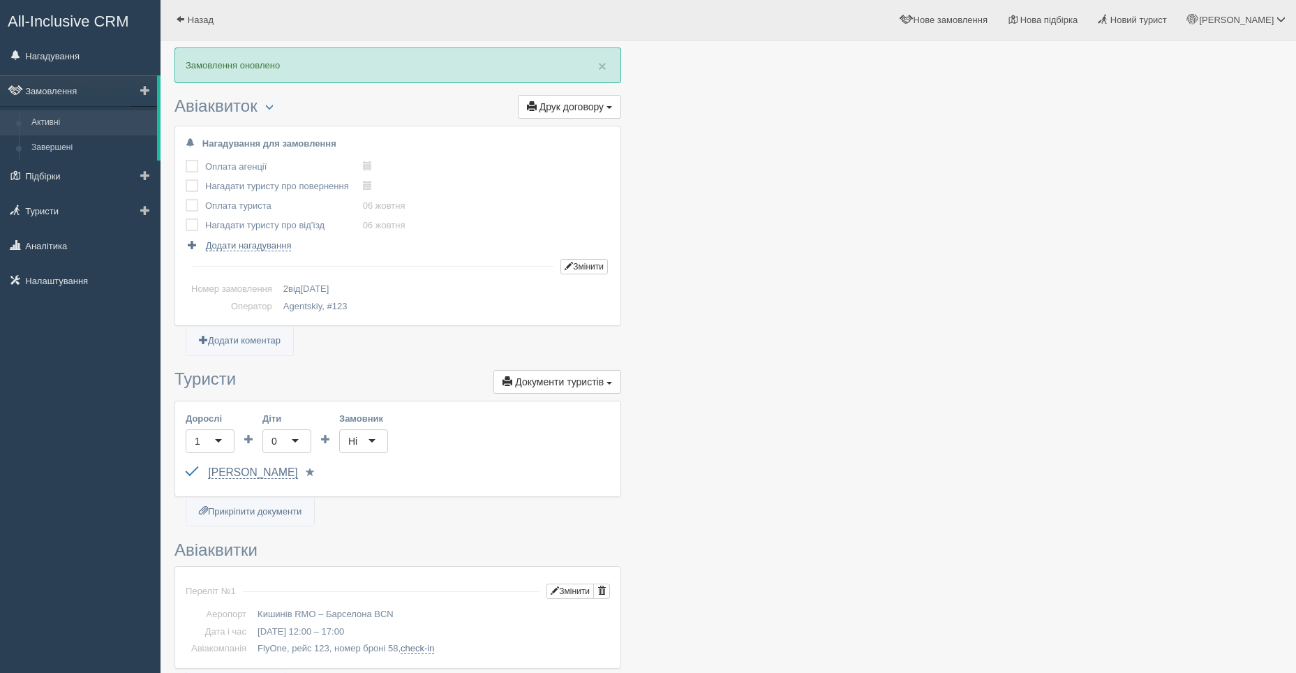
click at [45, 127] on link "Активні" at bounding box center [91, 122] width 132 height 25
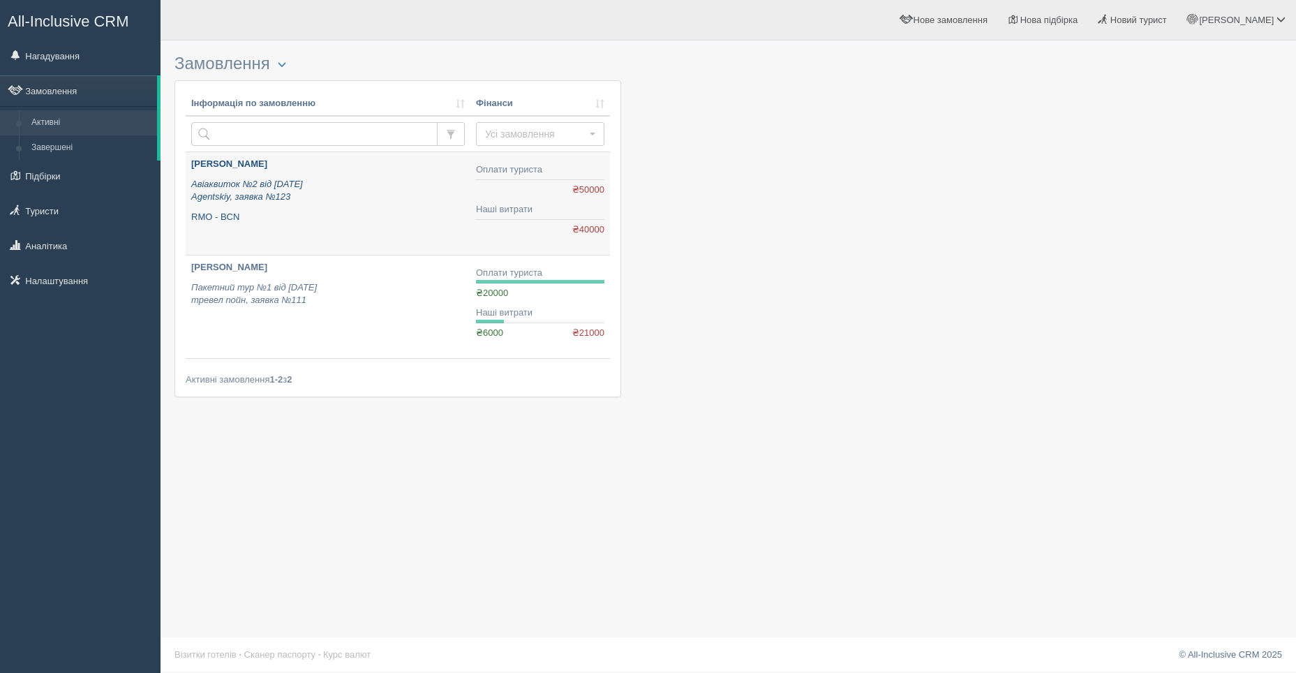
click at [339, 196] on p "Авіаквиток №2 від [DATE] Agentskiy, заявка №123" at bounding box center [328, 191] width 274 height 26
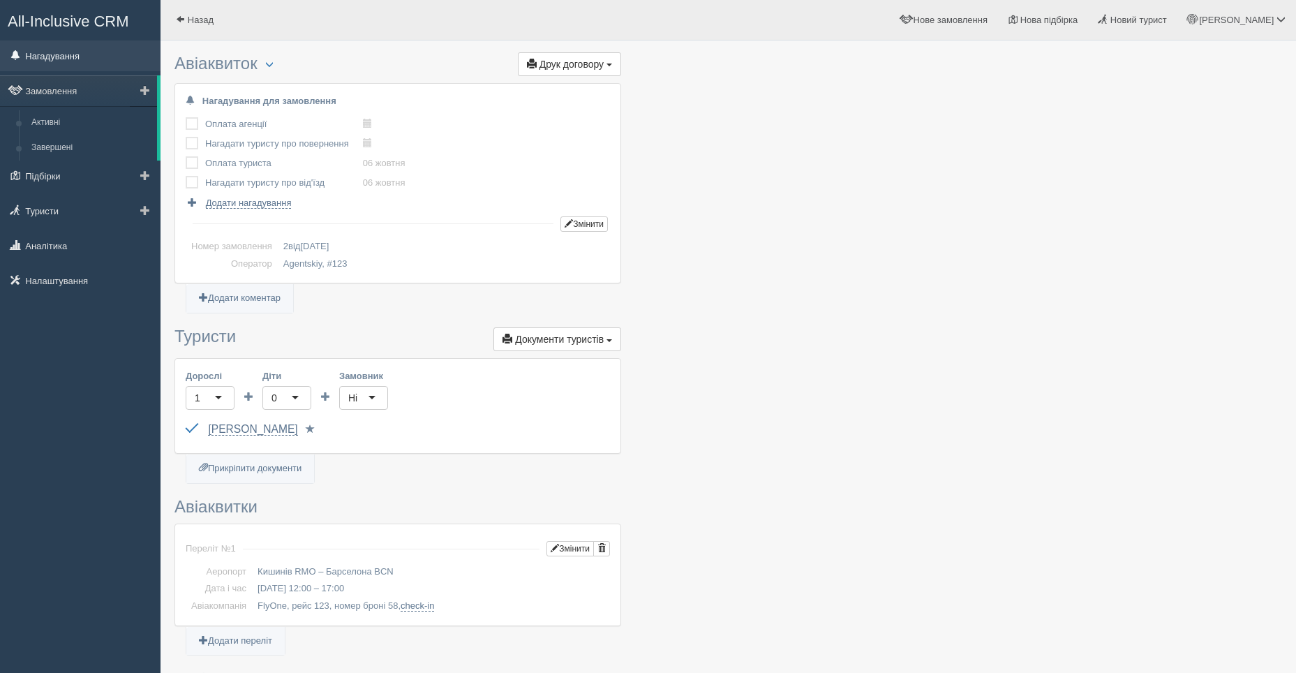
click at [41, 53] on link "Нагадування" at bounding box center [80, 55] width 161 height 31
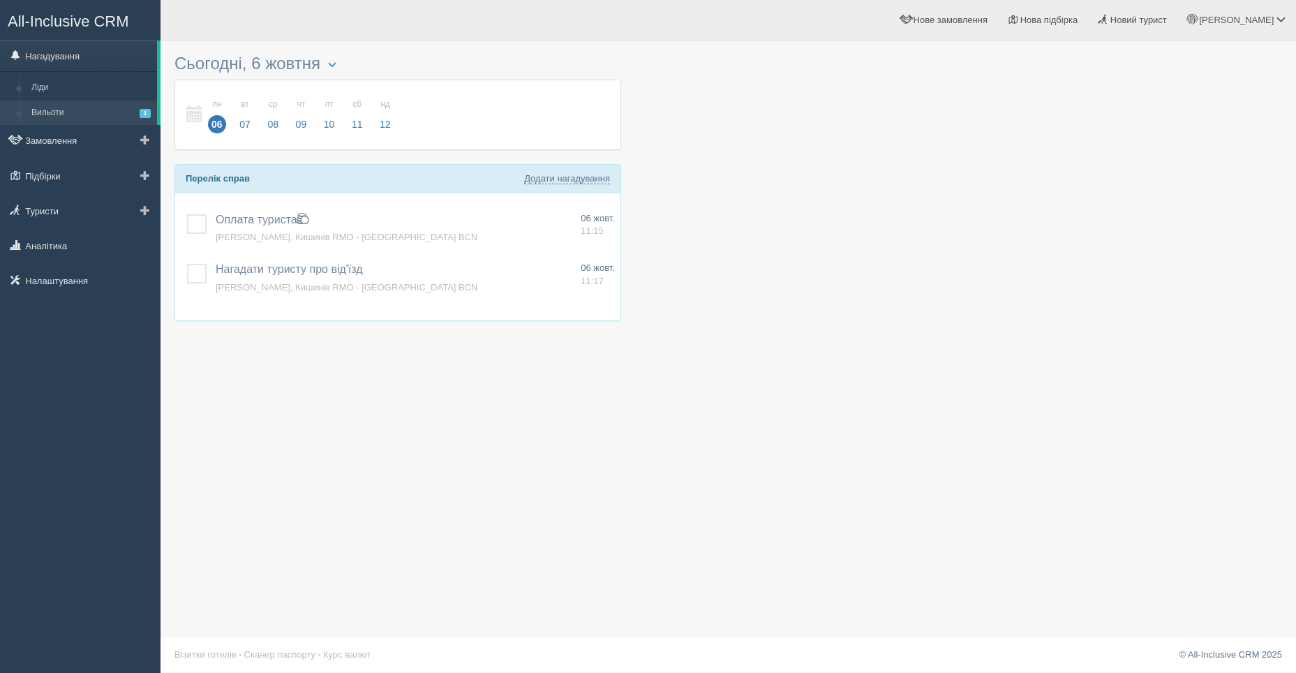
click at [43, 112] on link "Вильоти 1" at bounding box center [91, 113] width 132 height 25
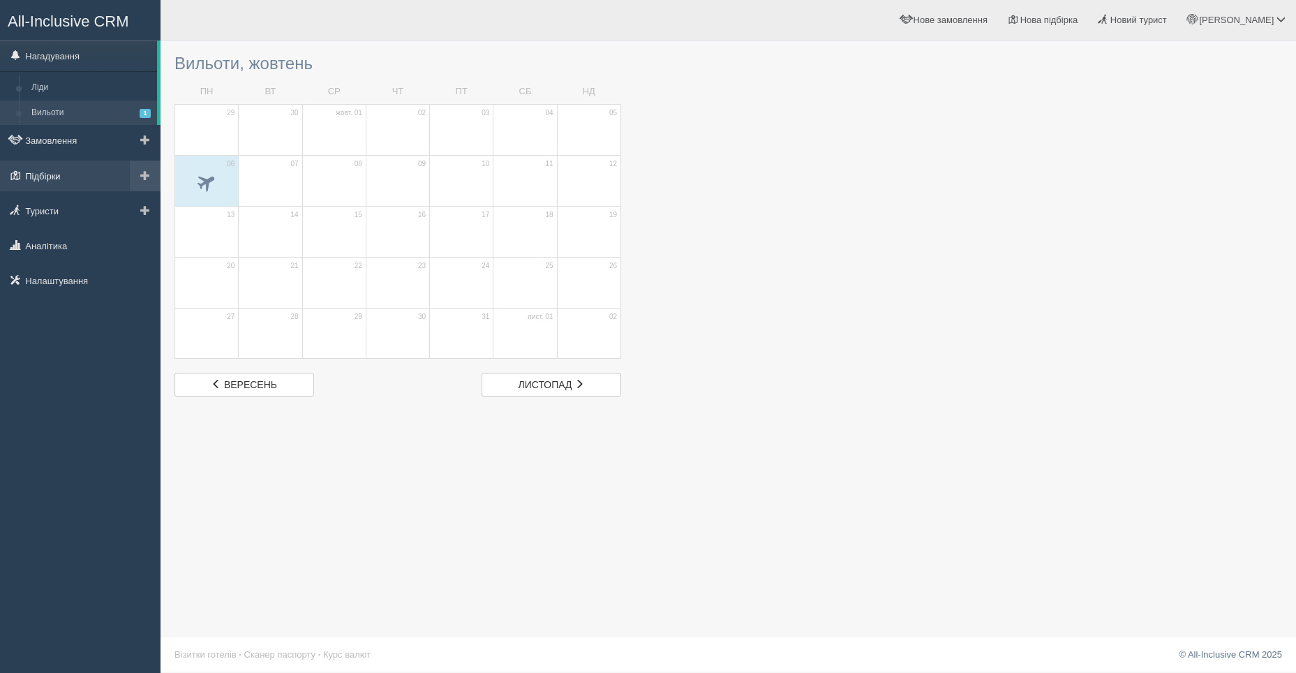
click at [45, 172] on link "Підбірки" at bounding box center [80, 176] width 161 height 31
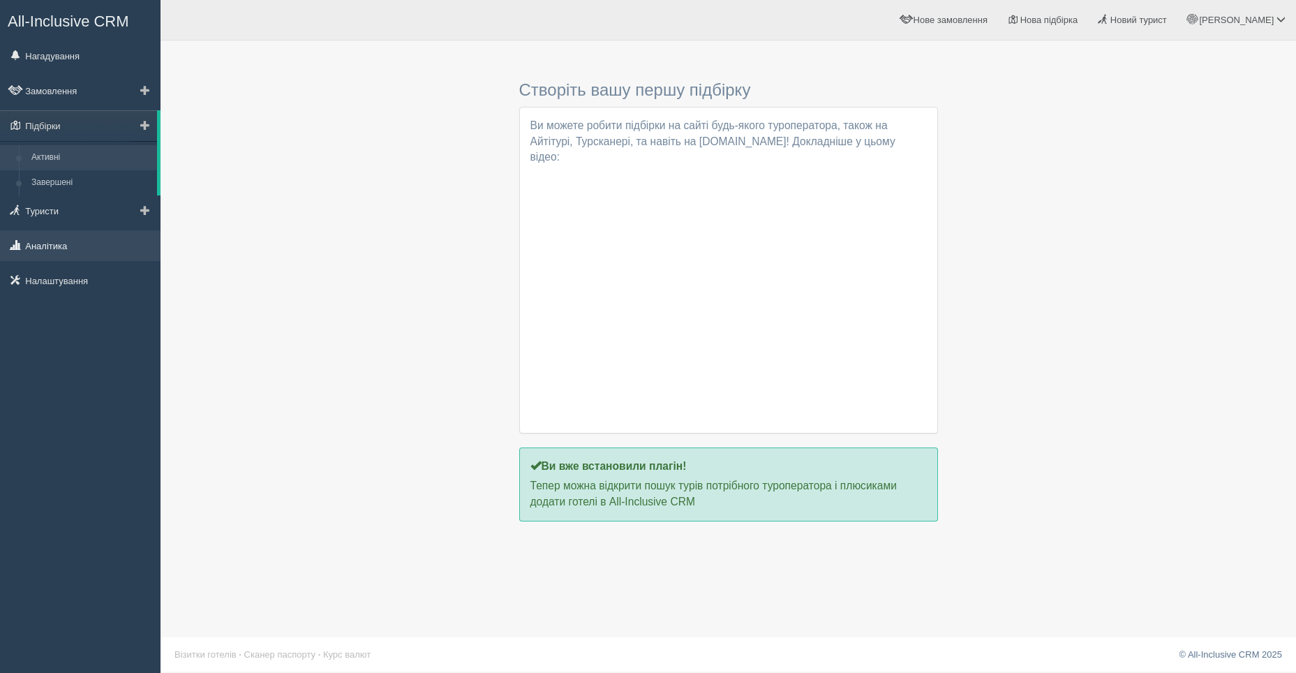
click at [43, 246] on link "Аналітика" at bounding box center [80, 245] width 161 height 31
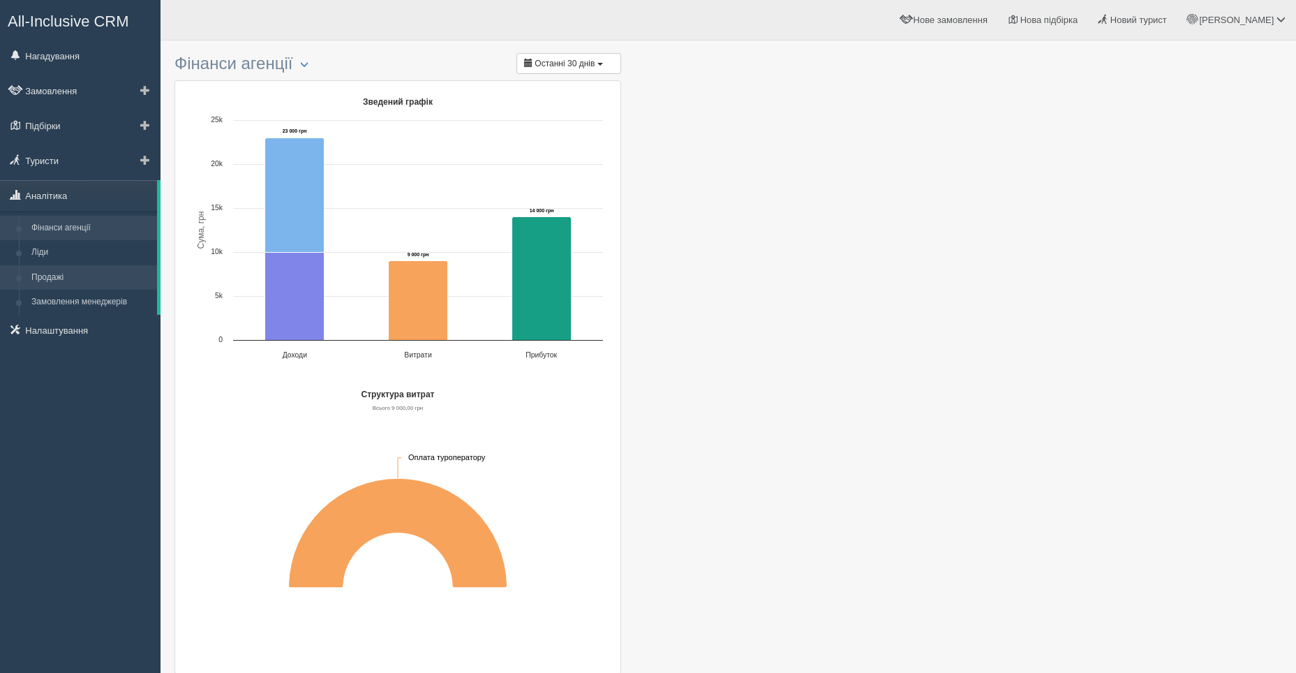
click at [59, 275] on link "Продажі" at bounding box center [91, 277] width 132 height 25
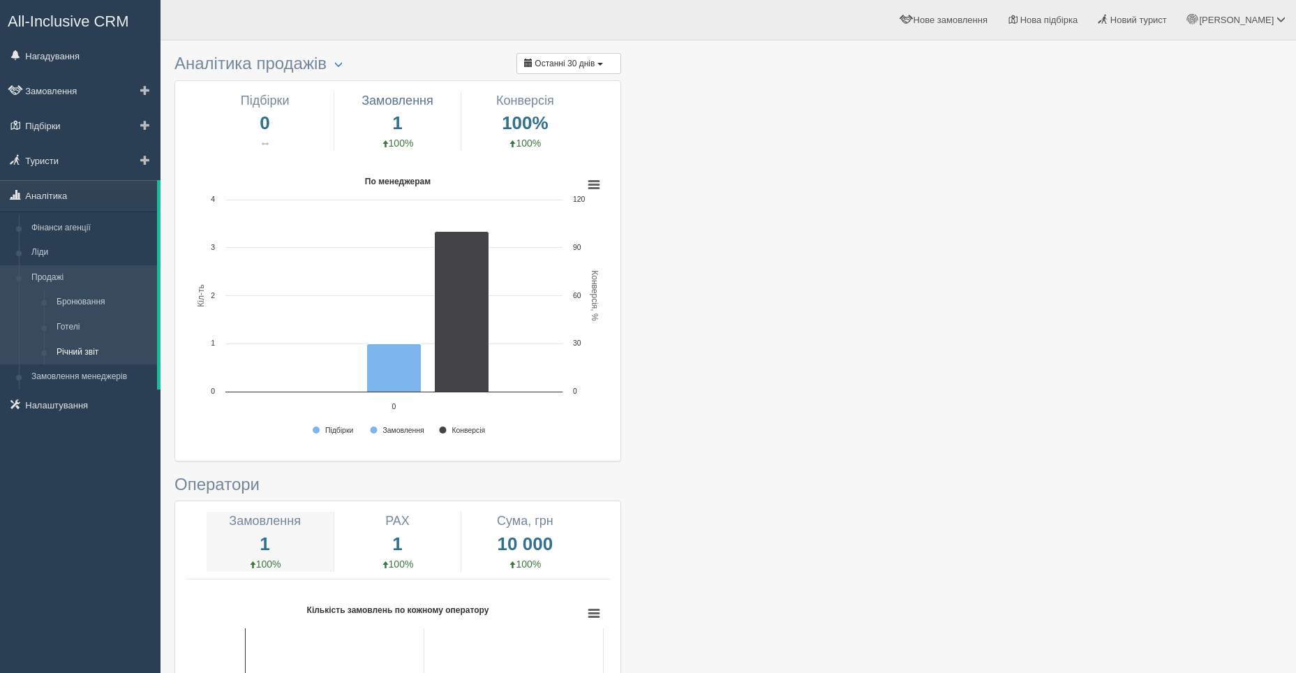
click at [79, 352] on link "Річний звіт" at bounding box center [103, 352] width 107 height 25
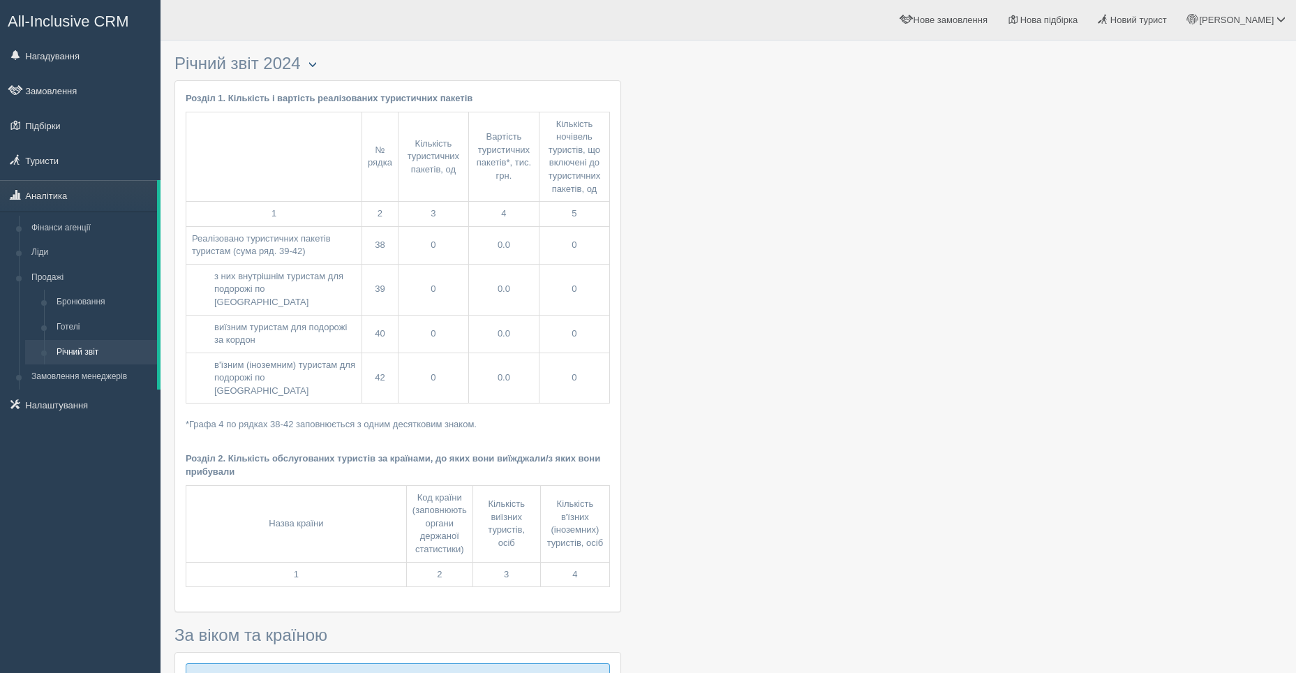
click at [316, 61] on span "button" at bounding box center [313, 64] width 8 height 8
click at [317, 64] on span "button" at bounding box center [313, 64] width 8 height 8
click at [52, 90] on link "Замовлення" at bounding box center [80, 90] width 161 height 31
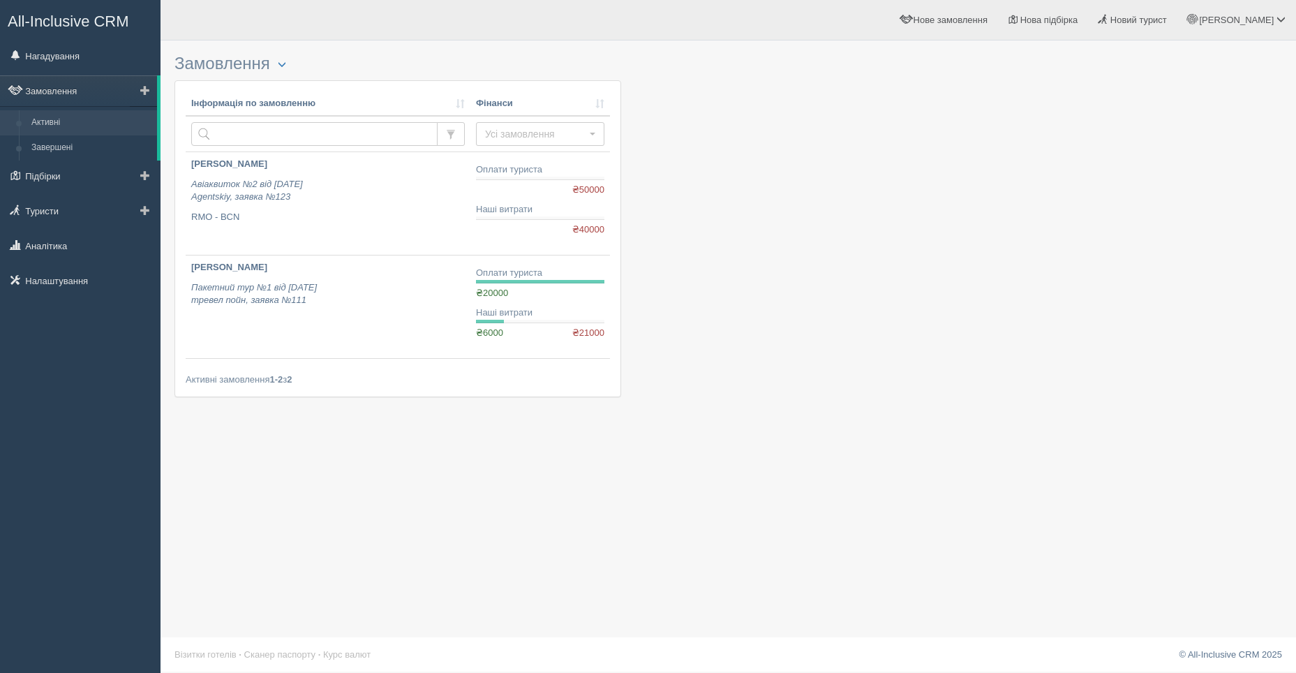
click at [50, 124] on link "Активні" at bounding box center [91, 122] width 132 height 25
click at [590, 135] on span "button" at bounding box center [593, 134] width 6 height 3
click at [680, 167] on div at bounding box center [728, 229] width 1108 height 364
